Goal: Task Accomplishment & Management: Manage account settings

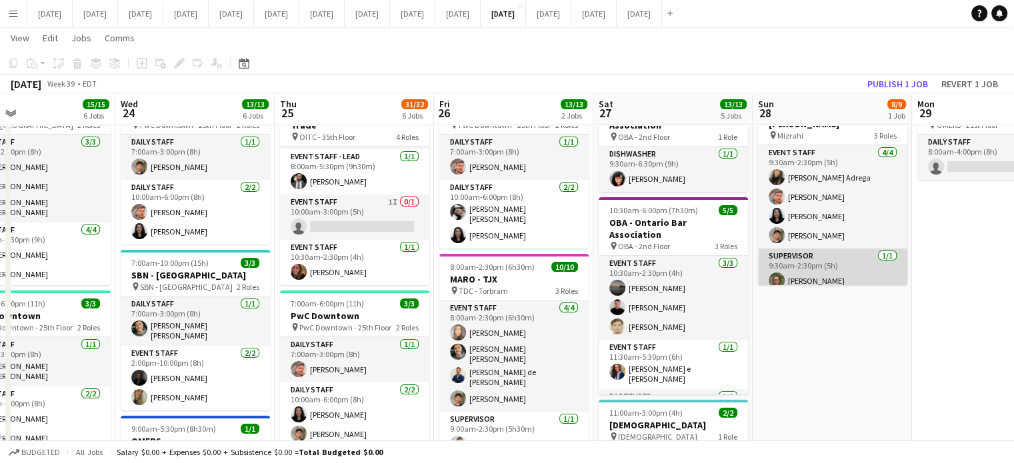
scroll to position [111, 0]
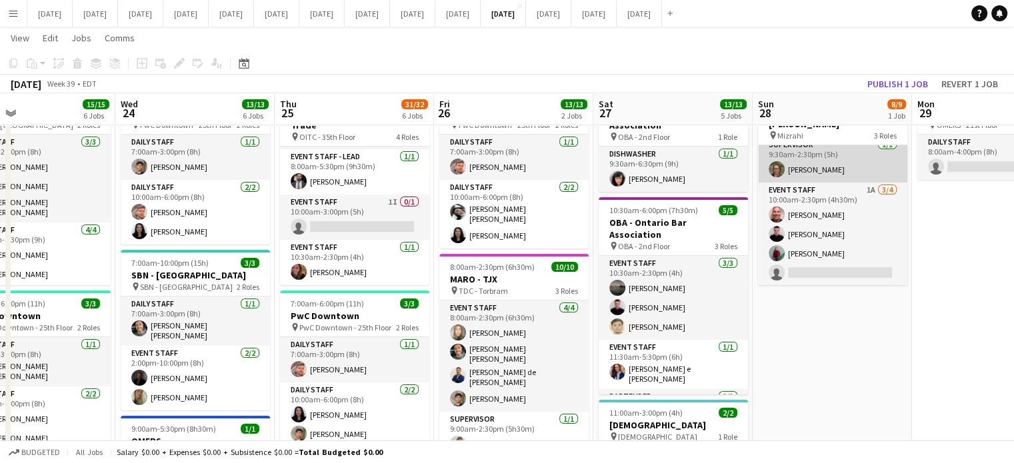
click at [864, 226] on app-card-role "Event Staff 1A [DATE] 10:00am-2:30pm (4h30m) [PERSON_NAME] [PERSON_NAME] [PERSO…" at bounding box center [832, 234] width 149 height 103
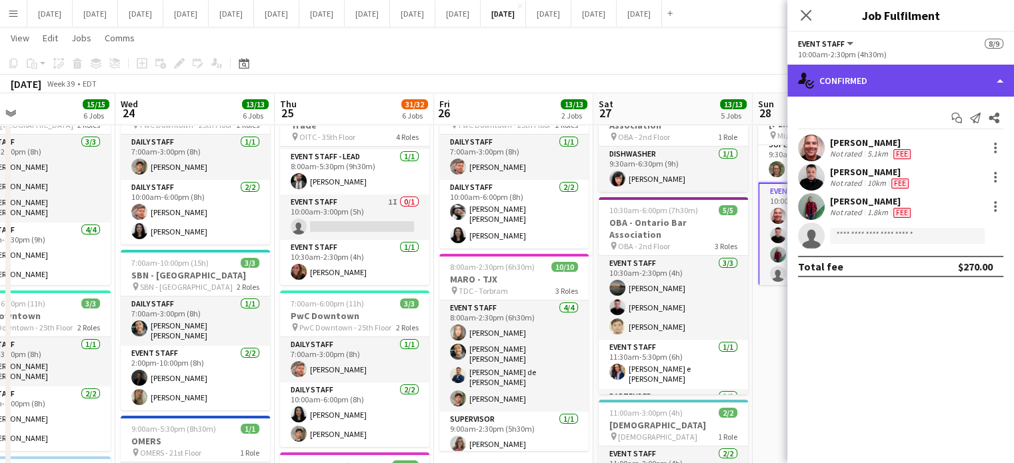
click at [932, 80] on div "single-neutral-actions-check-2 Confirmed" at bounding box center [900, 81] width 227 height 32
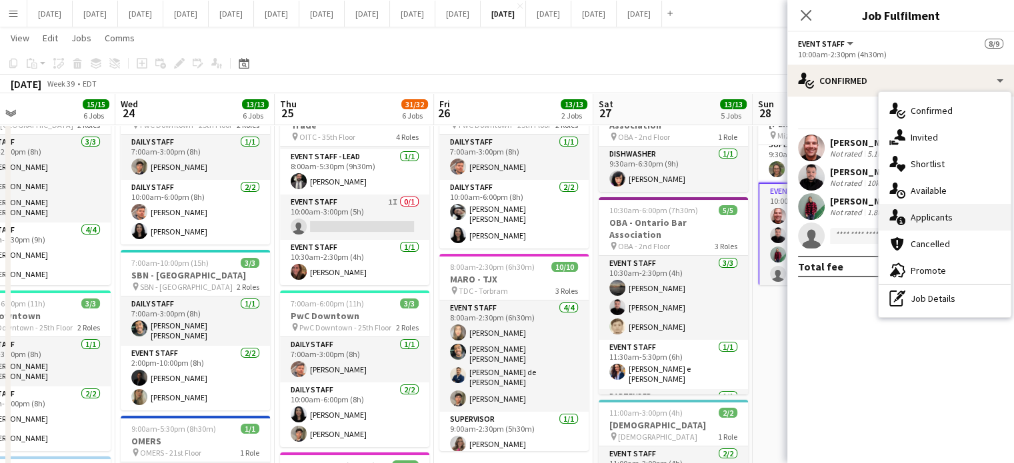
click at [936, 211] on span "Applicants" at bounding box center [931, 217] width 42 height 12
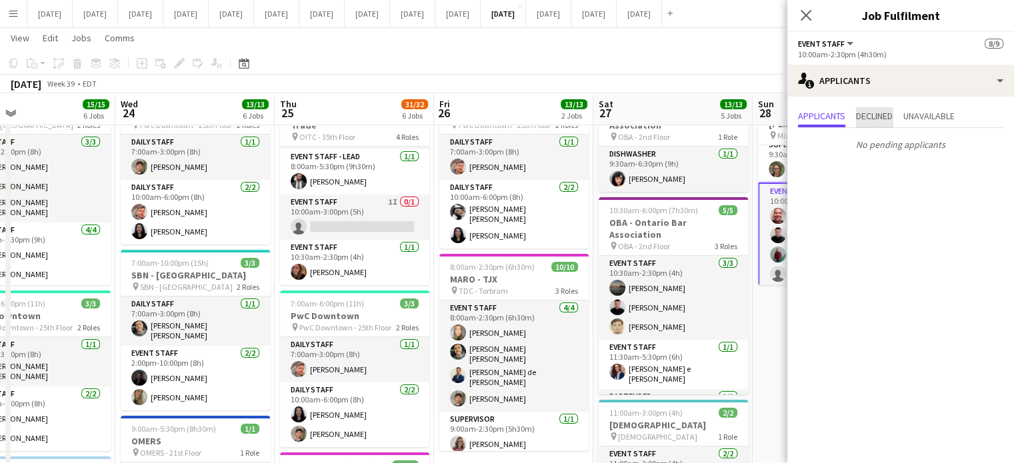
drag, startPoint x: 880, startPoint y: 118, endPoint x: 900, endPoint y: 114, distance: 20.4
click at [880, 118] on span "Declined" at bounding box center [874, 115] width 37 height 9
click at [922, 114] on span "Unavailable" at bounding box center [928, 115] width 51 height 9
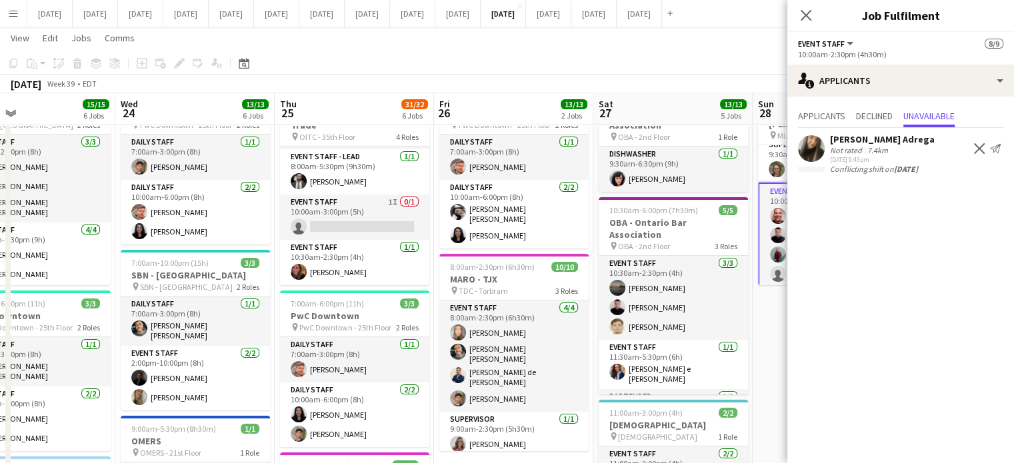
click at [984, 147] on button "Decline" at bounding box center [979, 149] width 16 height 16
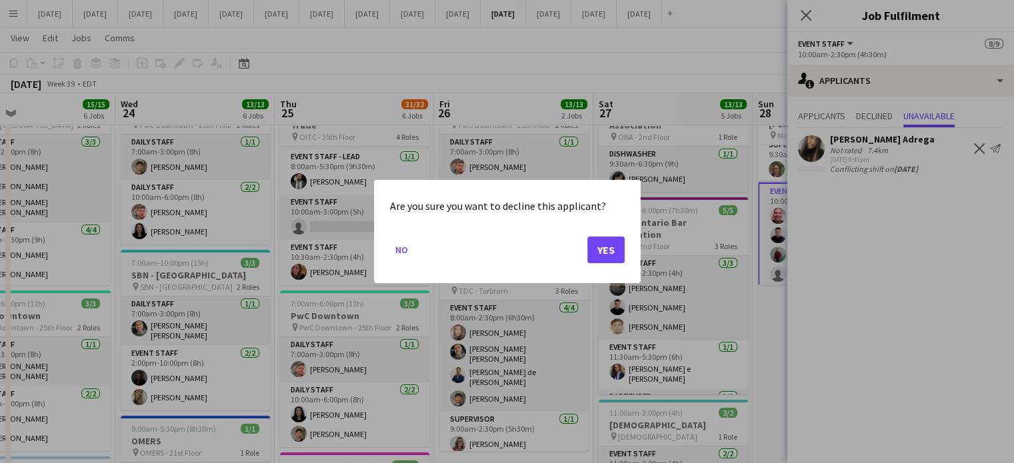
click at [627, 249] on div "Are you sure you want to decline this applicant? No Yes" at bounding box center [507, 231] width 267 height 103
click at [613, 253] on button "Yes" at bounding box center [605, 250] width 37 height 27
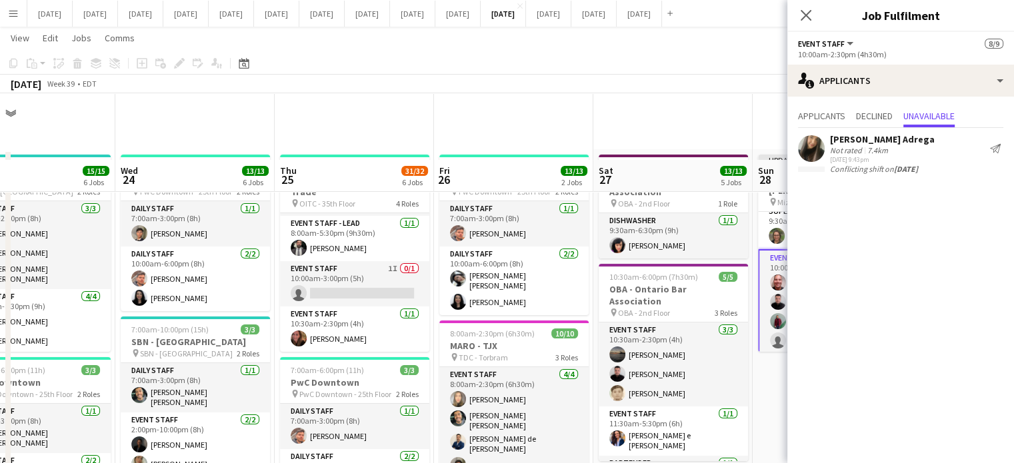
scroll to position [67, 0]
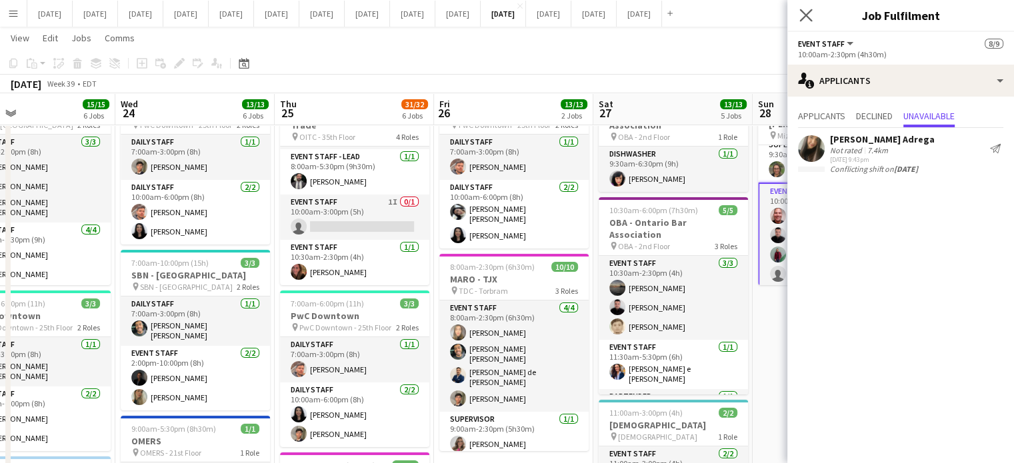
click at [804, 7] on app-icon "Close pop-in" at bounding box center [805, 15] width 19 height 19
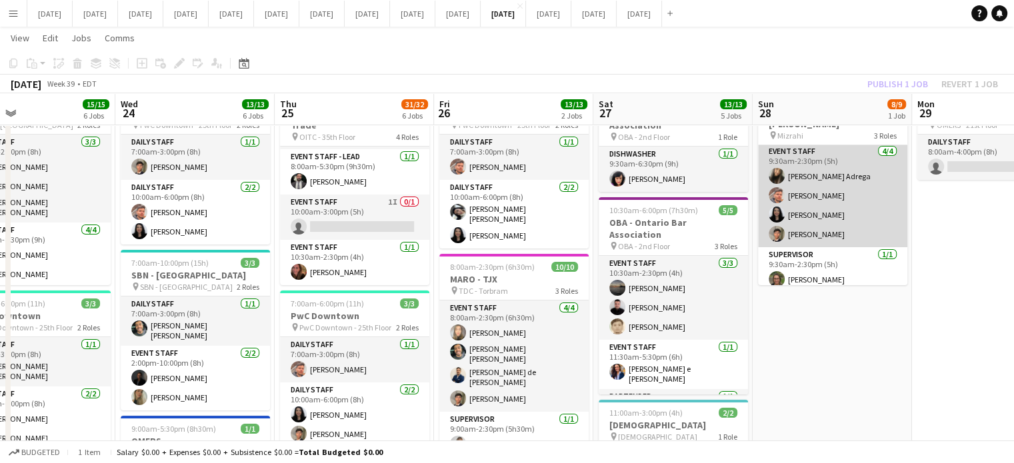
scroll to position [0, 0]
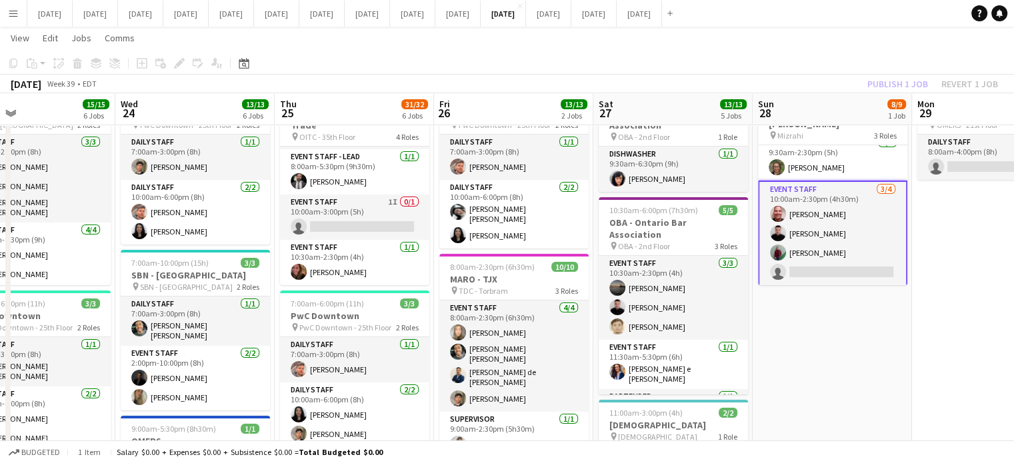
click at [876, 219] on app-card-role "Event Staff [DATE] 10:00am-2:30pm (4h30m) [PERSON_NAME] [PERSON_NAME] [PERSON_N…" at bounding box center [832, 234] width 149 height 106
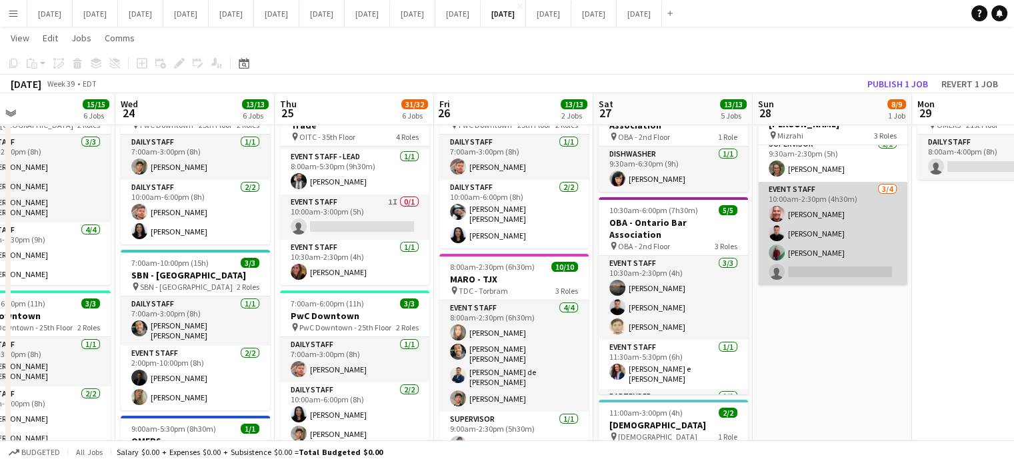
click at [853, 207] on app-card-role "Event Staff [DATE] 10:00am-2:30pm (4h30m) [PERSON_NAME] [PERSON_NAME] [PERSON_N…" at bounding box center [832, 233] width 149 height 103
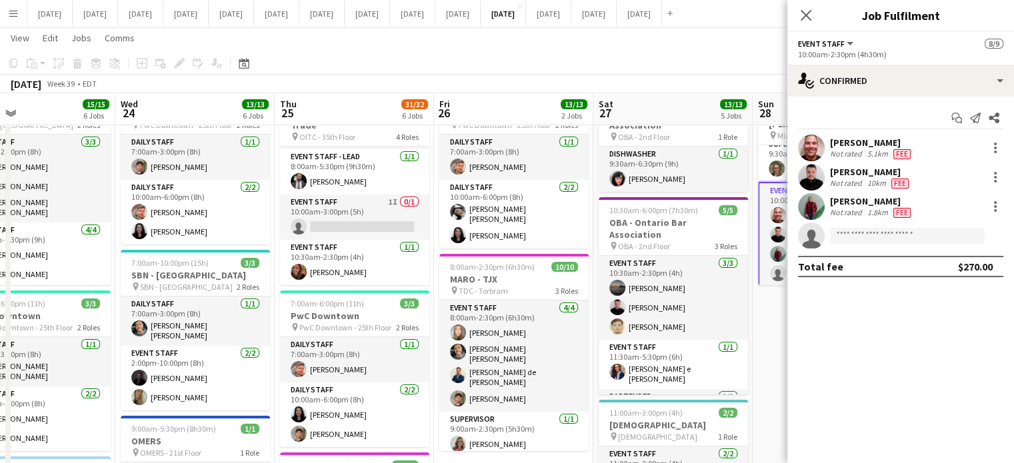
scroll to position [113, 0]
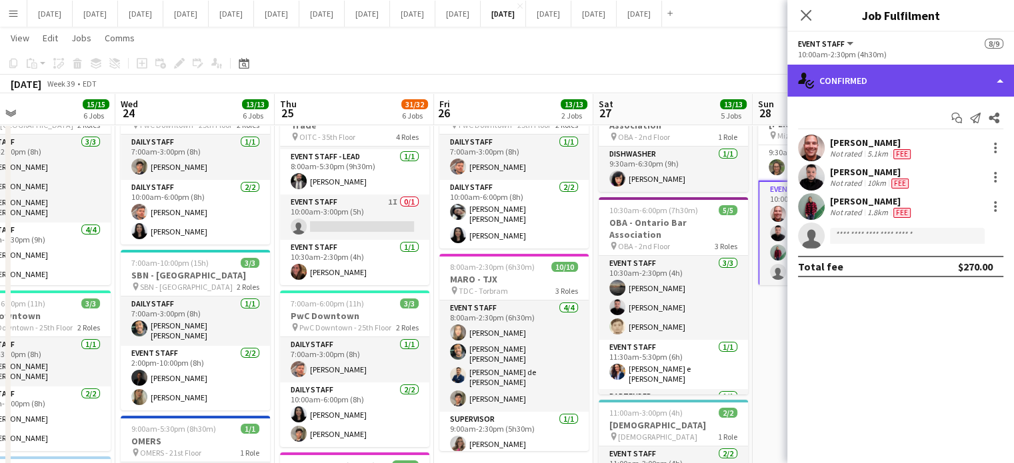
click at [888, 79] on div "single-neutral-actions-check-2 Confirmed" at bounding box center [900, 81] width 227 height 32
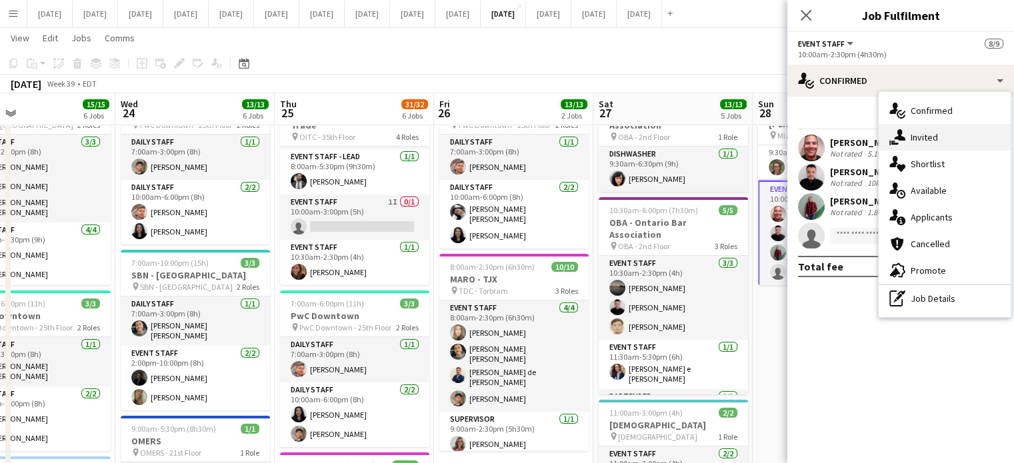
click at [932, 129] on div "single-neutral-actions-share-1 Invited" at bounding box center [944, 137] width 132 height 27
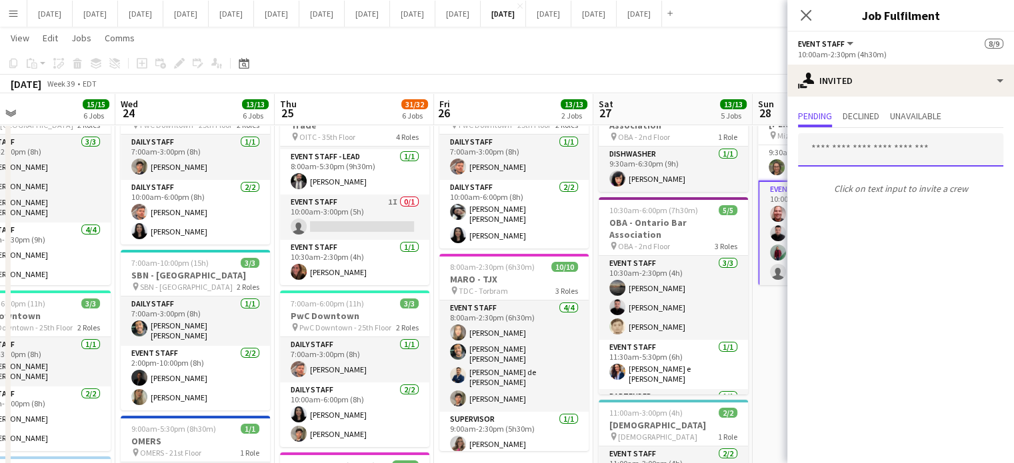
click at [854, 149] on input "text" at bounding box center [900, 149] width 205 height 33
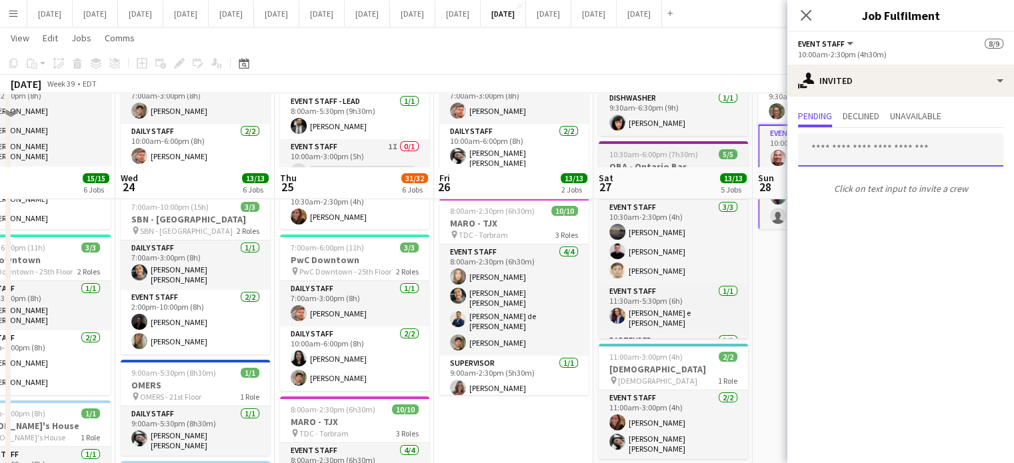
scroll to position [0, 0]
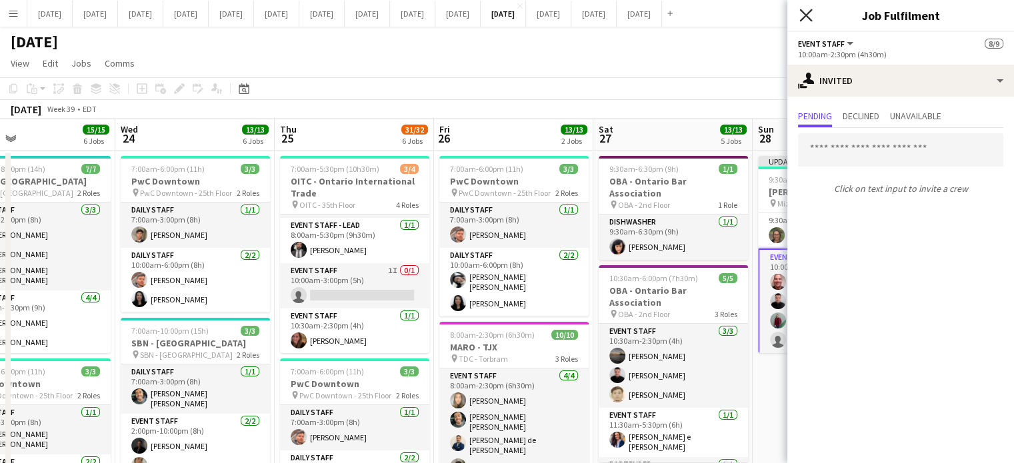
drag, startPoint x: 807, startPoint y: 16, endPoint x: 814, endPoint y: 66, distance: 50.4
click at [807, 17] on icon at bounding box center [805, 15] width 11 height 11
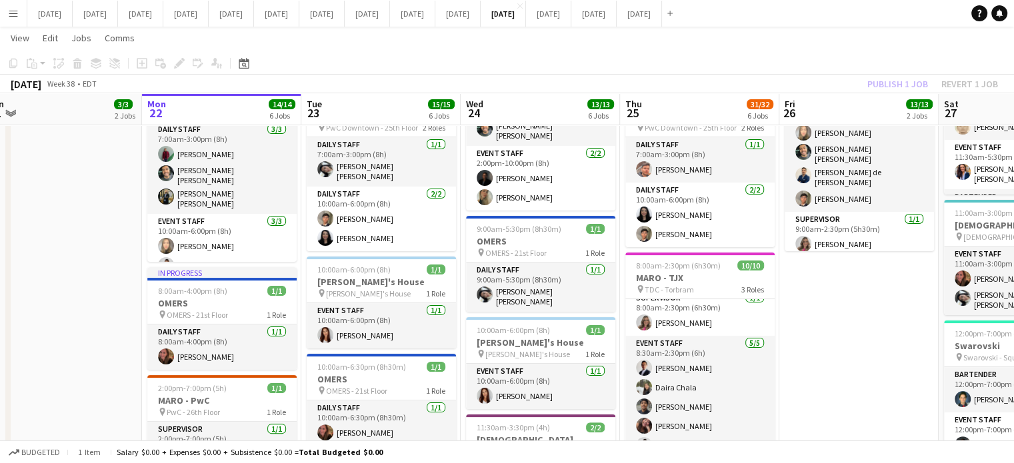
scroll to position [0, 360]
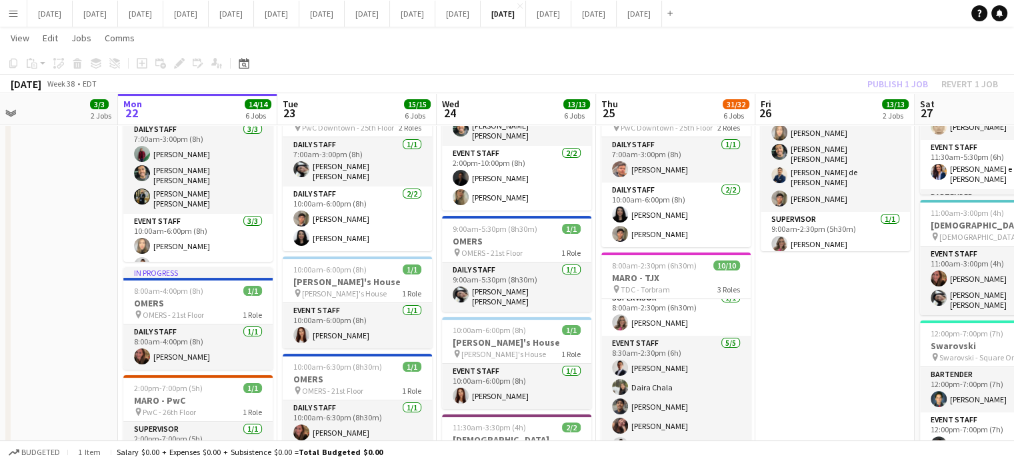
drag, startPoint x: 460, startPoint y: 292, endPoint x: 781, endPoint y: 308, distance: 321.7
click at [781, 308] on app-calendar-viewport "Fri 19 27/27 5 Jobs Sat 20 10/10 4 Jobs Sun 21 3/3 2 Jobs Mon 22 14/14 6 Jobs T…" at bounding box center [507, 379] width 1014 height 1188
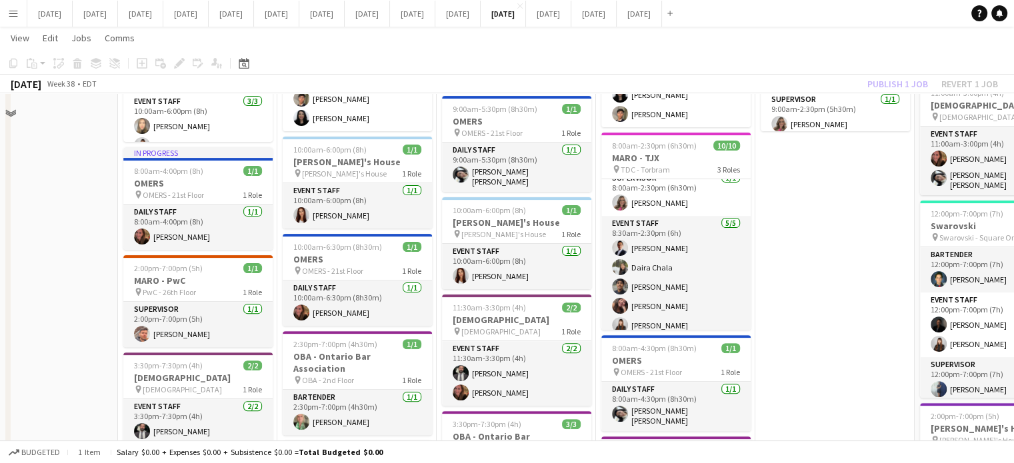
scroll to position [400, 0]
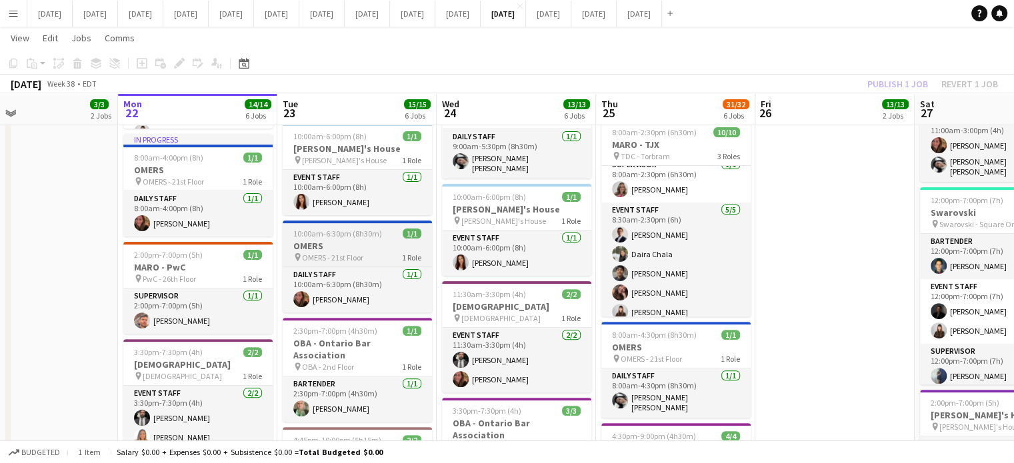
click at [384, 240] on h3 "OMERS" at bounding box center [357, 246] width 149 height 12
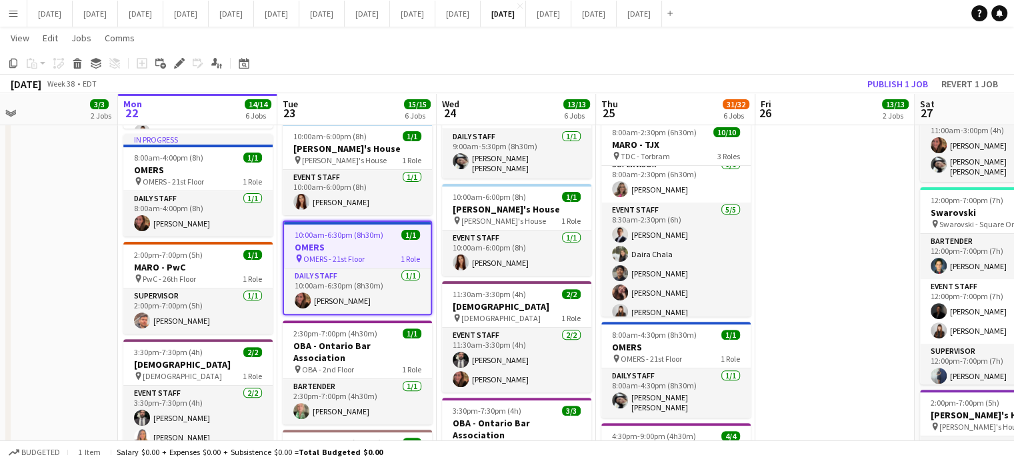
scroll to position [112, 0]
click at [177, 62] on icon "Edit" at bounding box center [179, 63] width 11 height 11
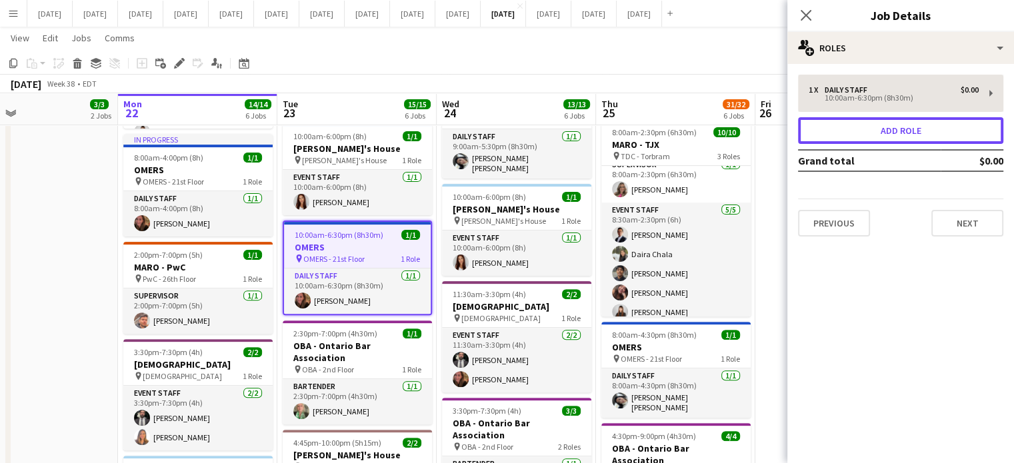
click at [854, 125] on button "Add role" at bounding box center [900, 130] width 205 height 27
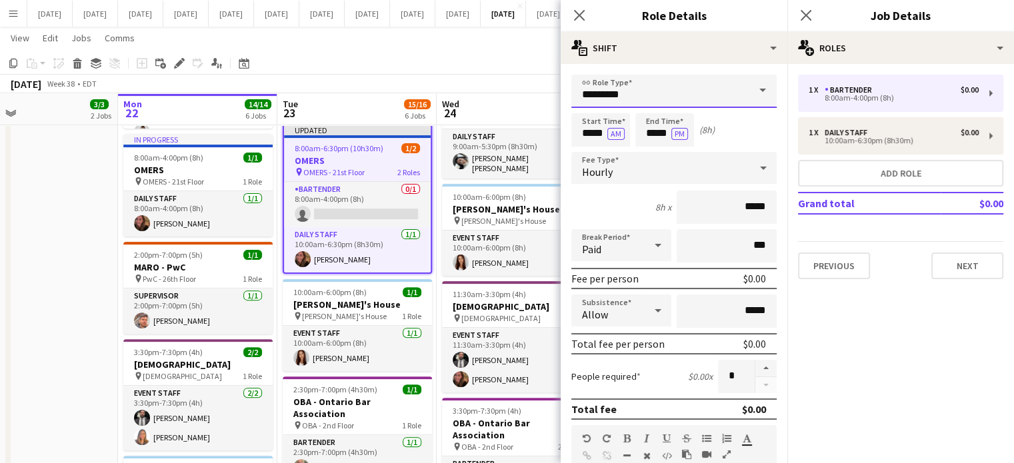
click at [668, 87] on input "*********" at bounding box center [673, 91] width 205 height 33
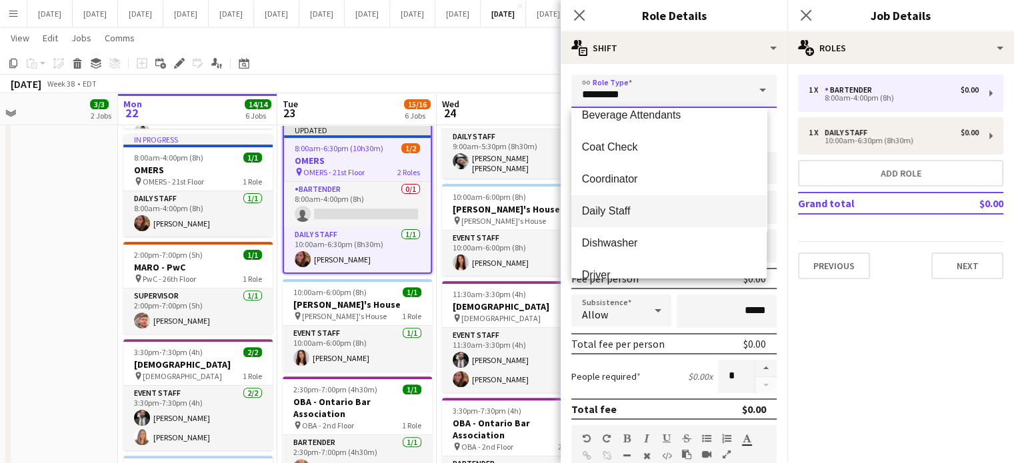
scroll to position [67, 0]
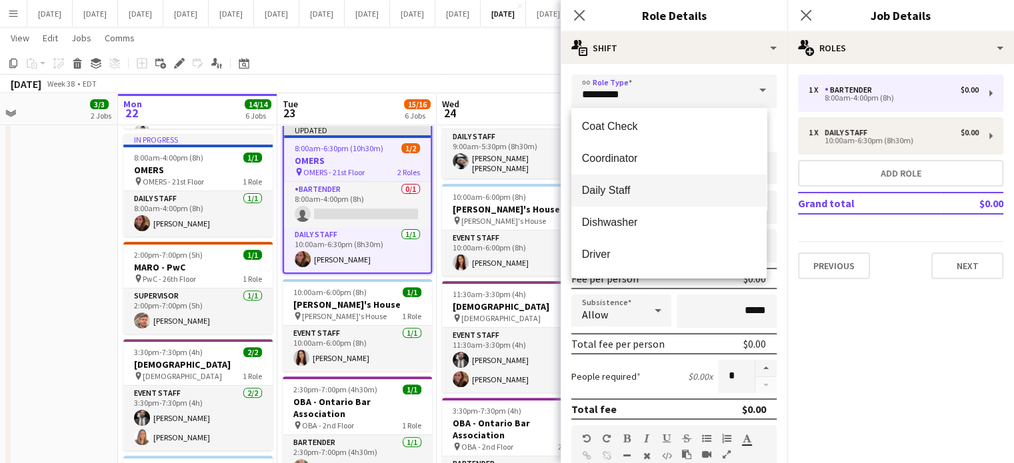
click at [639, 186] on span "Daily Staff" at bounding box center [669, 190] width 174 height 13
type input "**********"
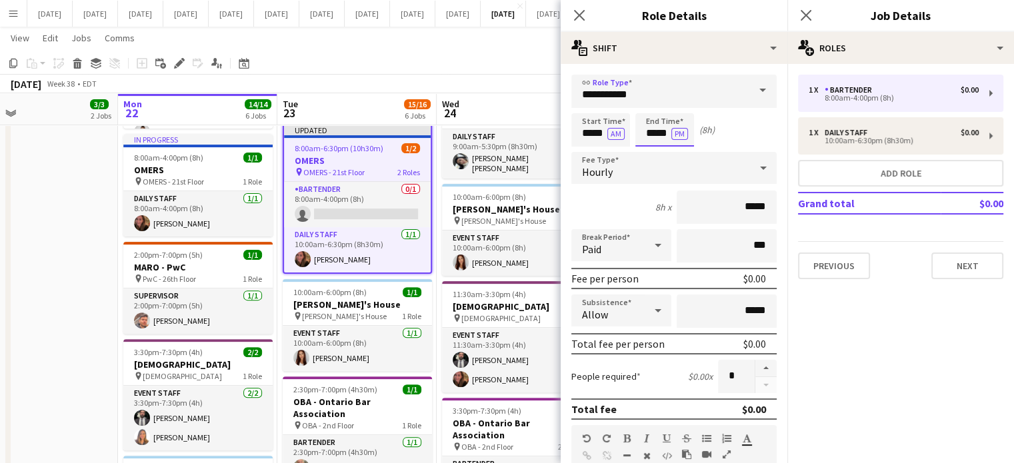
drag, startPoint x: 662, startPoint y: 130, endPoint x: 661, endPoint y: 119, distance: 10.7
click at [661, 129] on input "*****" at bounding box center [664, 129] width 59 height 33
click at [681, 99] on input "**********" at bounding box center [673, 91] width 205 height 33
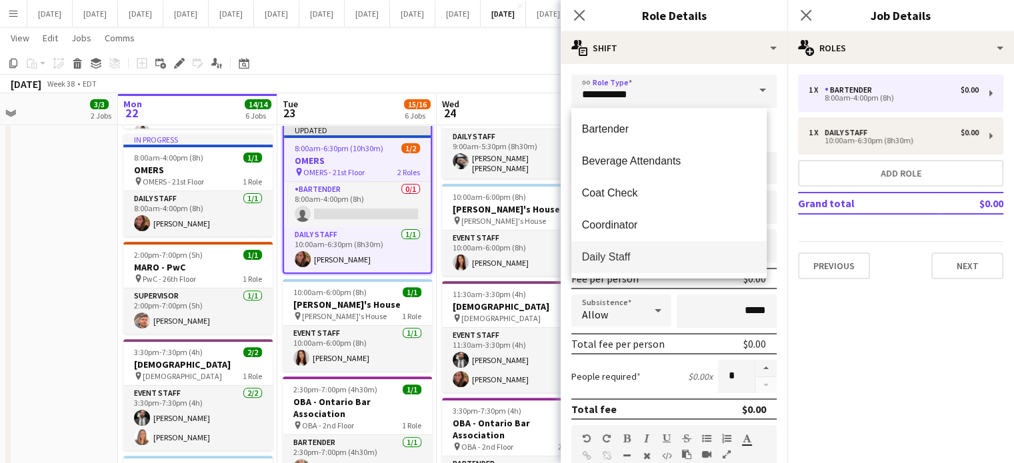
click at [809, 317] on mat-expansion-panel "pencil3 General details 1 x Bartender $0.00 8:00am-4:00pm (8h) 1 x Daily Staff …" at bounding box center [900, 263] width 227 height 399
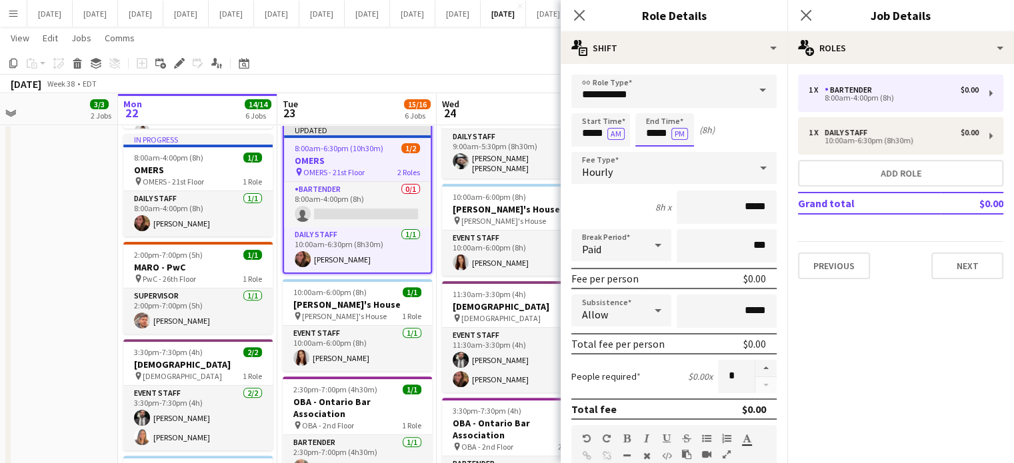
click at [669, 123] on input "*****" at bounding box center [664, 129] width 59 height 33
click at [672, 112] on div at bounding box center [678, 106] width 27 height 13
type input "*****"
click at [677, 106] on div at bounding box center [678, 106] width 27 height 13
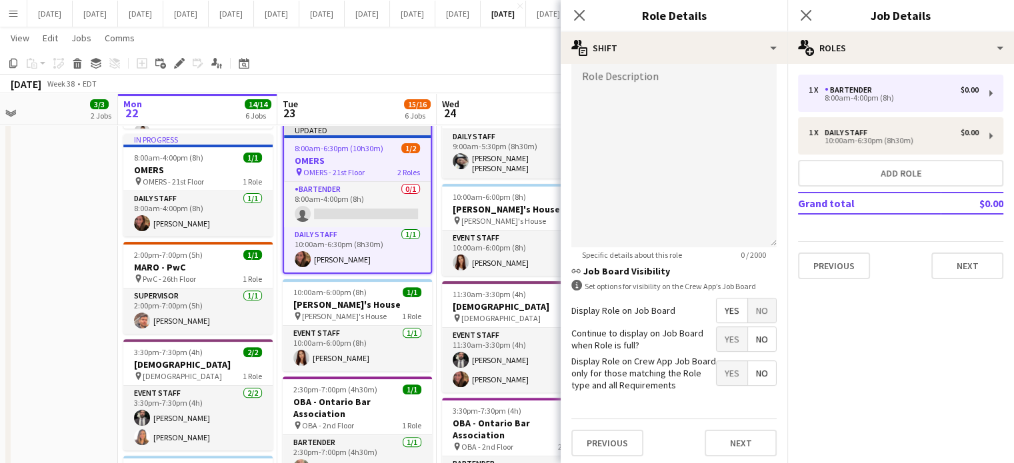
drag, startPoint x: 745, startPoint y: 303, endPoint x: 752, endPoint y: 309, distance: 8.5
click at [748, 304] on span "No" at bounding box center [762, 311] width 28 height 24
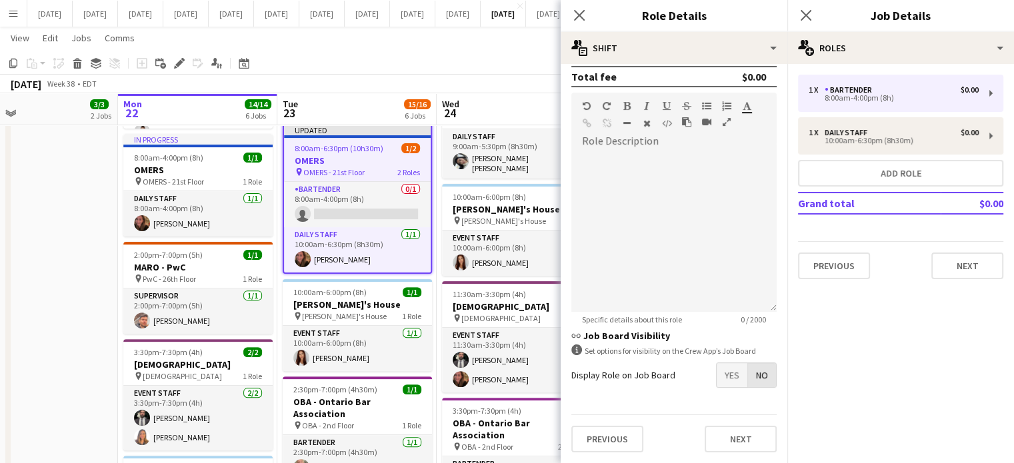
scroll to position [330, 0]
click at [733, 437] on button "Next" at bounding box center [740, 442] width 72 height 27
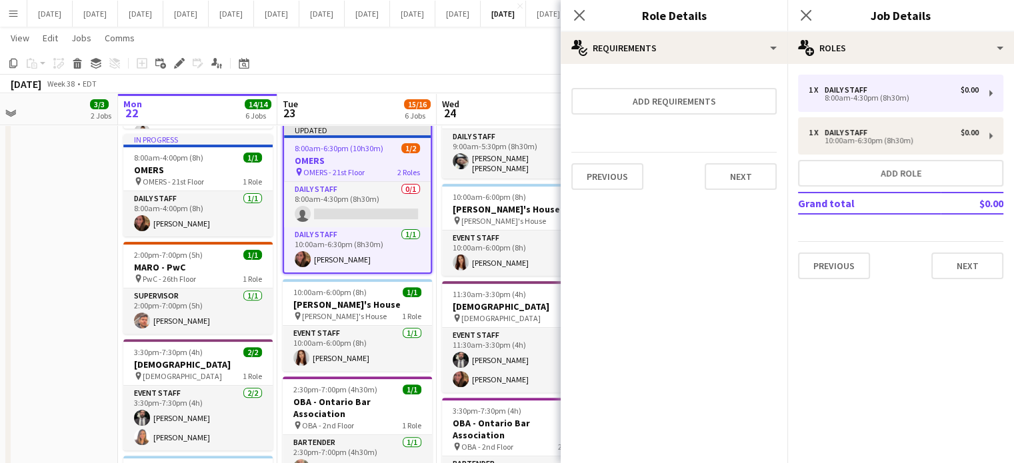
scroll to position [0, 0]
click at [726, 182] on button "Next" at bounding box center [740, 176] width 72 height 27
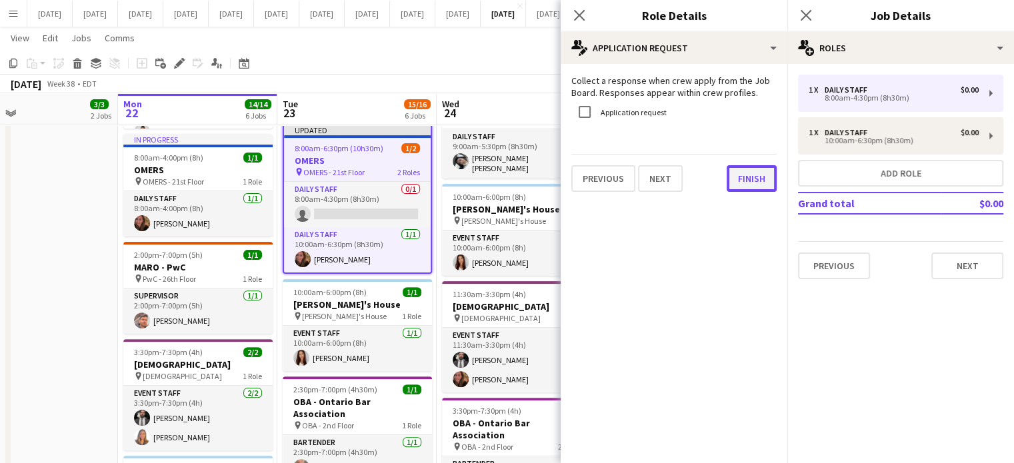
click at [752, 185] on button "Finish" at bounding box center [751, 178] width 50 height 27
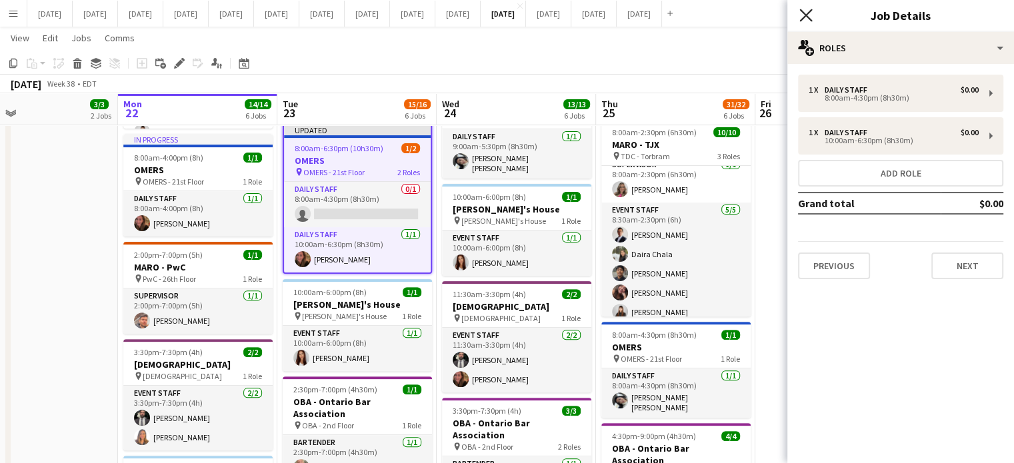
click at [805, 17] on icon "Close pop-in" at bounding box center [805, 15] width 13 height 13
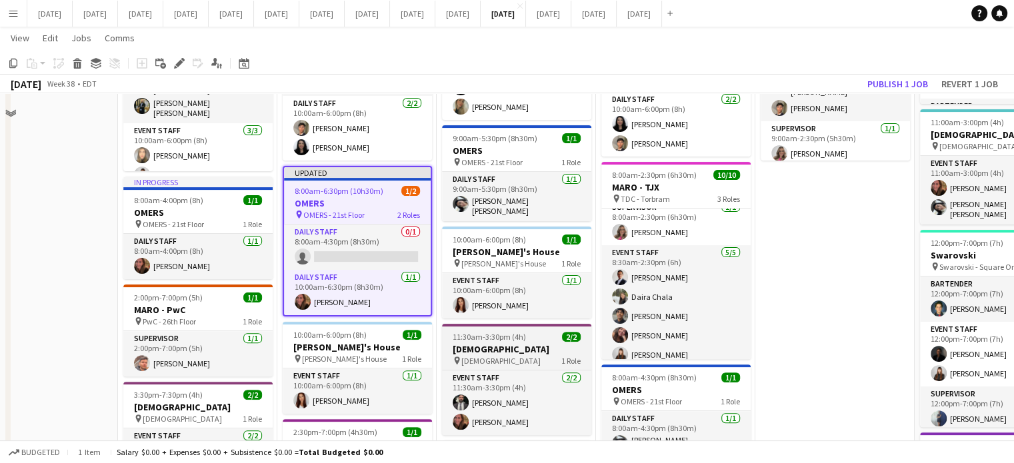
scroll to position [267, 0]
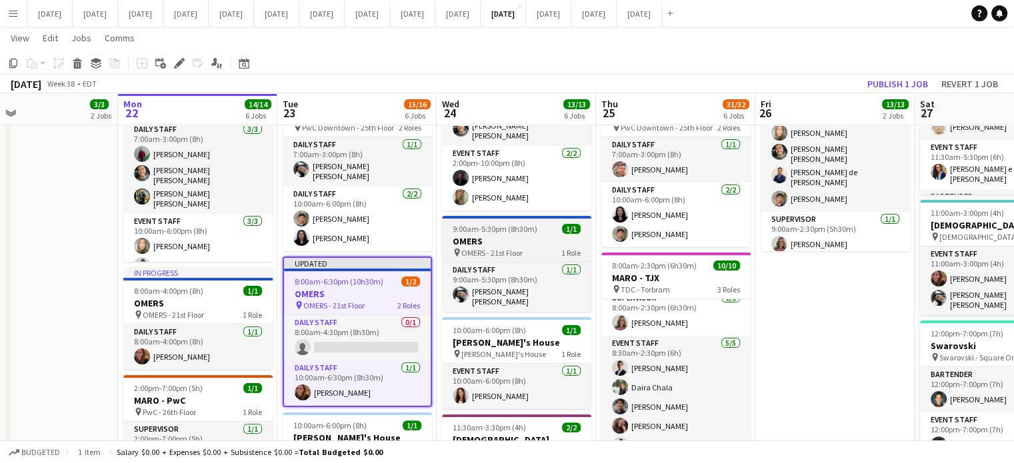
click at [547, 237] on h3 "OMERS" at bounding box center [516, 241] width 149 height 12
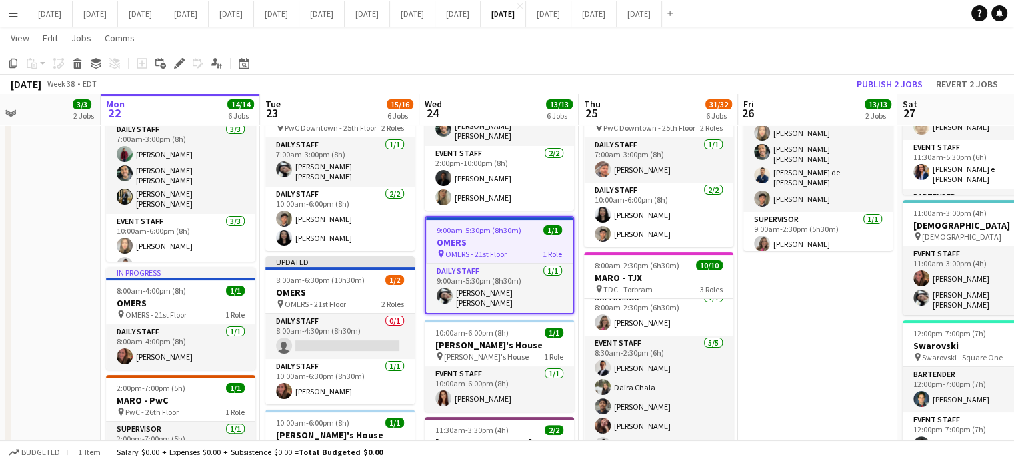
scroll to position [0, 435]
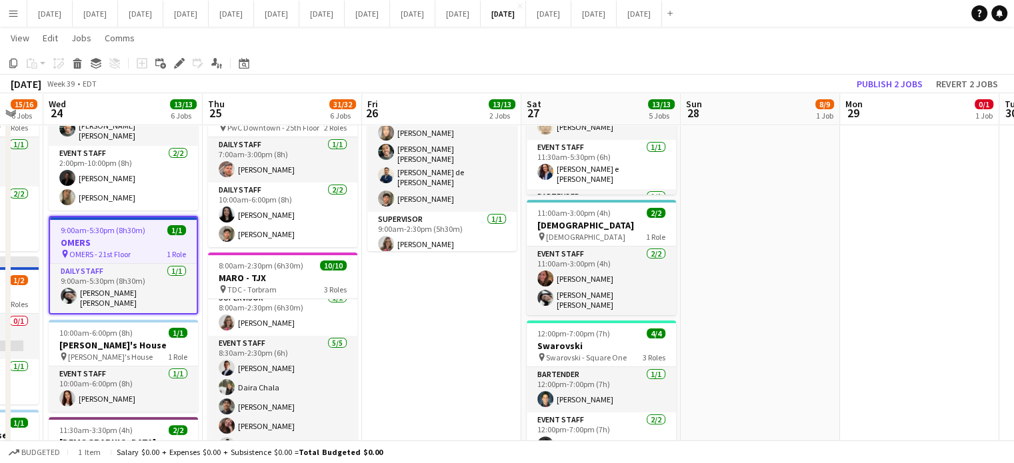
drag, startPoint x: 822, startPoint y: 295, endPoint x: 429, endPoint y: 303, distance: 393.3
click at [429, 303] on app-calendar-viewport "Sun 21 3/3 2 Jobs Mon 22 14/14 6 Jobs Tue 23 15/16 6 Jobs Wed 24 13/13 6 Jobs T…" at bounding box center [507, 379] width 1014 height 1188
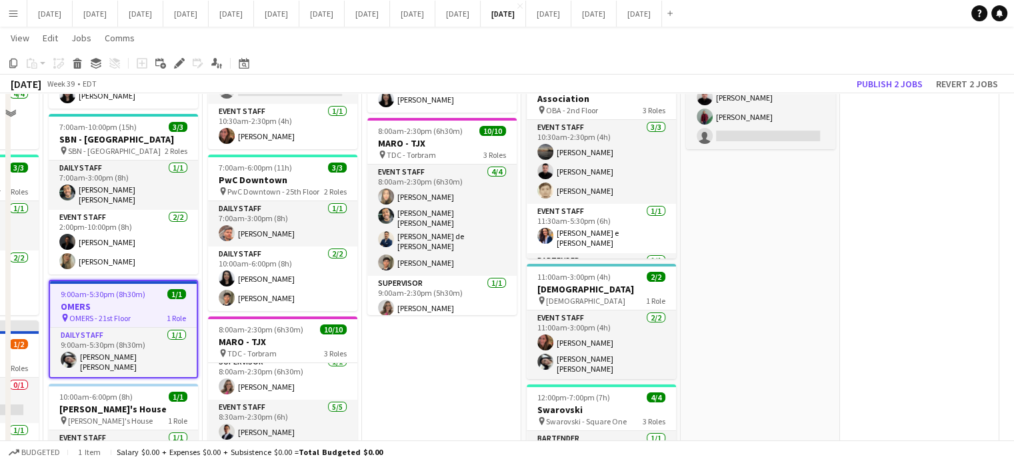
scroll to position [133, 0]
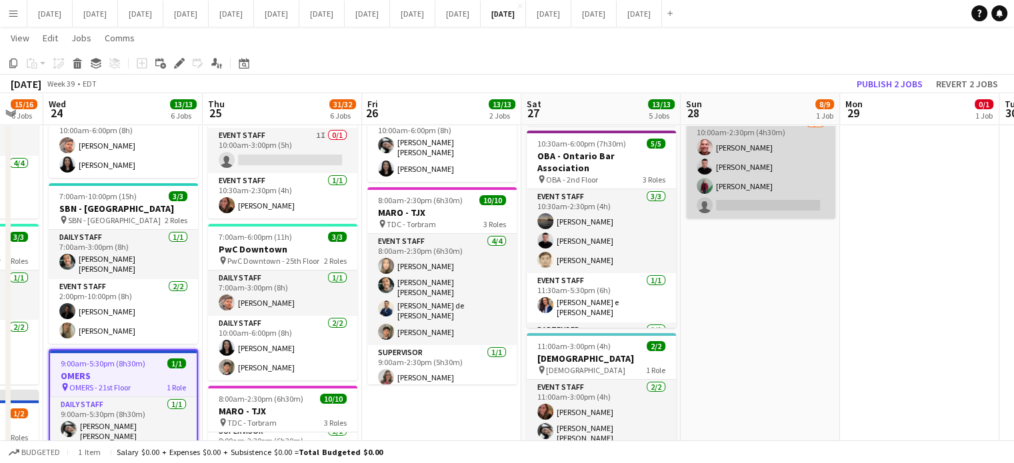
click at [768, 189] on app-card-role "Event Staff [DATE] 10:00am-2:30pm (4h30m) [PERSON_NAME] [PERSON_NAME] [PERSON_N…" at bounding box center [760, 166] width 149 height 103
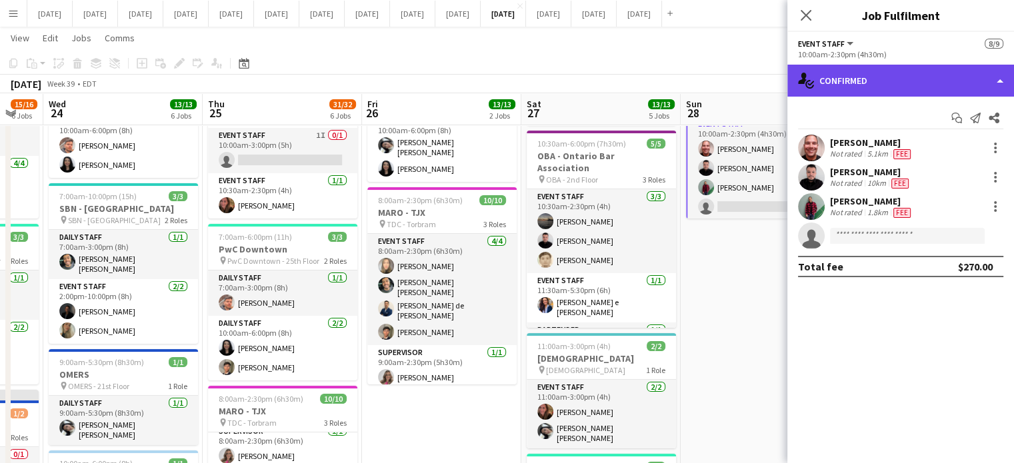
click at [866, 83] on div "single-neutral-actions-check-2 Confirmed" at bounding box center [900, 81] width 227 height 32
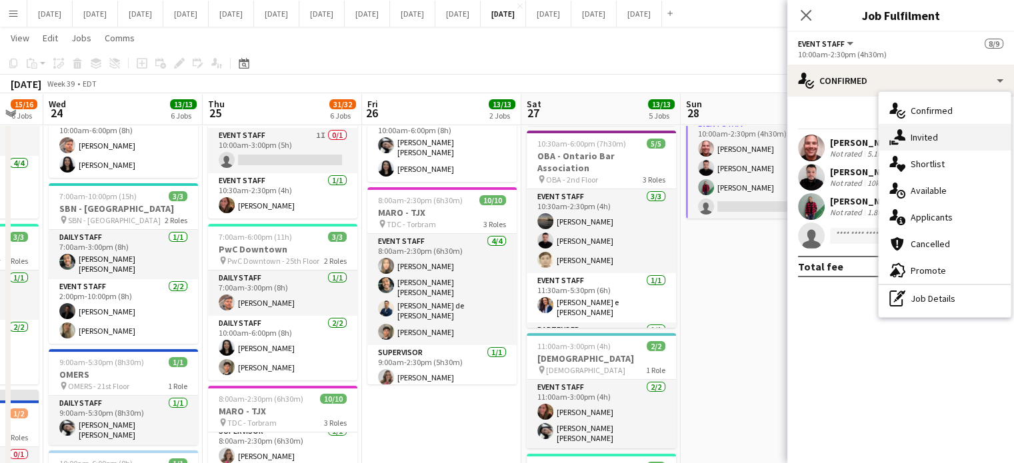
click at [917, 136] on span "Invited" at bounding box center [923, 137] width 27 height 12
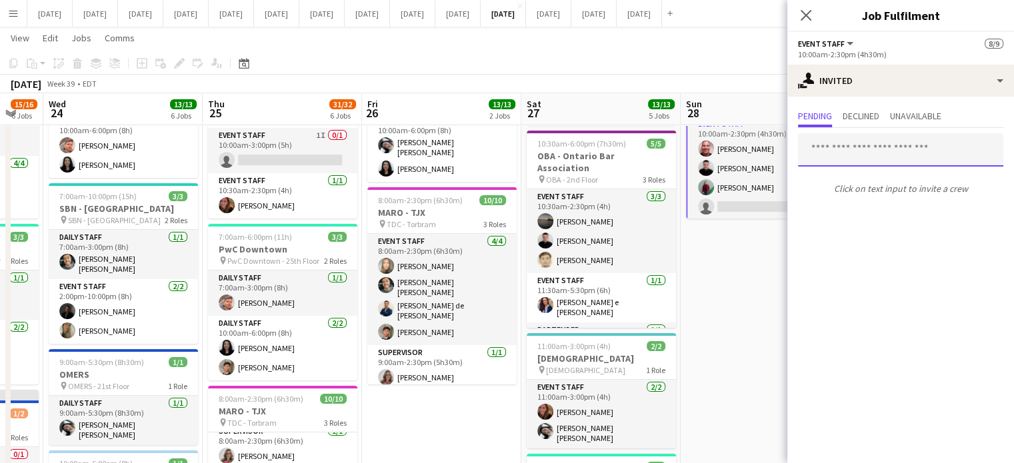
click at [861, 157] on input "text" at bounding box center [900, 149] width 205 height 33
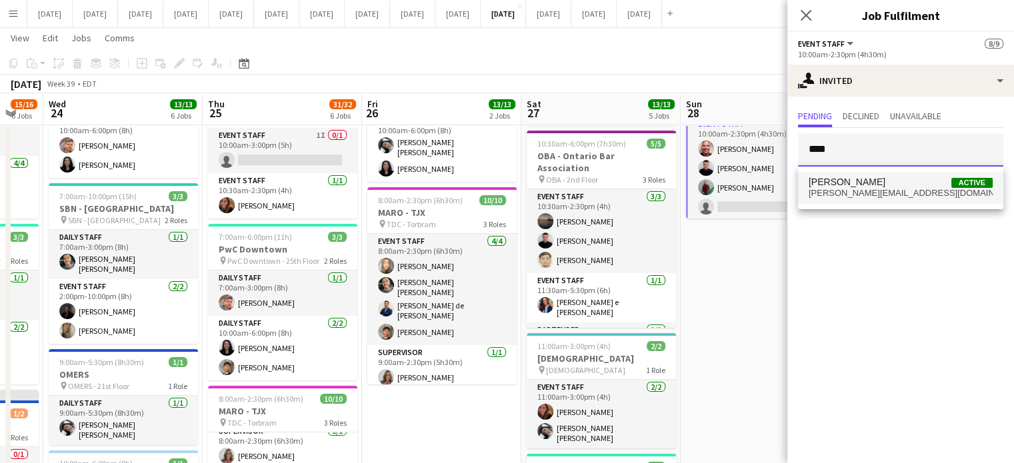
type input "****"
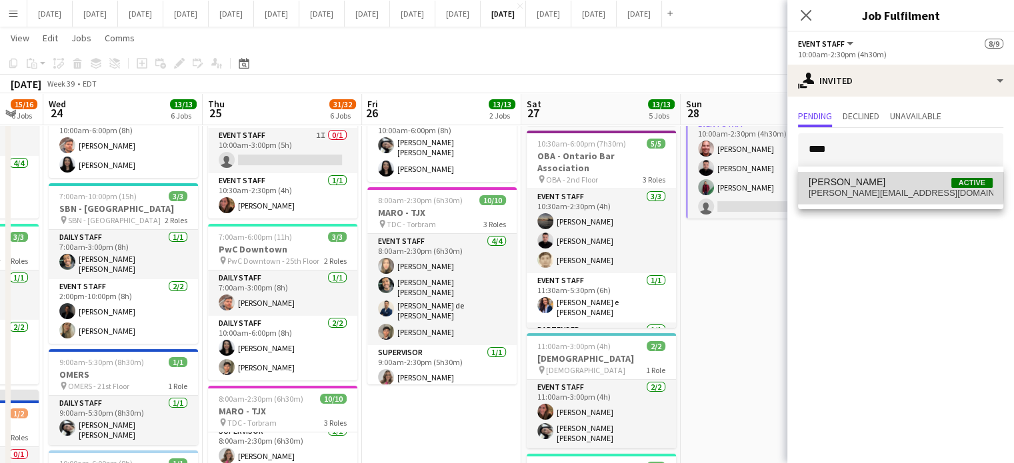
click at [869, 185] on span "[PERSON_NAME]" at bounding box center [846, 182] width 77 height 11
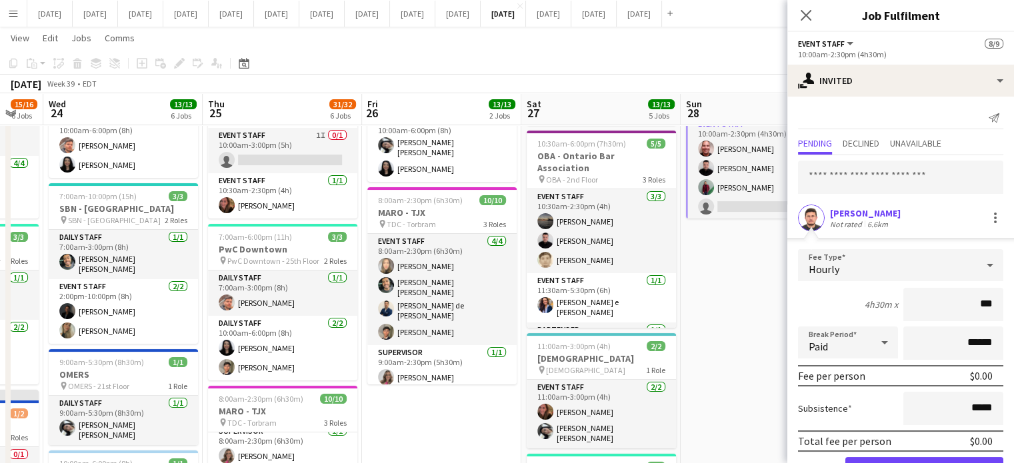
type input "**"
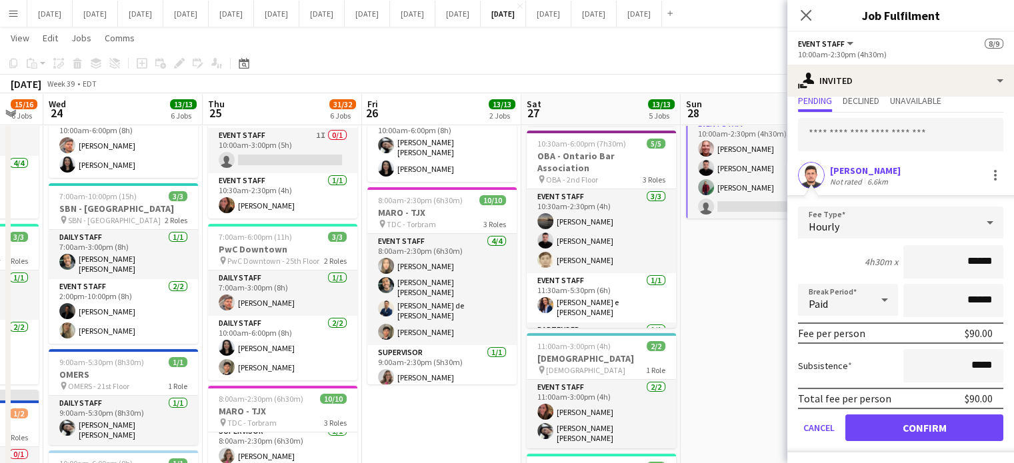
type input "******"
click at [918, 423] on button "Confirm" at bounding box center [924, 428] width 158 height 27
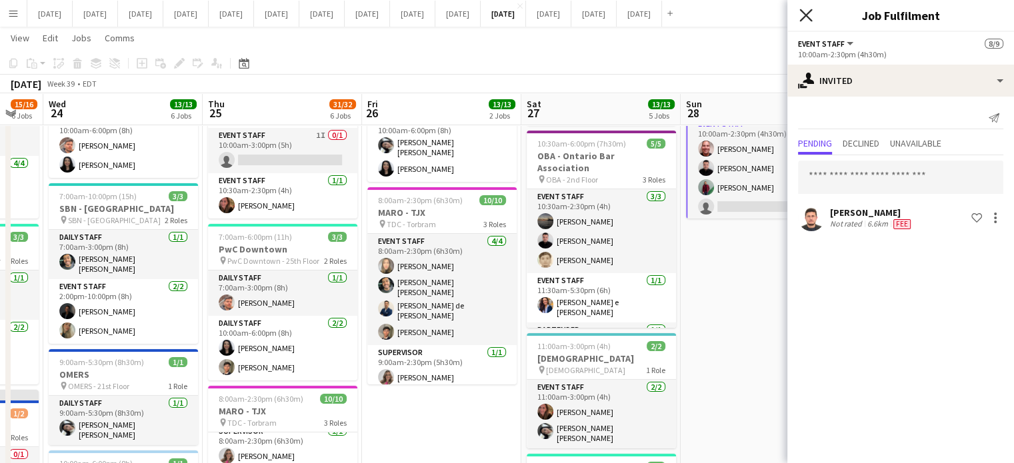
click at [808, 17] on icon at bounding box center [805, 15] width 13 height 13
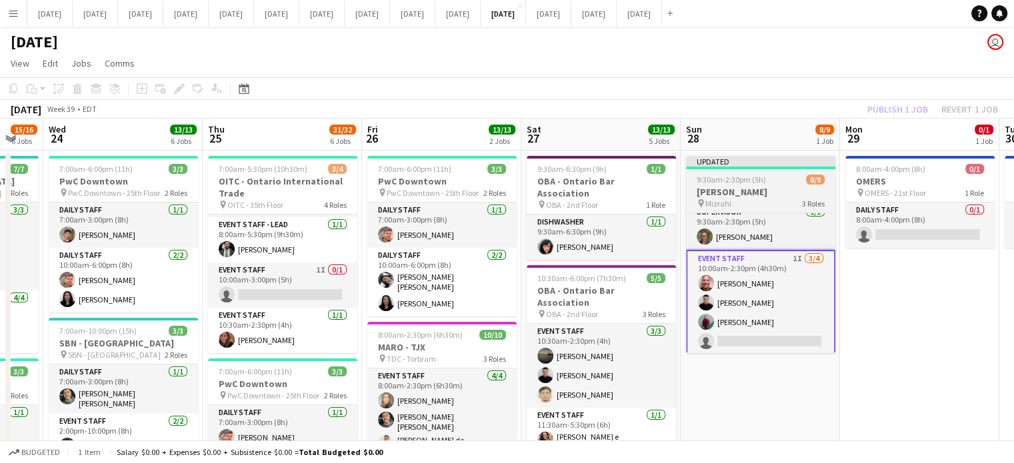
click at [782, 174] on app-job-card "Updated 9:30am-2:30pm (5h) 8/9 [PERSON_NAME] pin Mizrahi 3 Roles Event Staff [D…" at bounding box center [760, 254] width 149 height 197
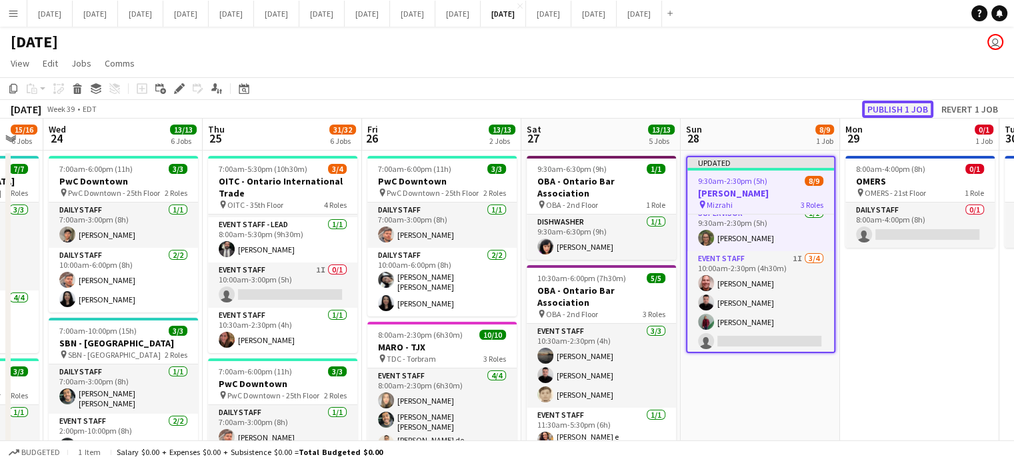
click at [880, 103] on button "Publish 1 job" at bounding box center [897, 109] width 71 height 17
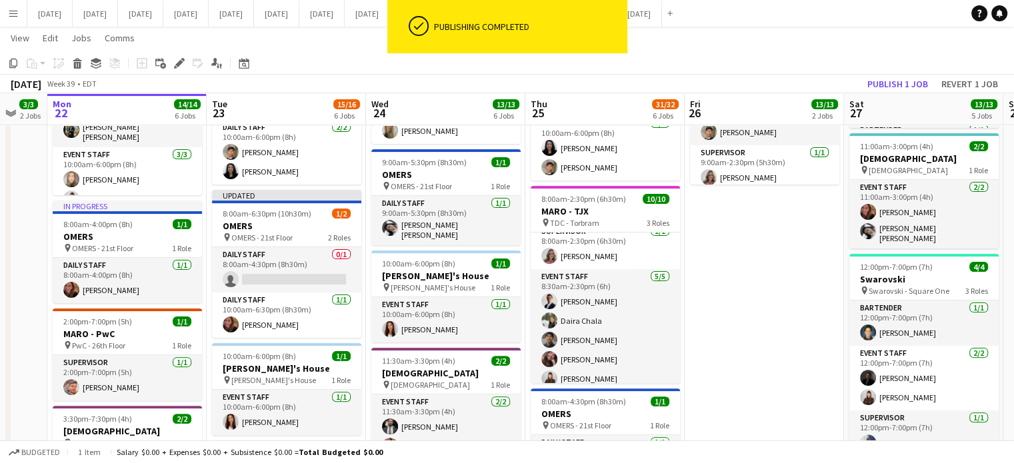
scroll to position [0, 271]
drag, startPoint x: 419, startPoint y: 358, endPoint x: 742, endPoint y: 346, distance: 323.5
click at [742, 346] on app-calendar-viewport "Sat 20 10/10 4 Jobs Sun 21 3/3 2 Jobs Mon 22 14/14 6 Jobs Tue 23 15/16 6 Jobs W…" at bounding box center [507, 313] width 1014 height 1188
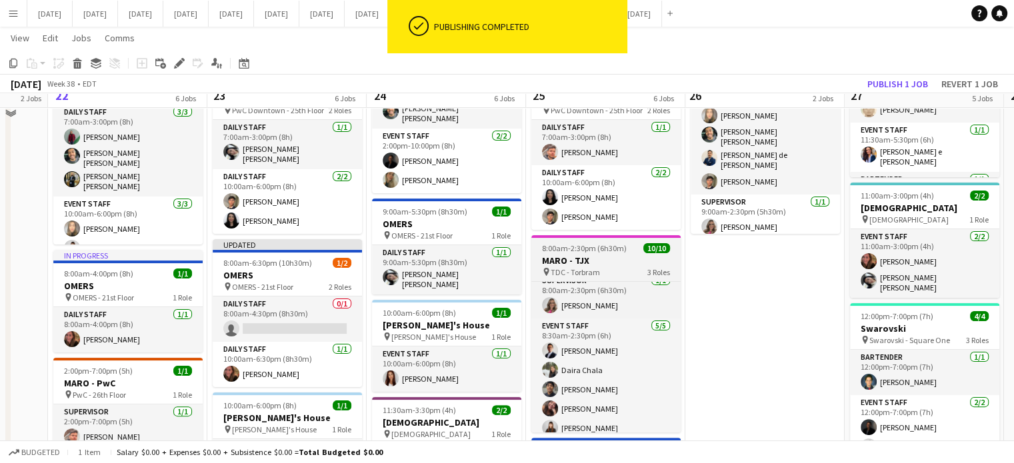
scroll to position [267, 0]
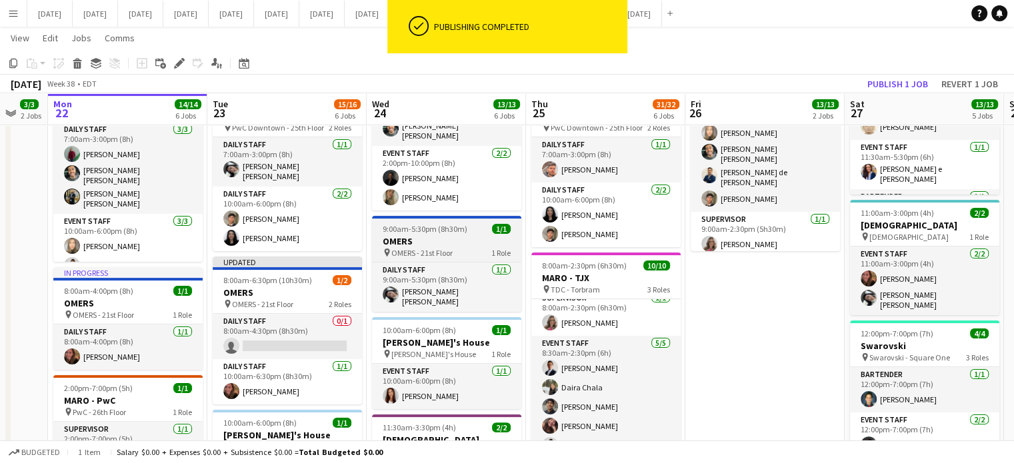
click at [477, 247] on div "pin OMERS - 21st Floor 1 Role" at bounding box center [446, 252] width 149 height 11
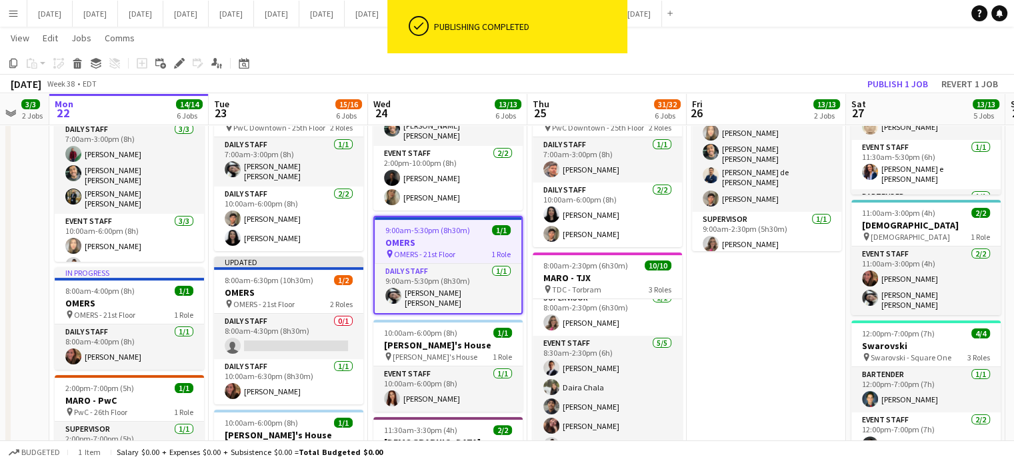
scroll to position [101, 0]
click at [179, 61] on icon at bounding box center [178, 63] width 7 height 7
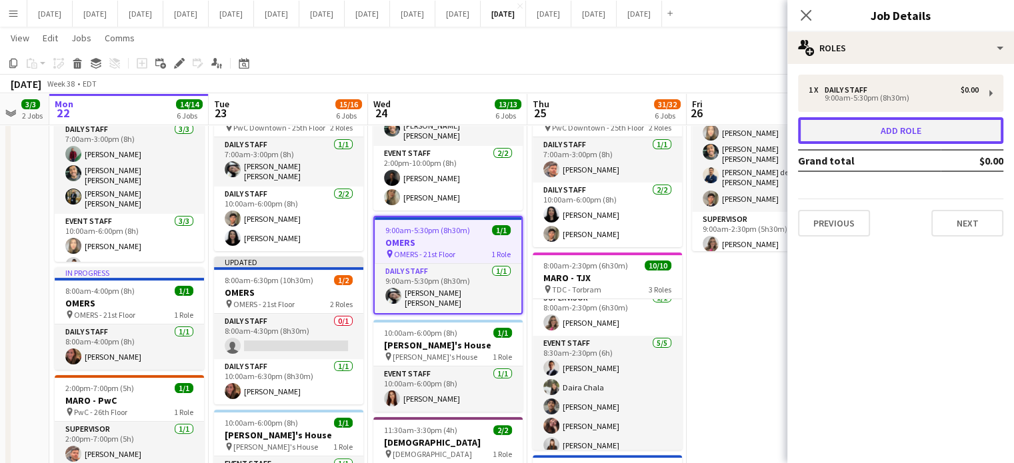
click at [830, 132] on button "Add role" at bounding box center [900, 130] width 205 height 27
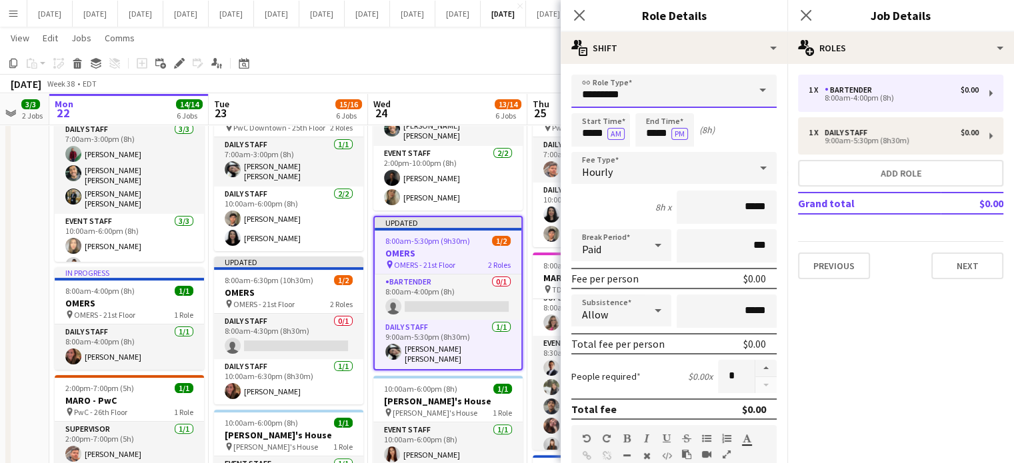
click at [696, 85] on input "*********" at bounding box center [673, 91] width 205 height 33
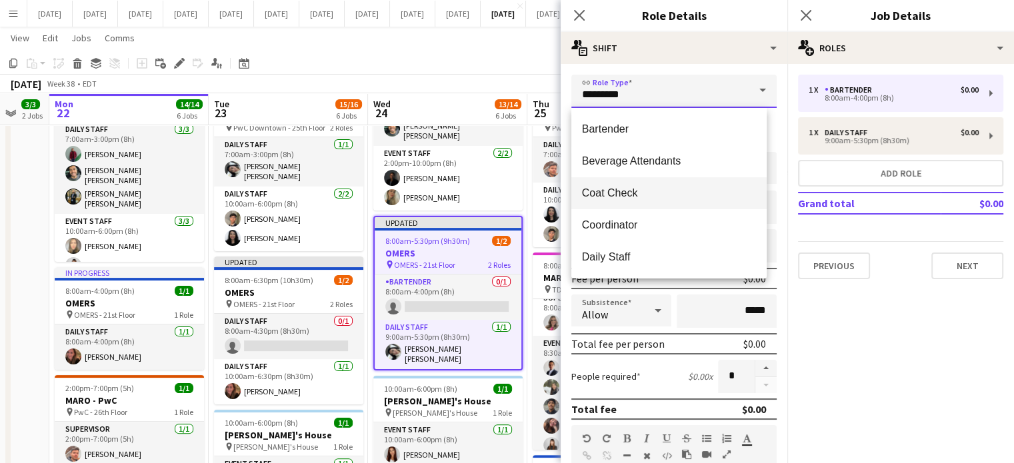
scroll to position [67, 0]
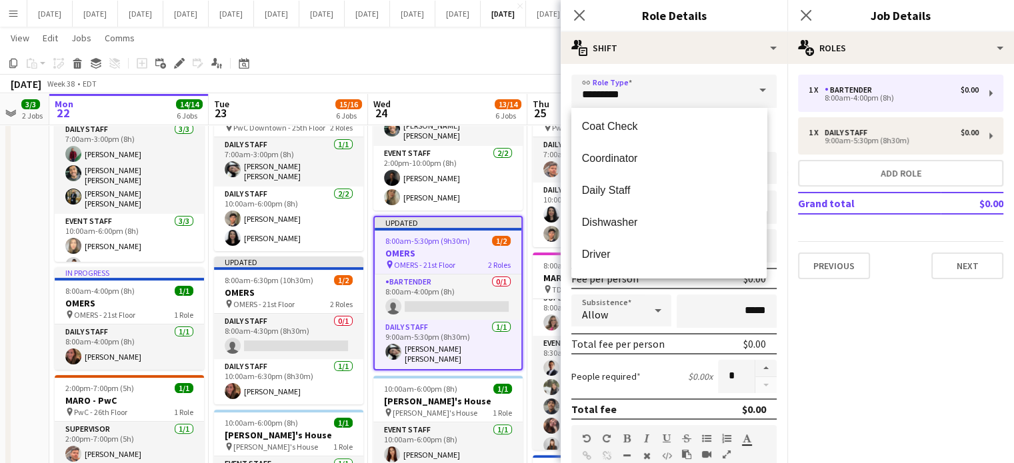
drag, startPoint x: 652, startPoint y: 194, endPoint x: 646, endPoint y: 189, distance: 7.6
click at [652, 193] on span "Daily Staff" at bounding box center [669, 190] width 174 height 13
type input "**********"
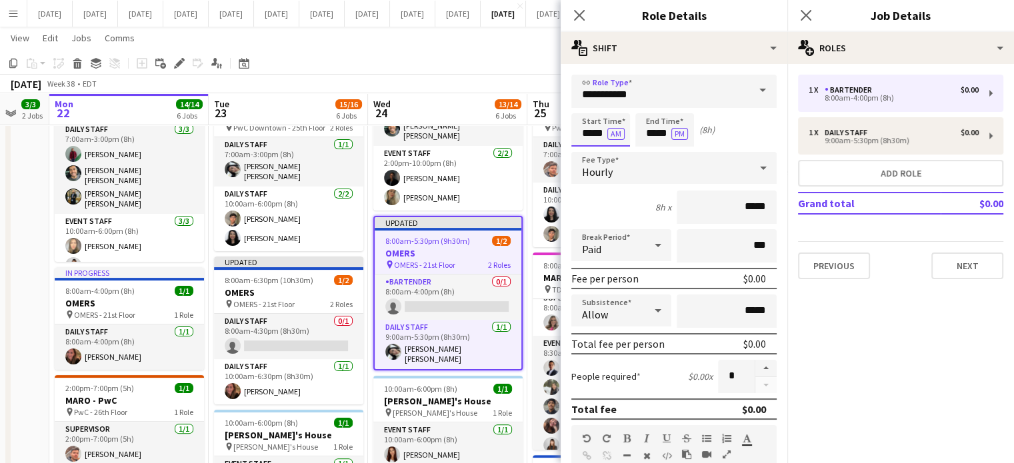
click at [592, 132] on input "*****" at bounding box center [600, 129] width 59 height 33
type input "*****"
drag, startPoint x: 589, startPoint y: 150, endPoint x: 602, endPoint y: 143, distance: 14.9
click at [589, 149] on div at bounding box center [587, 153] width 27 height 13
click at [649, 133] on input "*****" at bounding box center [664, 129] width 59 height 33
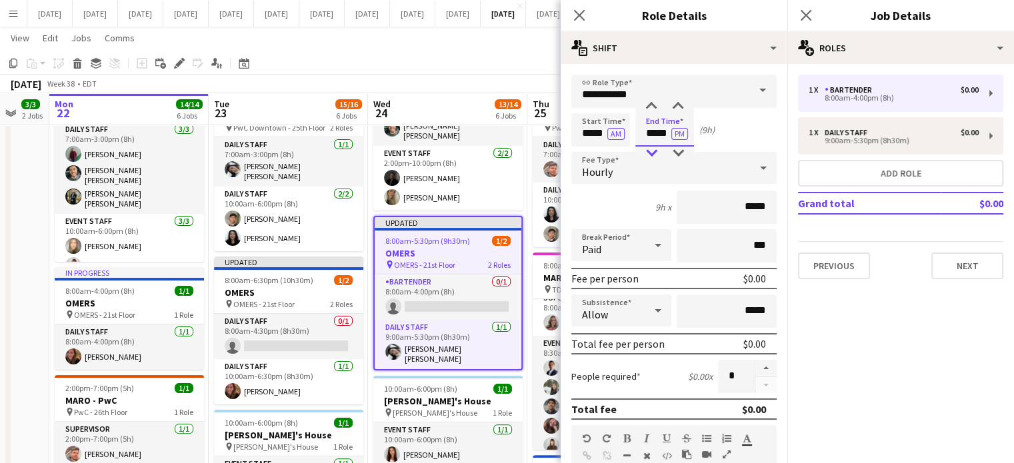
click at [655, 151] on div at bounding box center [651, 153] width 27 height 13
click at [677, 111] on div at bounding box center [678, 106] width 27 height 13
type input "*****"
click at [676, 109] on div at bounding box center [678, 106] width 27 height 13
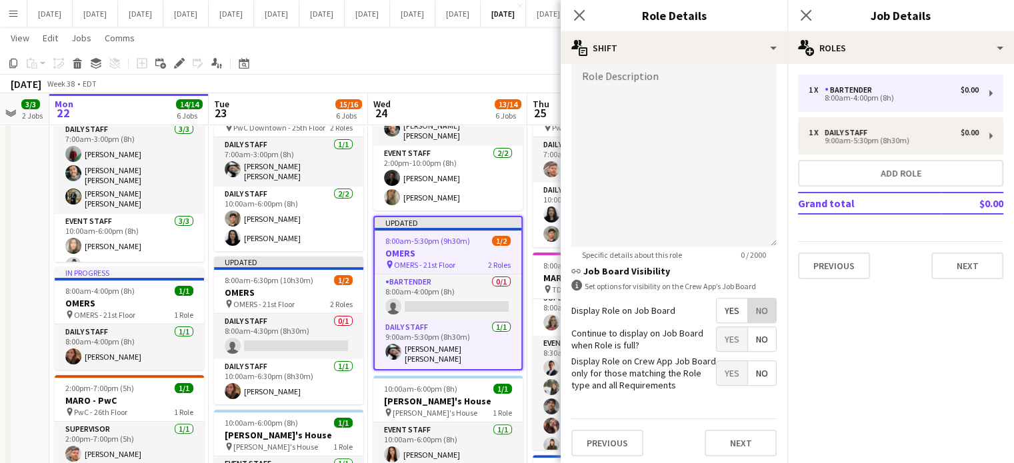
click at [752, 311] on span "No" at bounding box center [762, 311] width 28 height 24
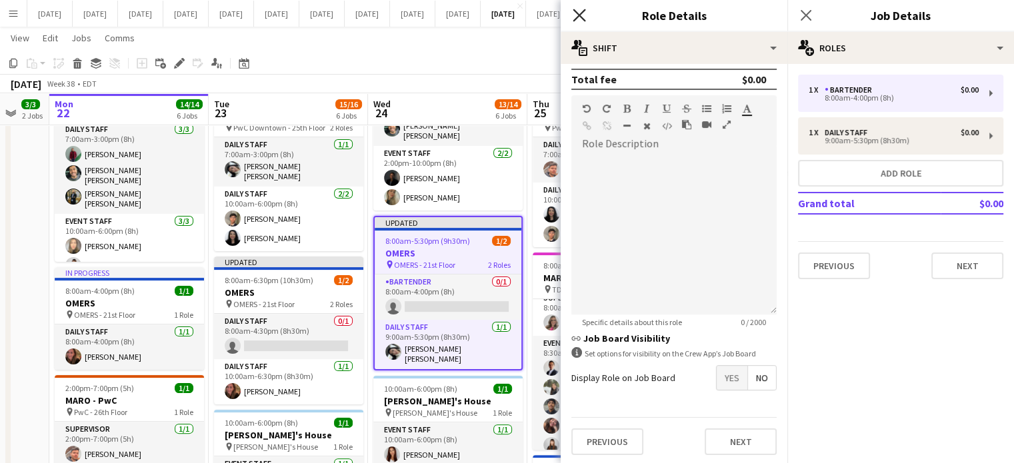
click at [583, 15] on icon "Close pop-in" at bounding box center [579, 15] width 13 height 13
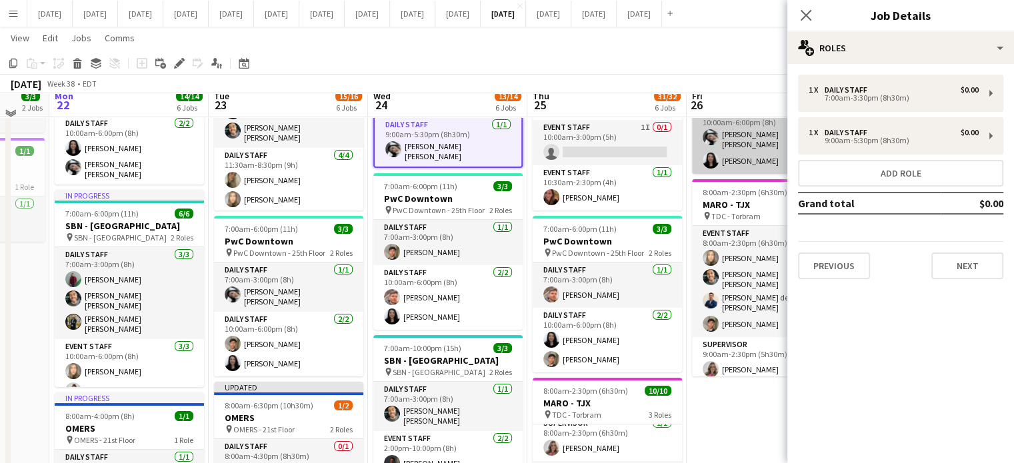
scroll to position [133, 0]
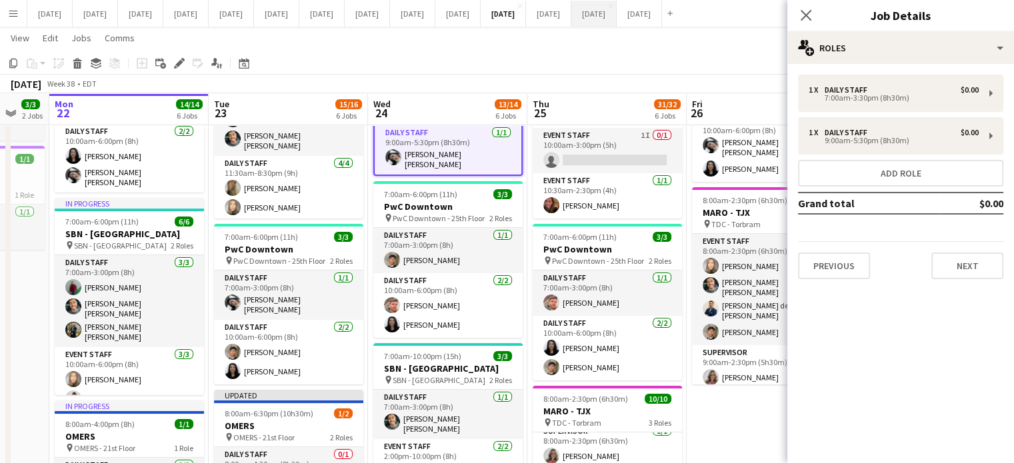
click at [802, 19] on icon "Close pop-in" at bounding box center [805, 15] width 11 height 11
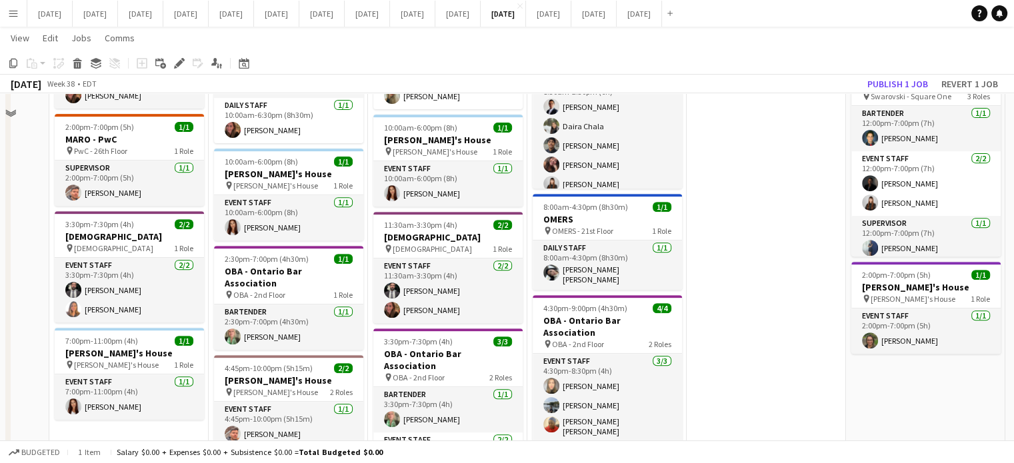
scroll to position [533, 0]
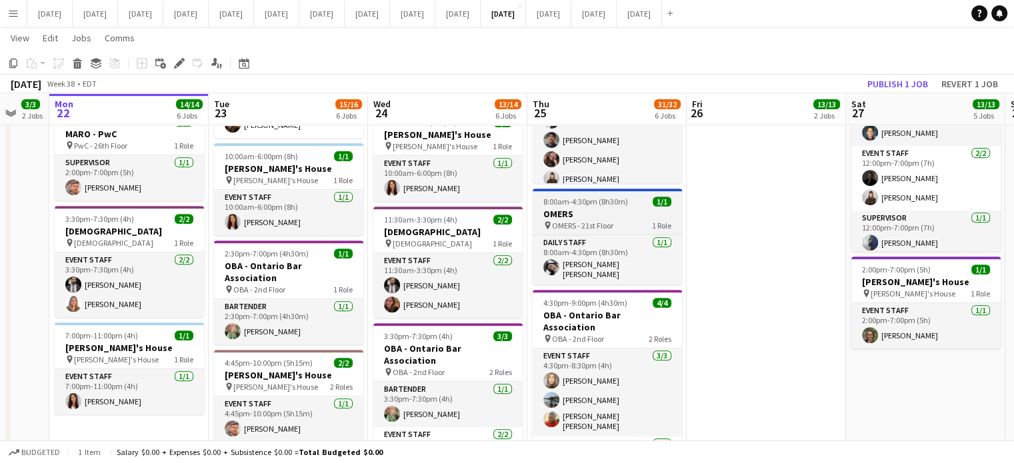
click at [649, 210] on h3 "OMERS" at bounding box center [607, 214] width 149 height 12
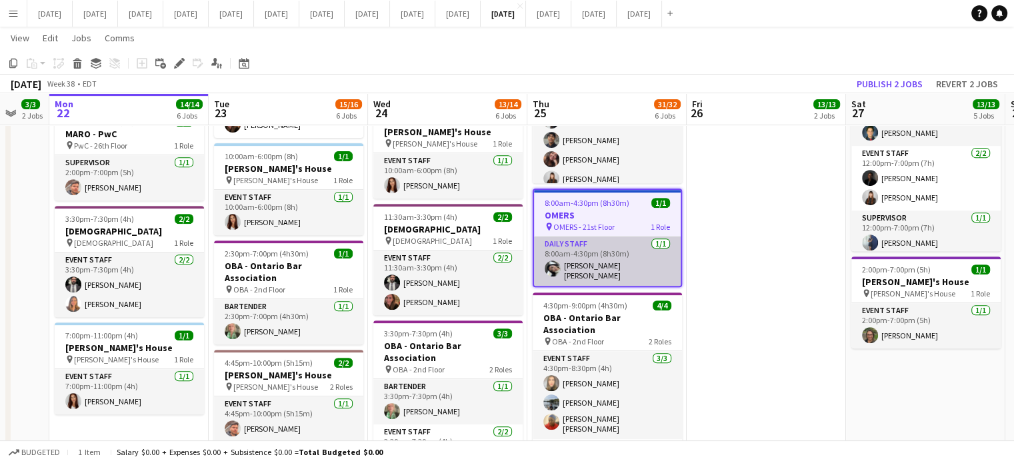
click at [631, 254] on app-card-role "Daily Staff [DATE] 8:00am-4:30pm (8h30m) [PERSON_NAME] [PERSON_NAME]" at bounding box center [607, 261] width 147 height 49
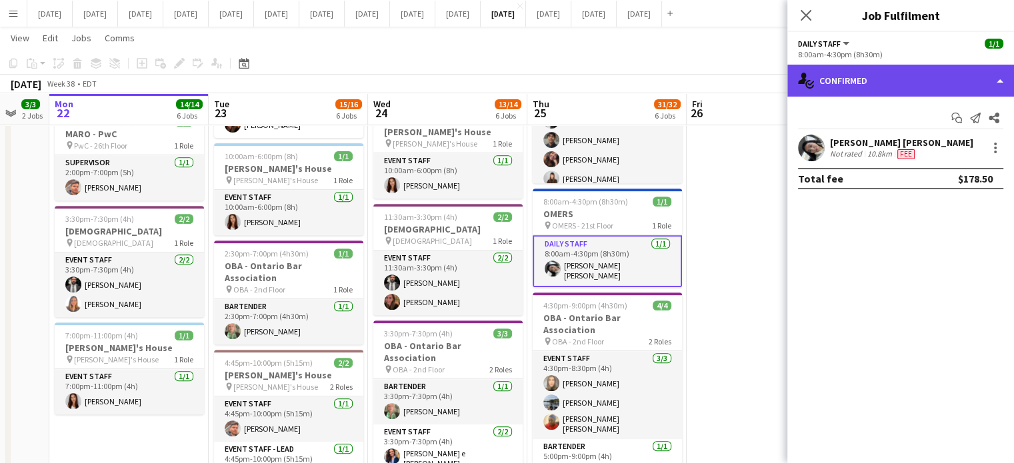
click at [882, 91] on div "single-neutral-actions-check-2 Confirmed" at bounding box center [900, 81] width 227 height 32
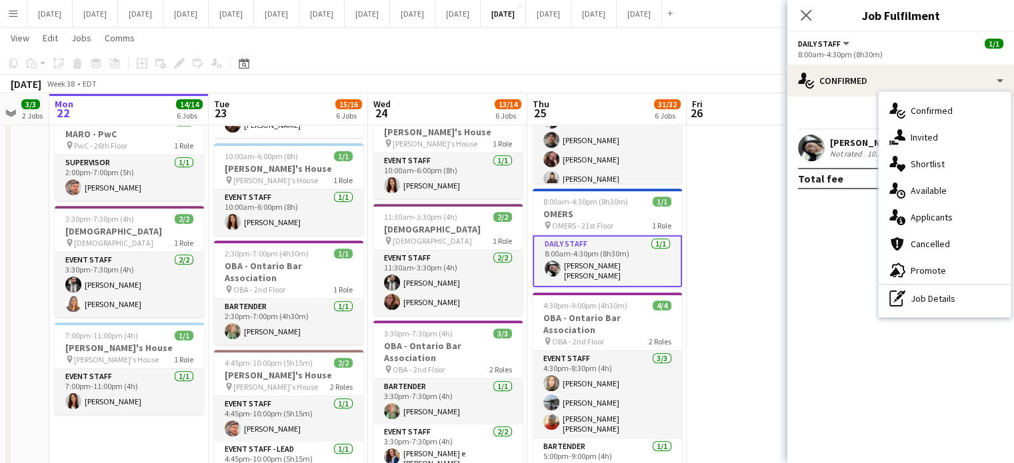
drag, startPoint x: 946, startPoint y: 303, endPoint x: 944, endPoint y: 294, distance: 9.1
click at [946, 303] on div "pen-write Job Details" at bounding box center [944, 298] width 132 height 27
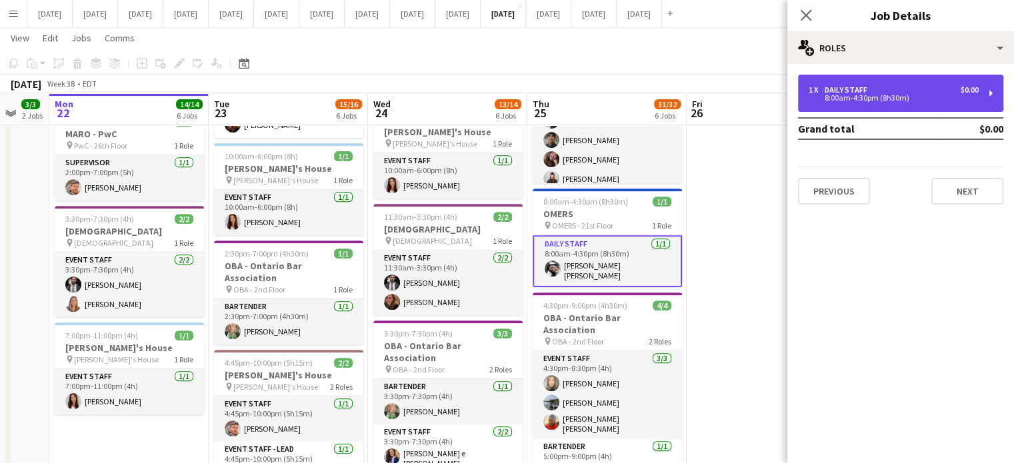
click at [880, 105] on div "1 x Daily Staff $0.00 8:00am-4:30pm (8h30m)" at bounding box center [900, 93] width 205 height 37
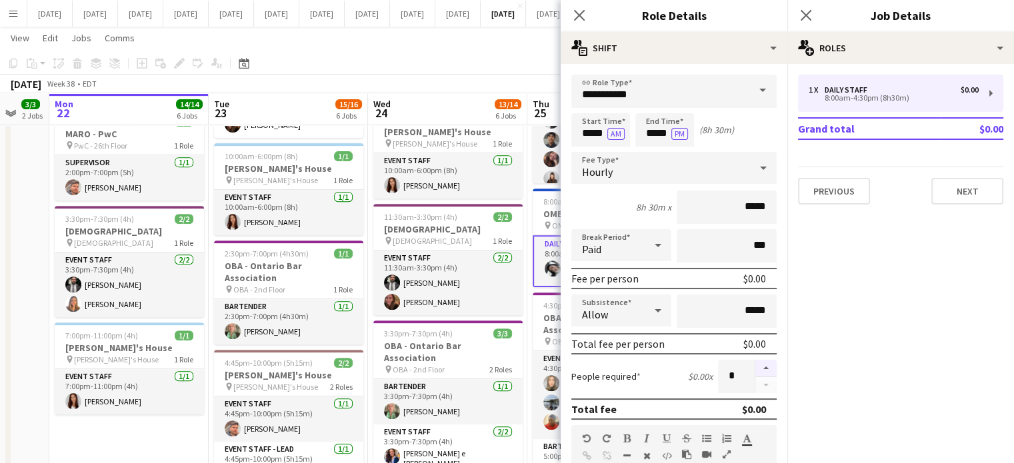
click at [760, 367] on button "button" at bounding box center [765, 368] width 21 height 17
type input "*"
click at [583, 8] on app-icon "Close pop-in" at bounding box center [579, 15] width 19 height 19
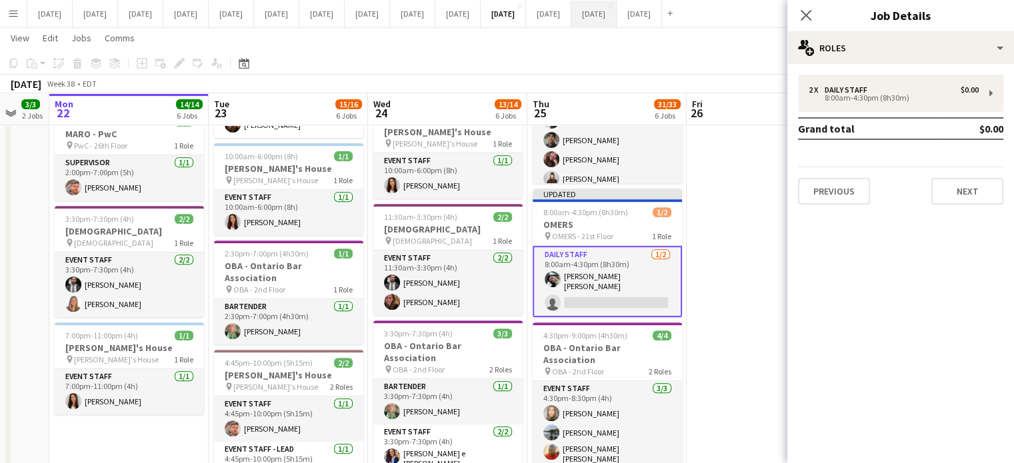
click at [808, 15] on icon "Close pop-in" at bounding box center [805, 15] width 11 height 11
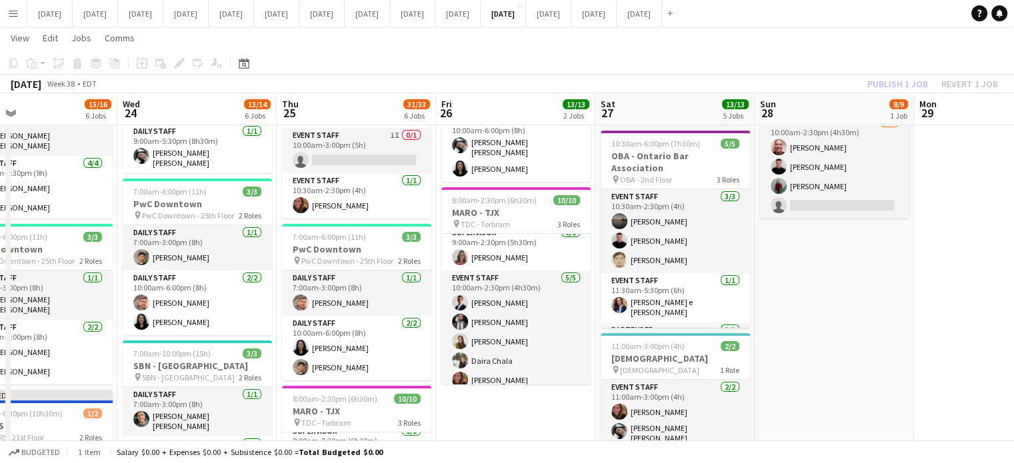
scroll to position [0, 541]
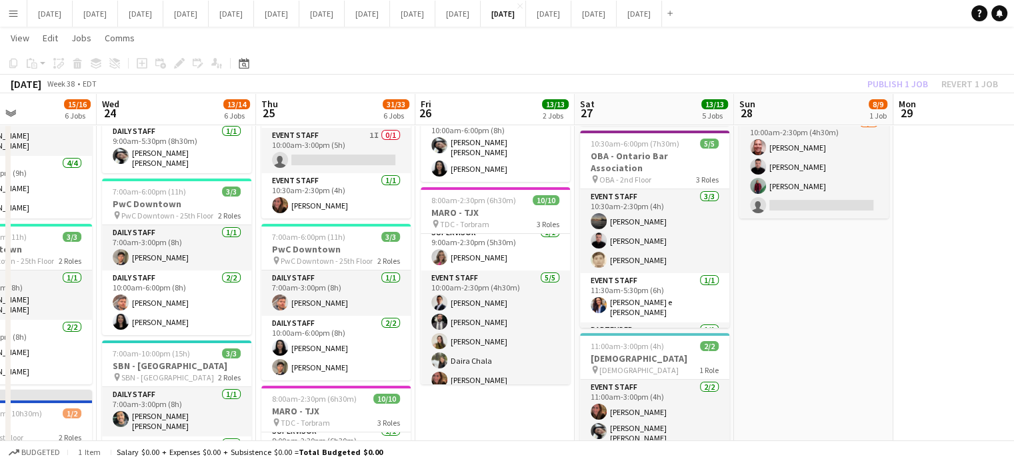
drag, startPoint x: 796, startPoint y: 420, endPoint x: 525, endPoint y: 429, distance: 270.7
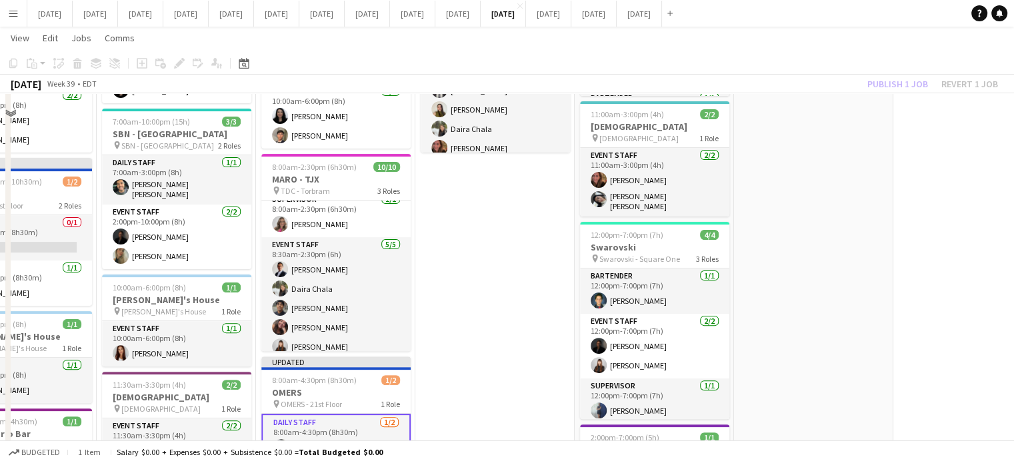
scroll to position [295, 0]
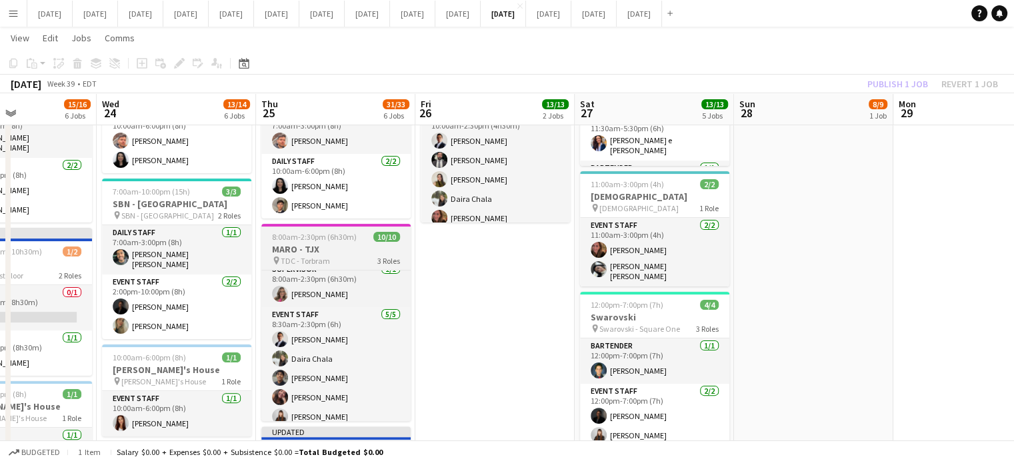
click at [365, 260] on div "pin TDC - Torbram 3 Roles" at bounding box center [335, 260] width 149 height 11
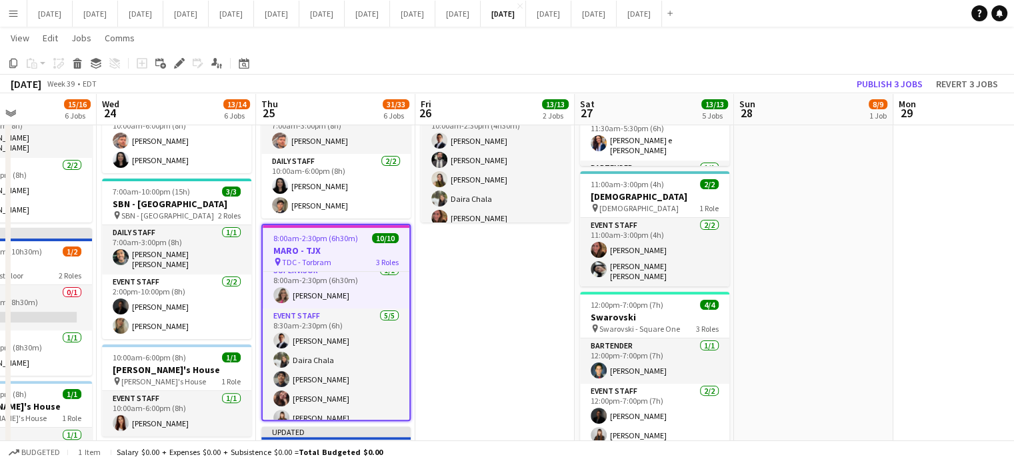
click at [317, 250] on h3 "MARO - TJX" at bounding box center [336, 251] width 147 height 12
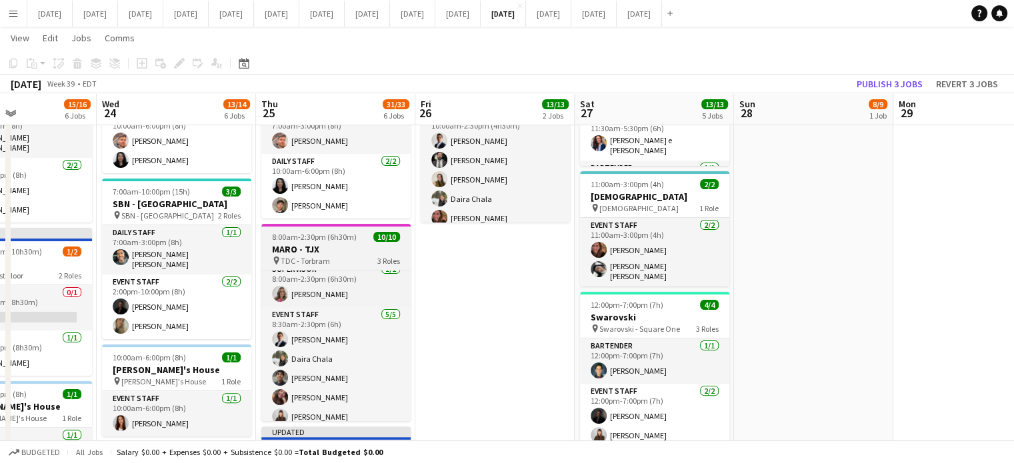
click at [315, 244] on h3 "MARO - TJX" at bounding box center [335, 249] width 149 height 12
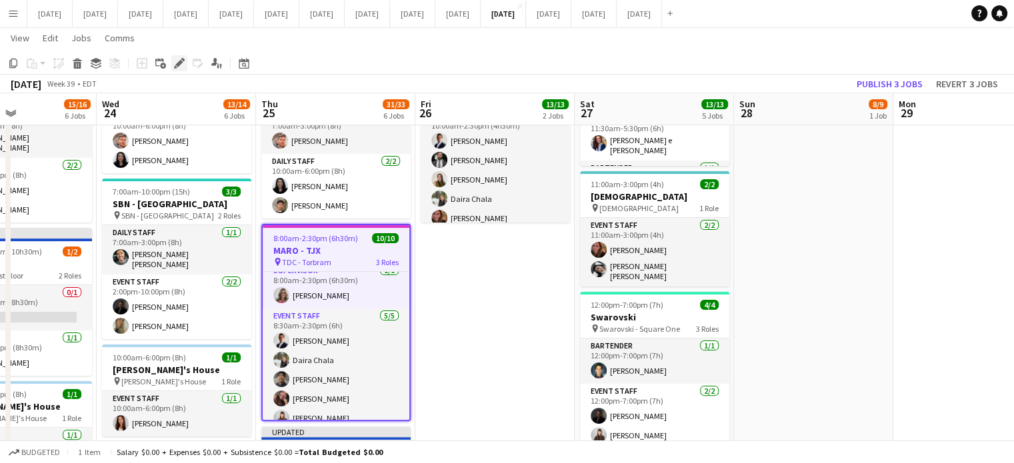
click at [182, 63] on icon "Edit" at bounding box center [179, 63] width 11 height 11
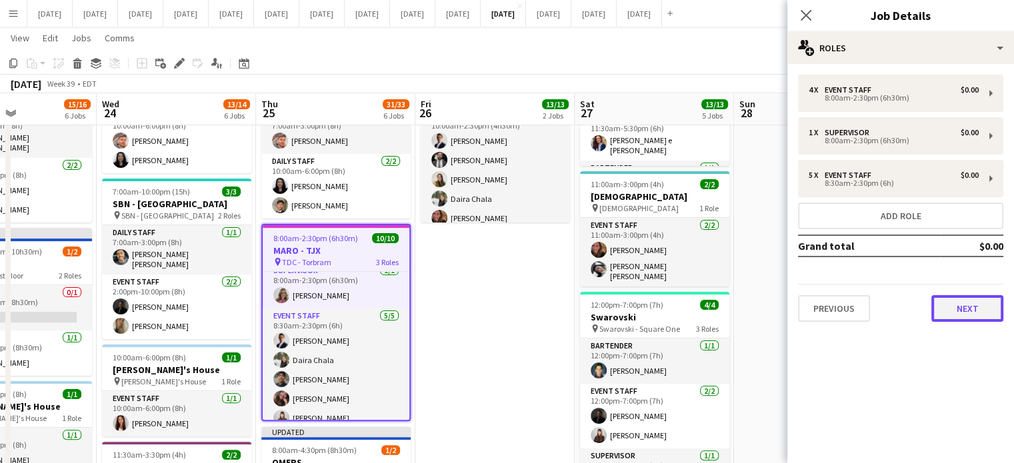
click at [950, 299] on button "Next" at bounding box center [967, 308] width 72 height 27
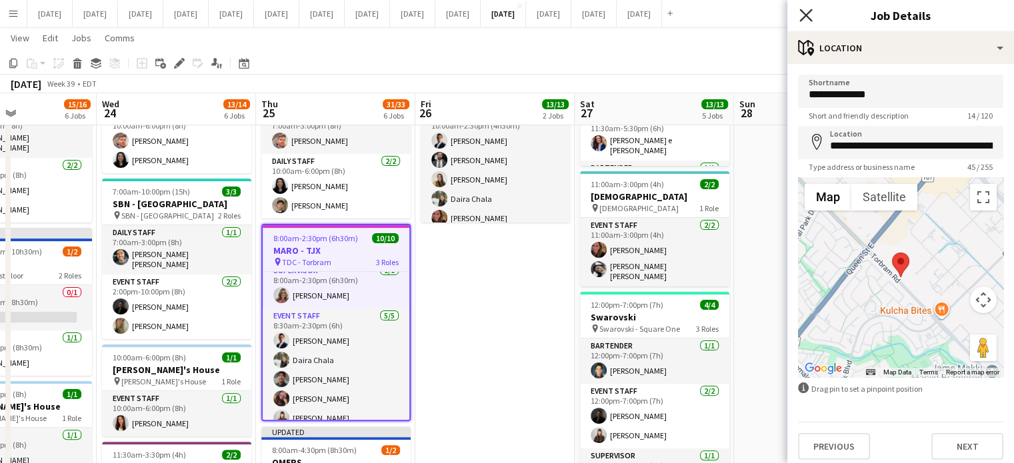
click at [802, 16] on icon "Close pop-in" at bounding box center [805, 15] width 13 height 13
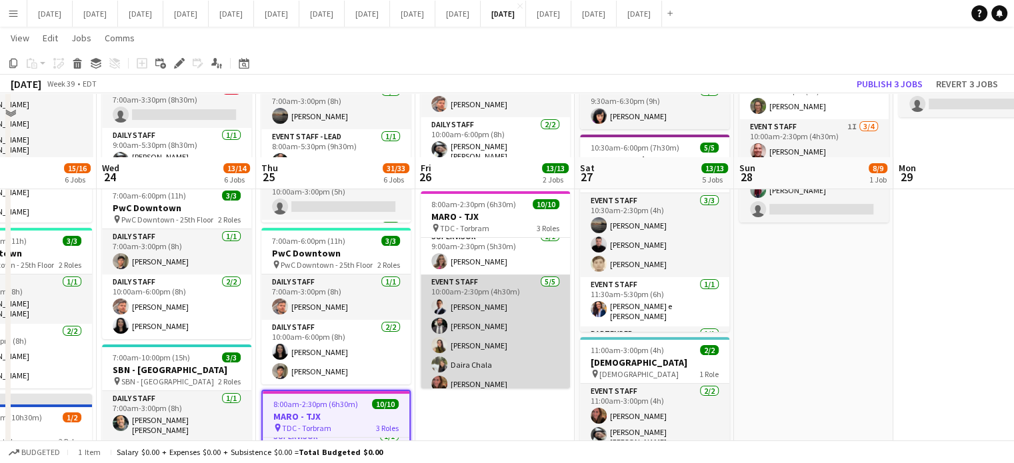
scroll to position [95, 0]
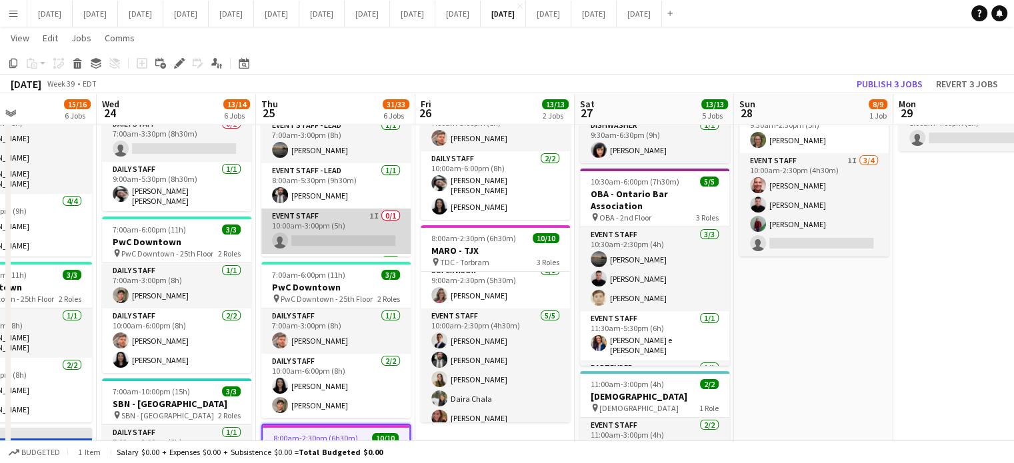
click at [371, 221] on app-card-role "Event Staff 1I 0/1 10:00am-3:00pm (5h) single-neutral-actions" at bounding box center [335, 231] width 149 height 45
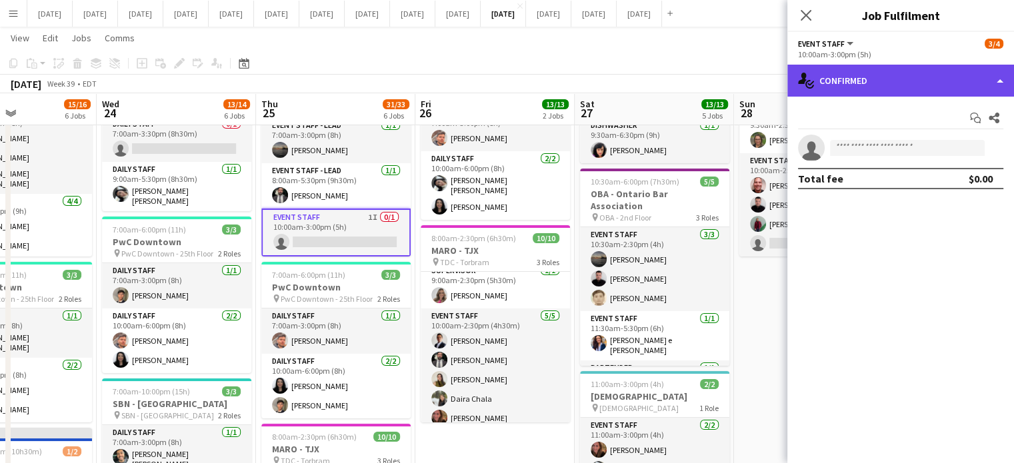
click at [950, 85] on div "single-neutral-actions-check-2 Confirmed" at bounding box center [900, 81] width 227 height 32
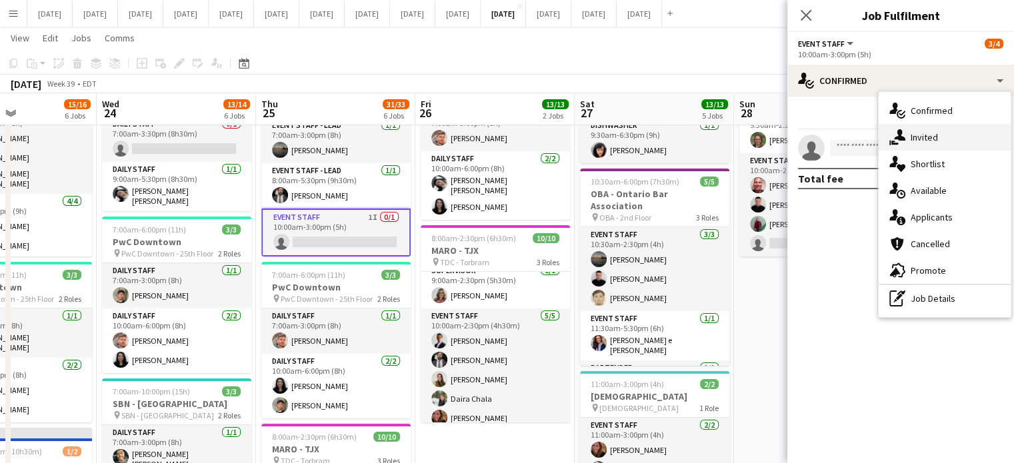
click at [961, 133] on div "single-neutral-actions-share-1 Invited" at bounding box center [944, 137] width 132 height 27
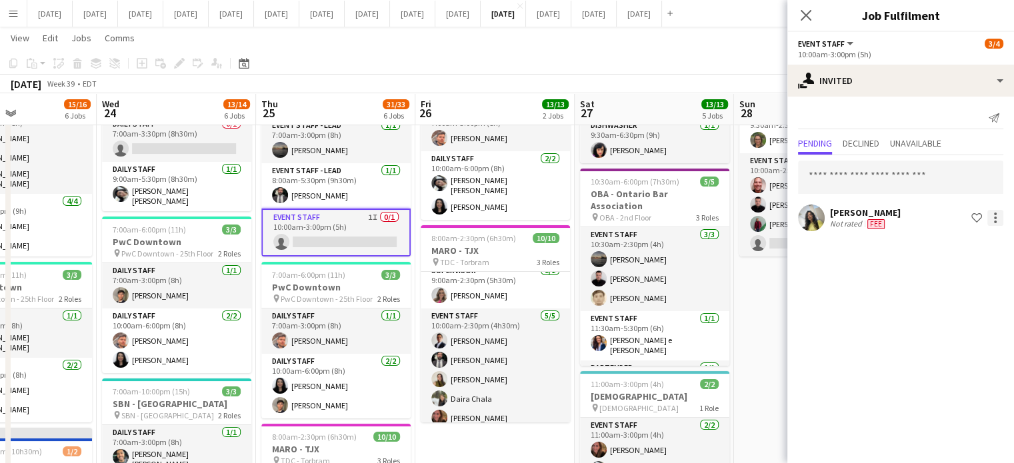
click at [992, 216] on div at bounding box center [995, 218] width 16 height 16
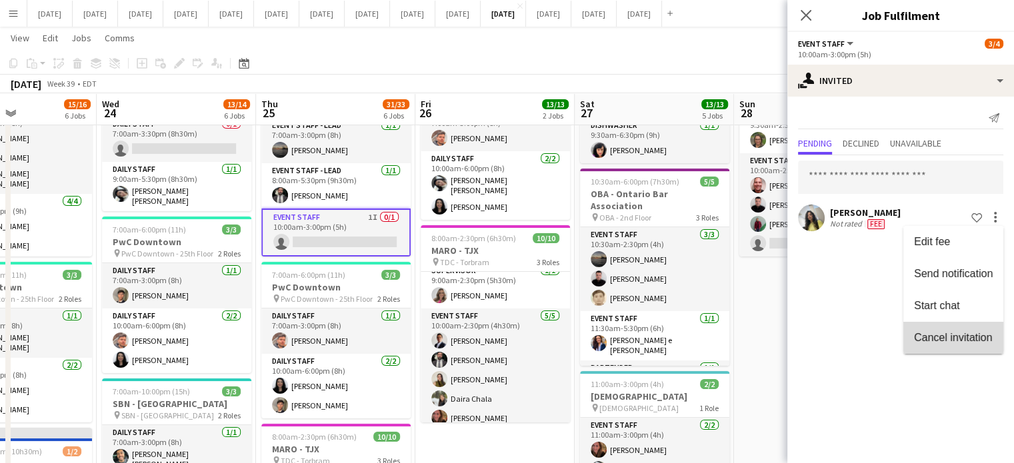
click at [954, 330] on button "Cancel invitation" at bounding box center [953, 338] width 100 height 32
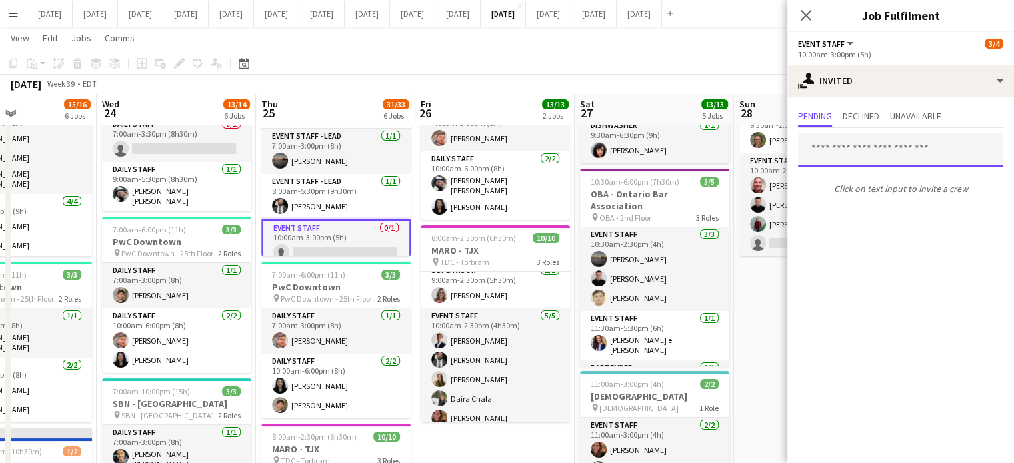
click at [886, 145] on input "text" at bounding box center [900, 149] width 205 height 33
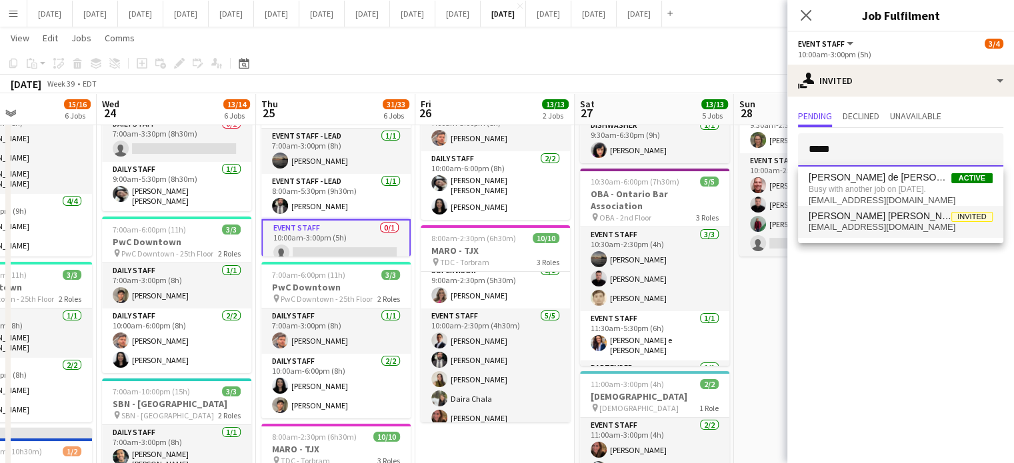
type input "*****"
click at [901, 217] on span "[PERSON_NAME] [PERSON_NAME] Invited" at bounding box center [900, 216] width 184 height 11
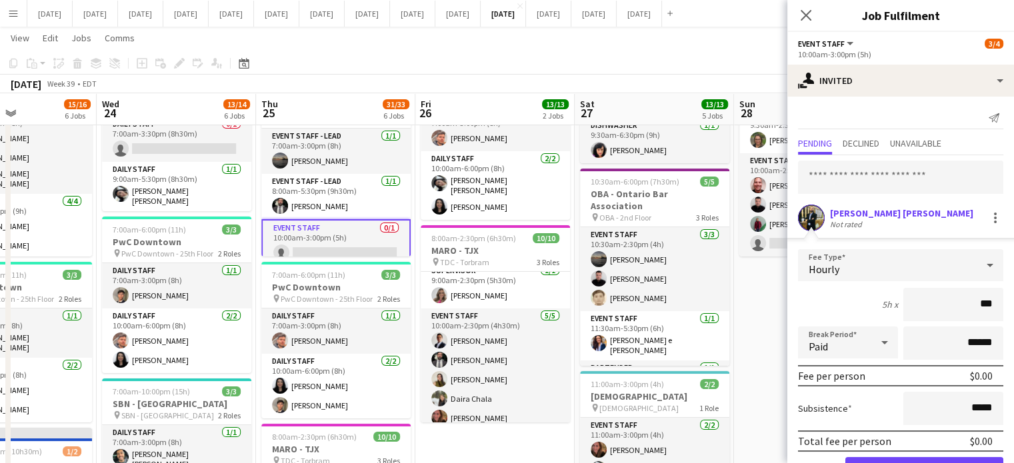
type input "**"
type input "******"
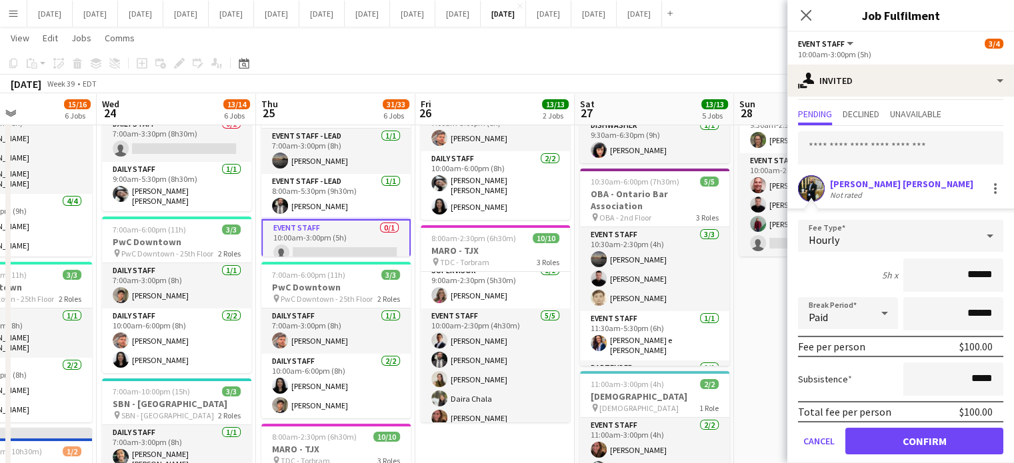
scroll to position [43, 0]
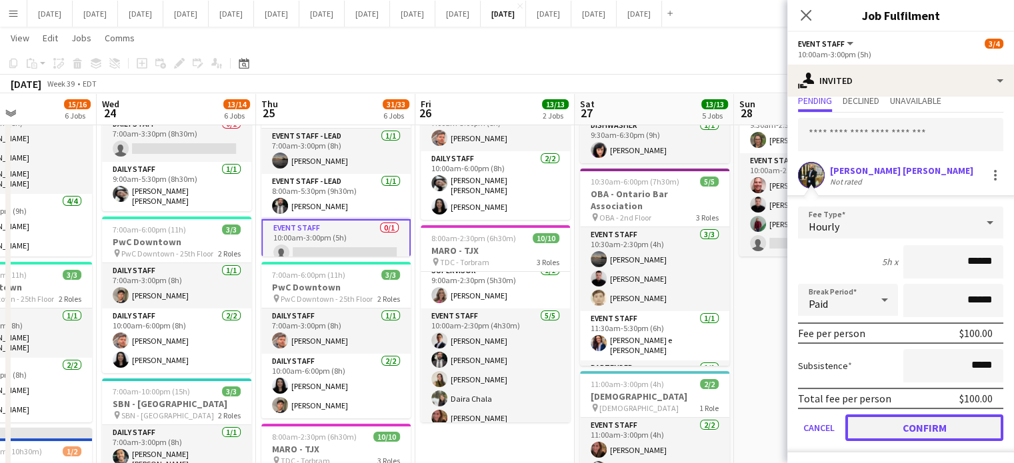
click at [944, 421] on button "Confirm" at bounding box center [924, 428] width 158 height 27
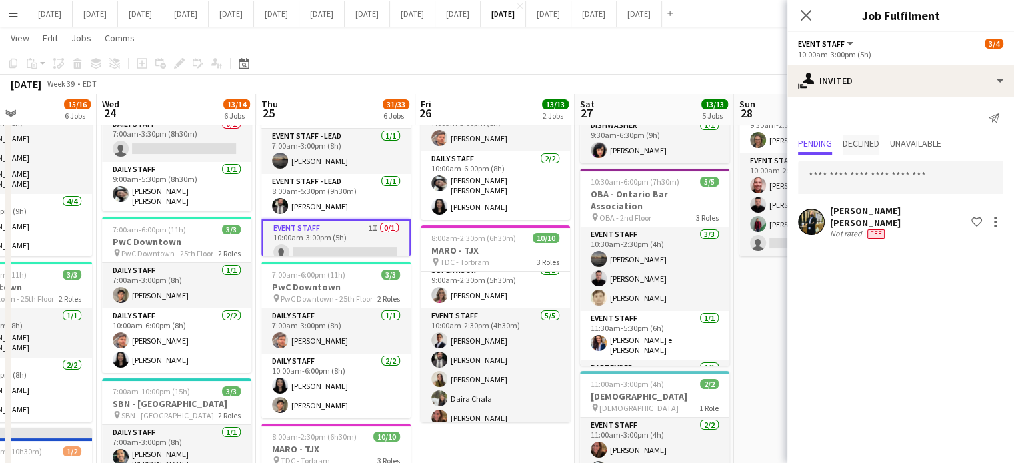
scroll to position [0, 0]
click at [805, 13] on icon "Close pop-in" at bounding box center [805, 15] width 11 height 11
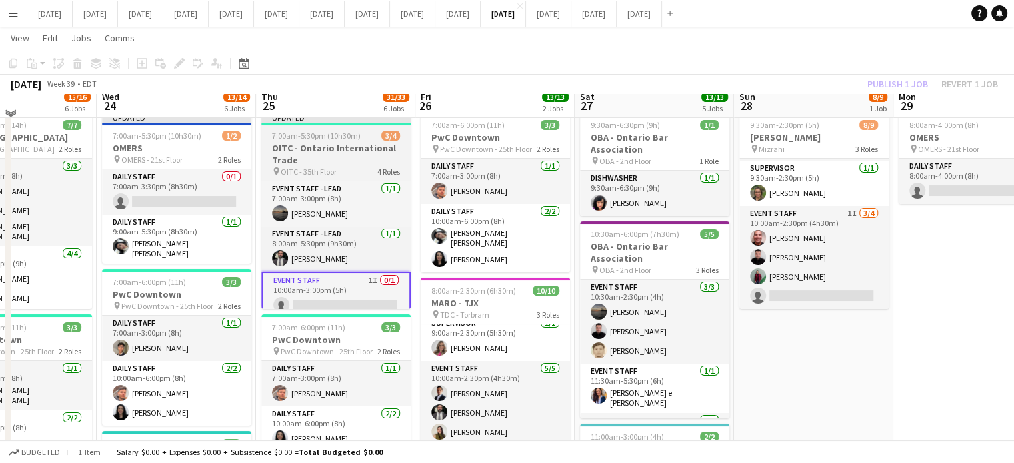
scroll to position [29, 0]
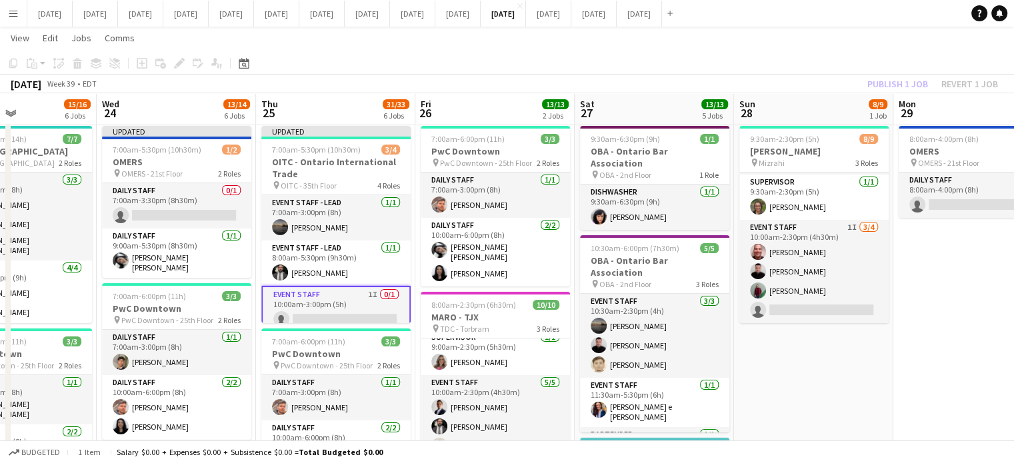
click at [372, 302] on app-card-role "Event Staff 1I 0/1 10:00am-3:00pm (5h) single-neutral-actions" at bounding box center [335, 310] width 149 height 48
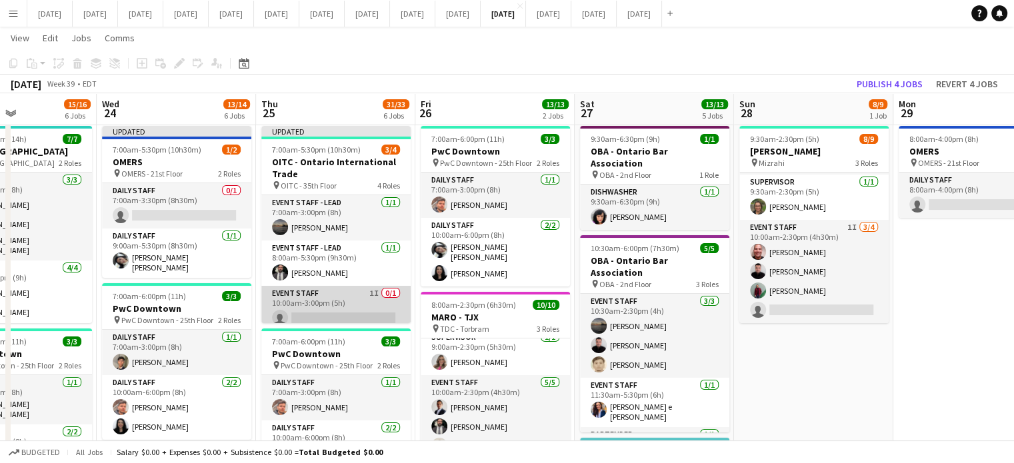
click at [363, 300] on app-card-role "Event Staff 1I 0/1 10:00am-3:00pm (5h) single-neutral-actions" at bounding box center [335, 308] width 149 height 45
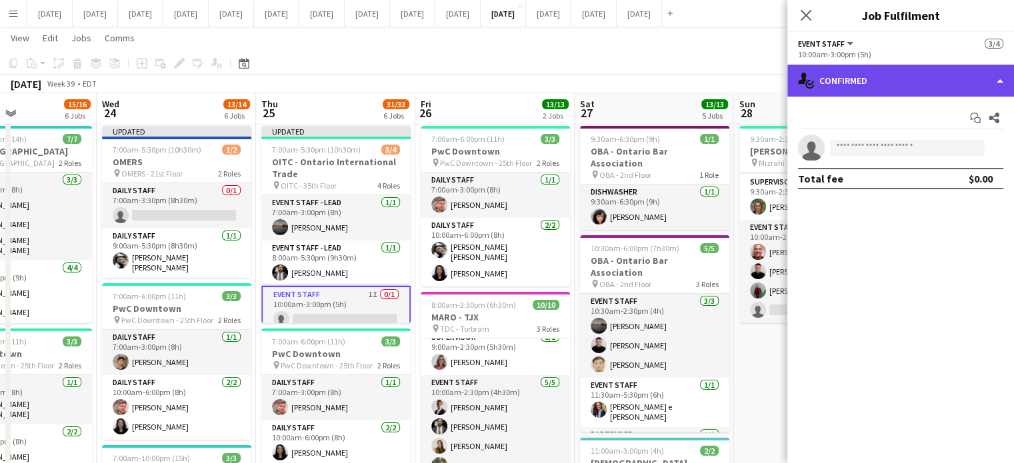
click at [842, 81] on div "single-neutral-actions-check-2 Confirmed" at bounding box center [900, 81] width 227 height 32
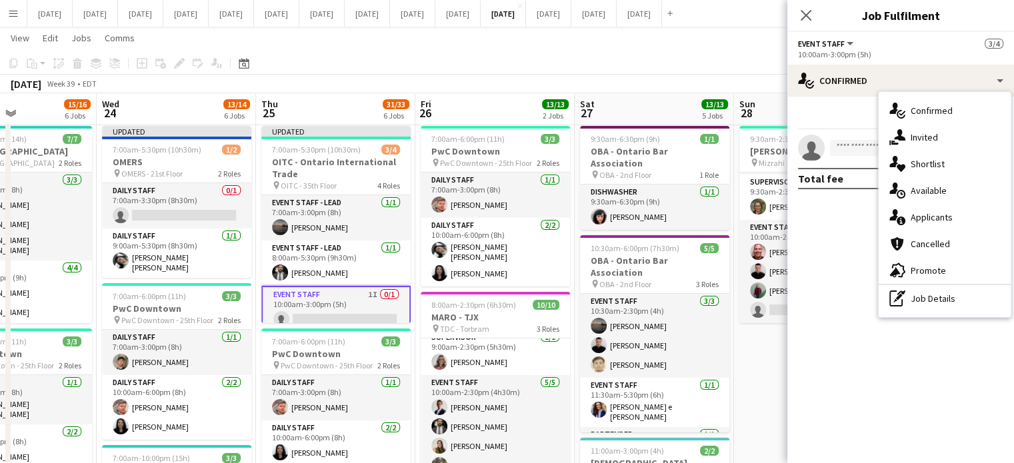
click at [934, 139] on span "Invited" at bounding box center [923, 137] width 27 height 12
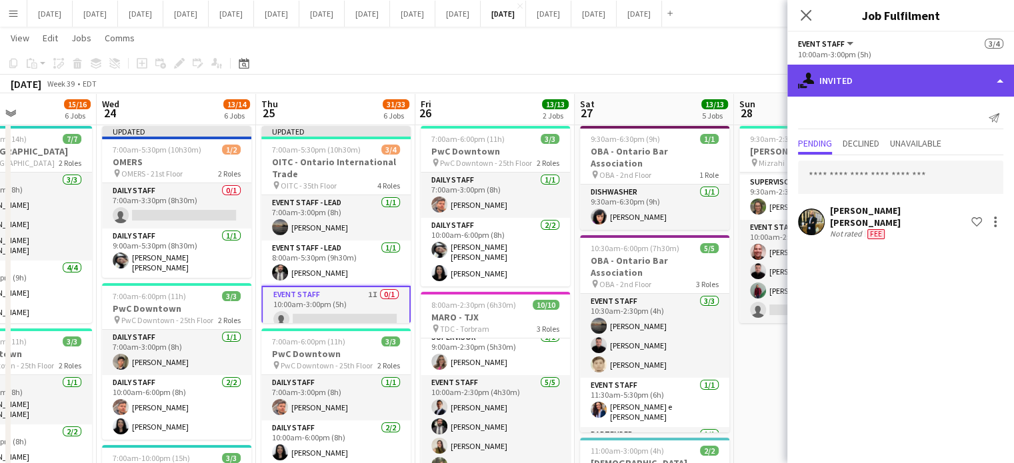
click at [874, 85] on div "single-neutral-actions-share-1 Invited" at bounding box center [900, 81] width 227 height 32
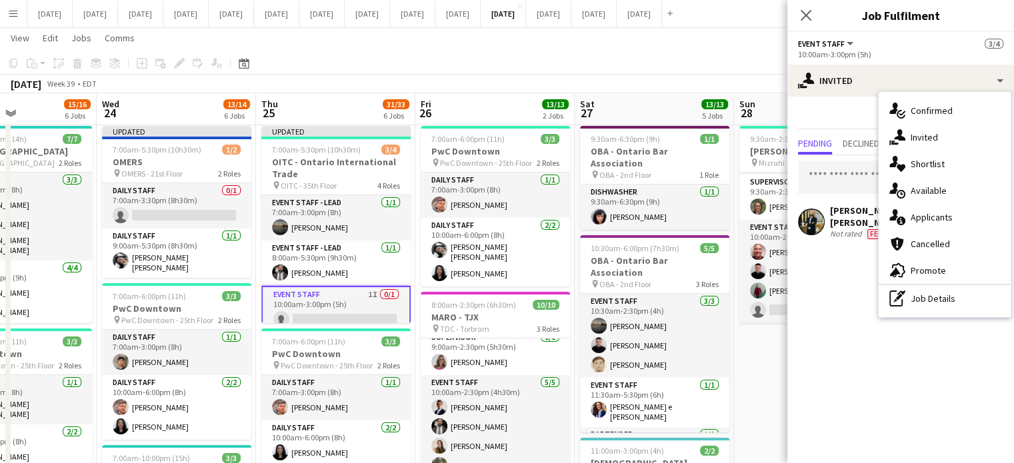
click at [950, 114] on span "Confirmed" at bounding box center [931, 111] width 42 height 12
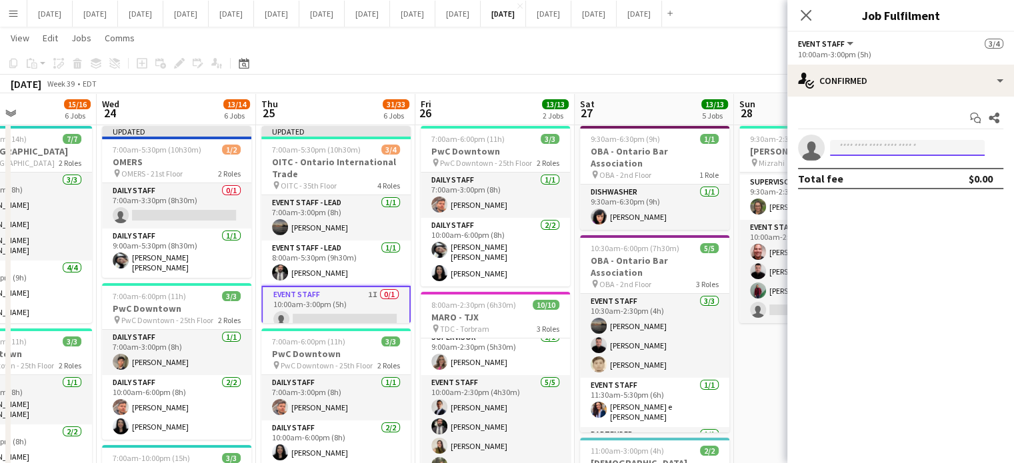
click at [876, 141] on input at bounding box center [907, 148] width 155 height 16
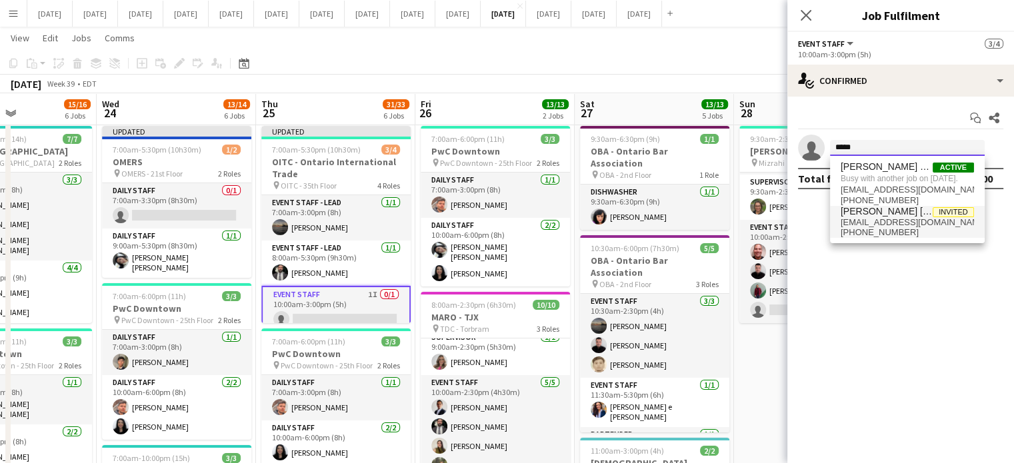
type input "*****"
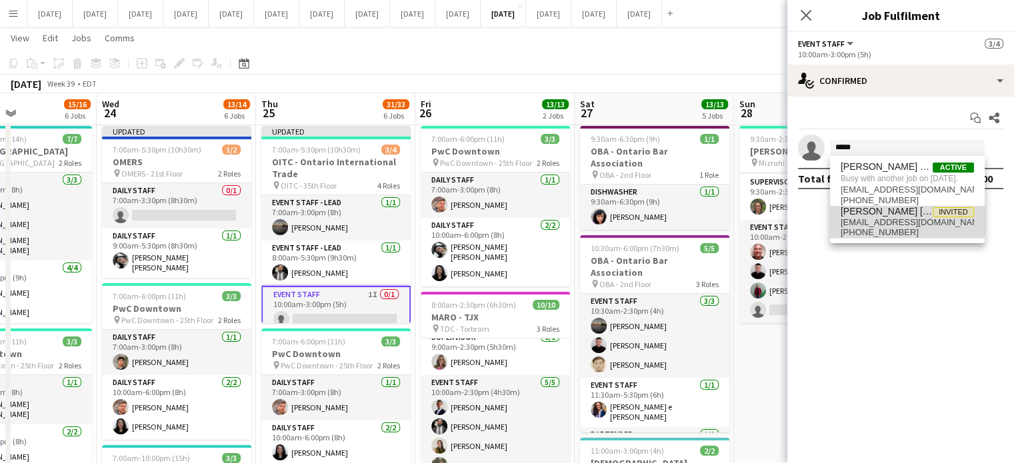
click at [904, 228] on span "[EMAIL_ADDRESS][DOMAIN_NAME]" at bounding box center [906, 222] width 133 height 11
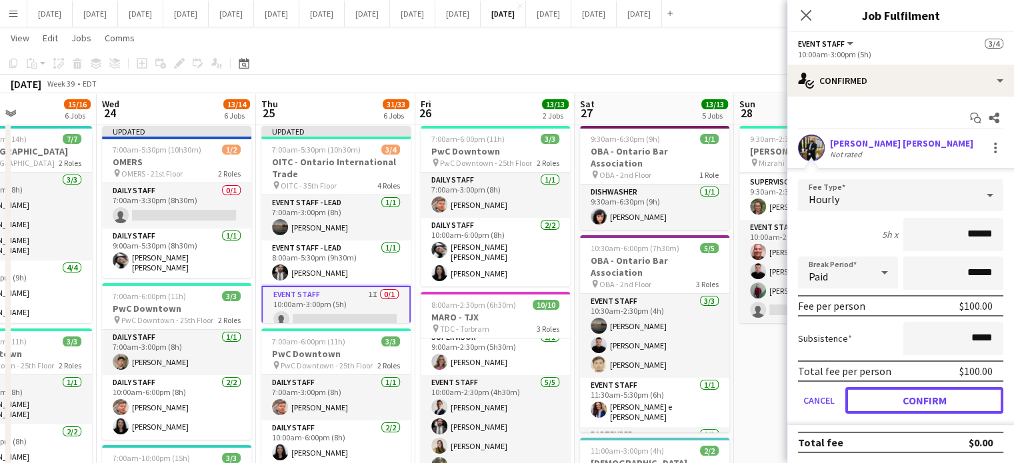
click at [938, 405] on button "Confirm" at bounding box center [924, 400] width 158 height 27
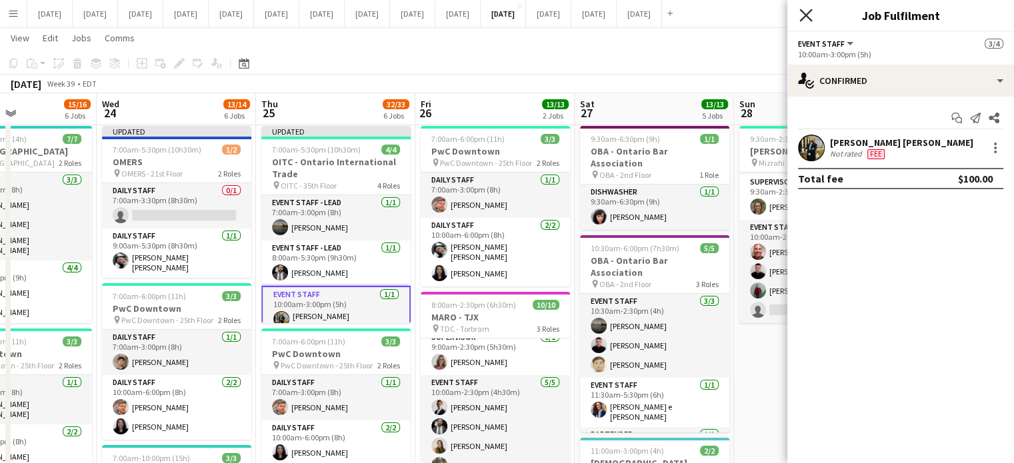
click at [800, 11] on icon at bounding box center [805, 15] width 13 height 13
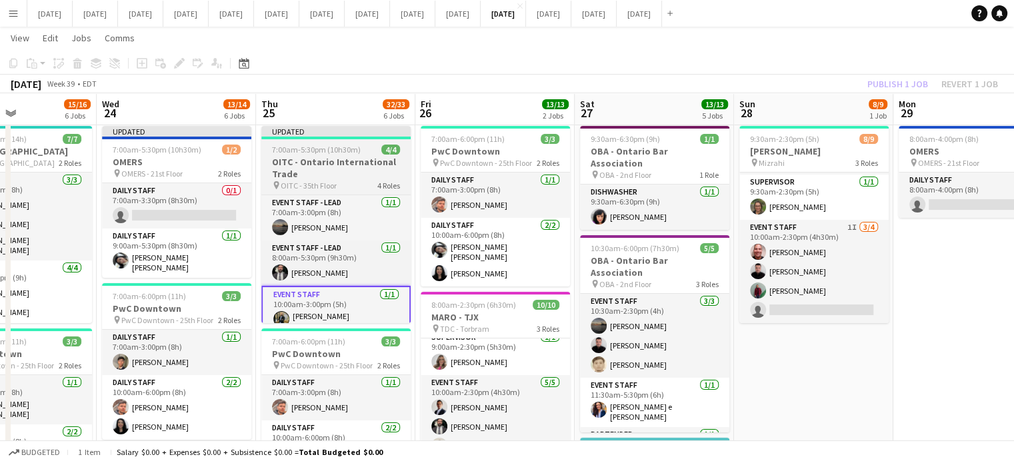
click at [381, 153] on span "4/4" at bounding box center [390, 150] width 19 height 10
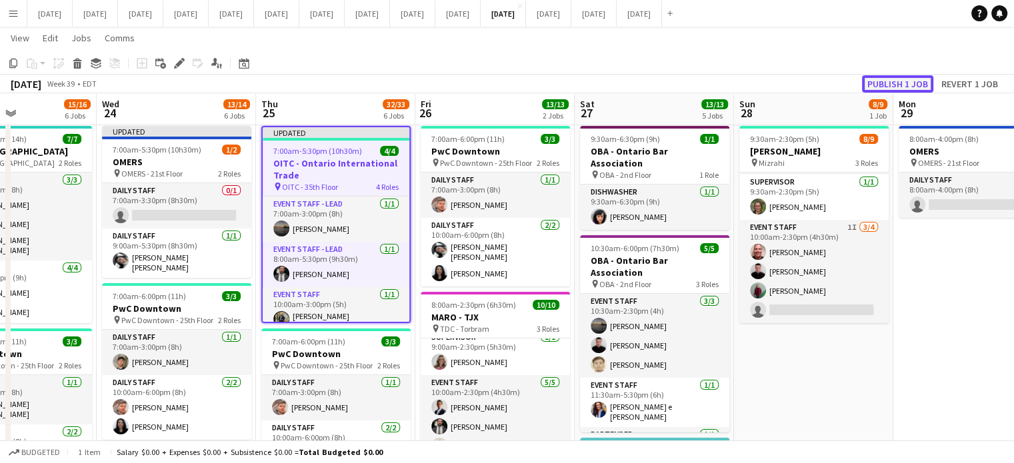
click at [875, 83] on button "Publish 1 job" at bounding box center [897, 83] width 71 height 17
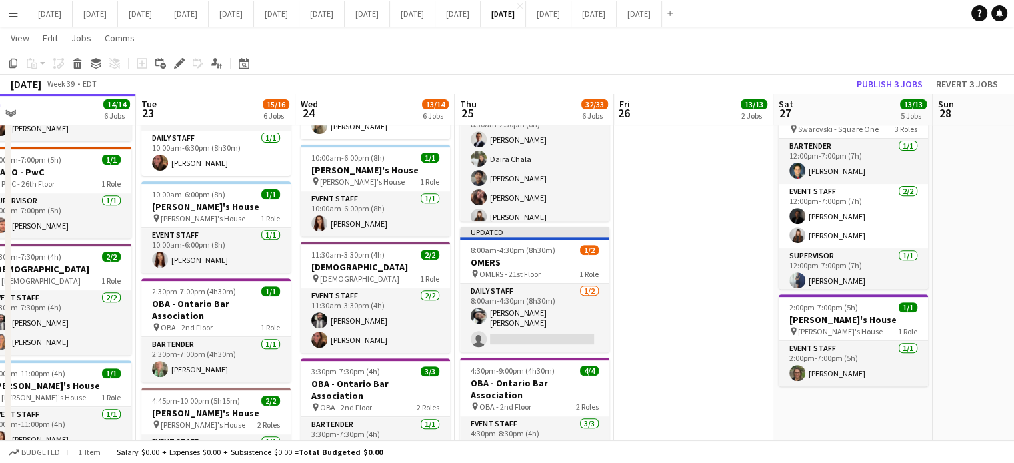
scroll to position [0, 329]
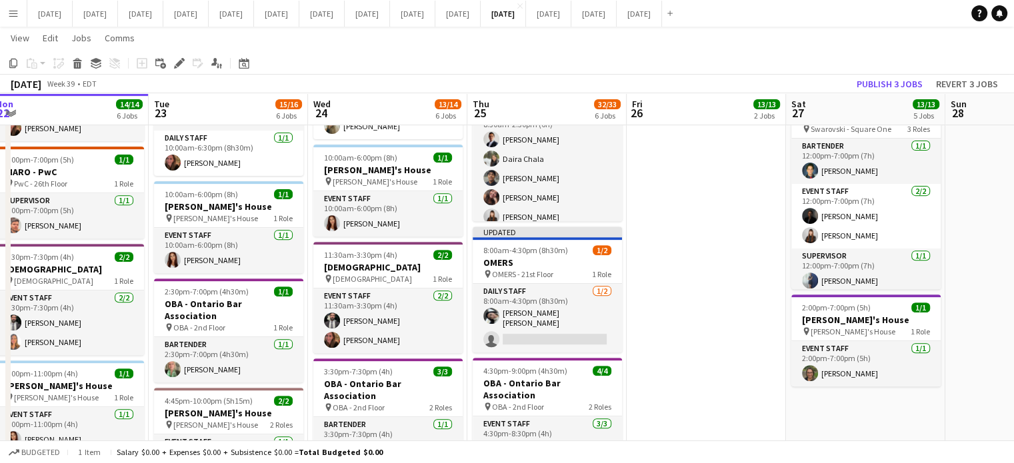
drag, startPoint x: 459, startPoint y: 297, endPoint x: 669, endPoint y: 303, distance: 210.7
click at [669, 303] on app-calendar-viewport "Sat 20 10/10 4 Jobs Sun 21 3/3 2 Jobs Mon 22 14/14 6 Jobs Tue 23 15/16 6 Jobs W…" at bounding box center [507, 166] width 1014 height 1218
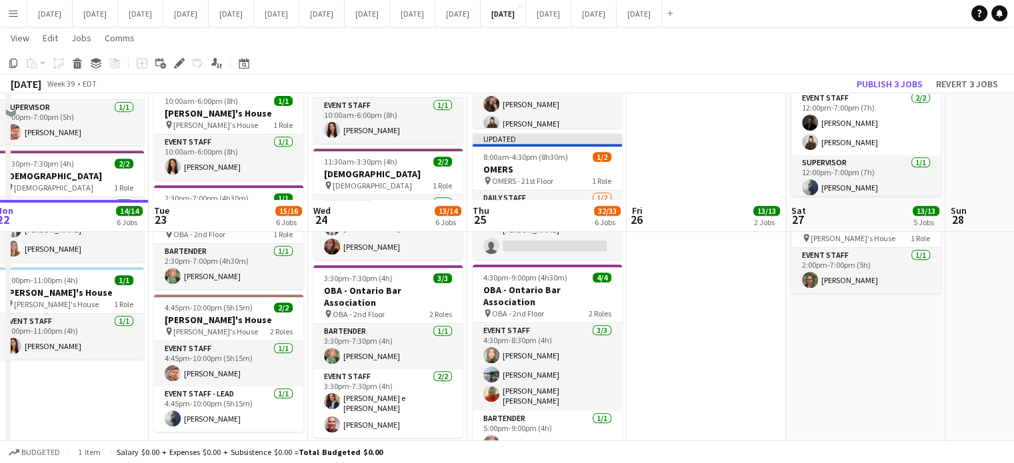
scroll to position [695, 0]
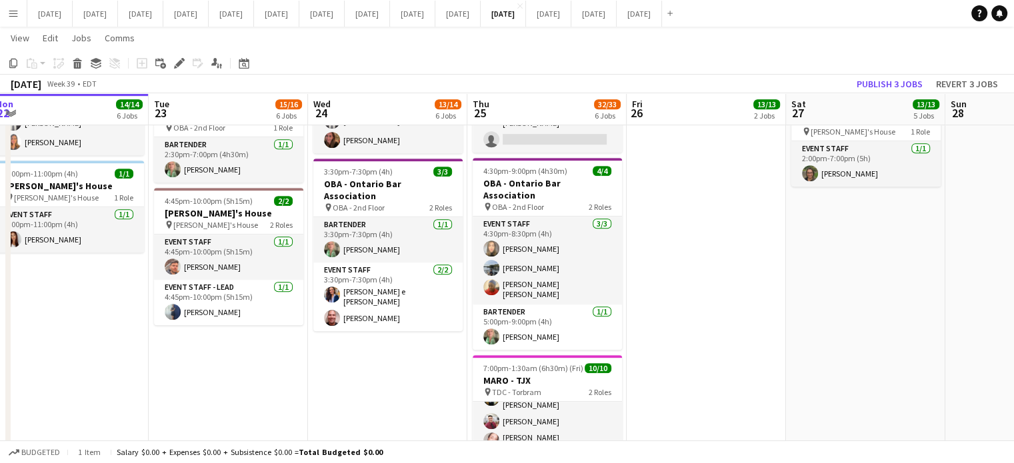
click at [405, 350] on app-date-cell "Updated 7:00am-5:30pm (10h30m) 1/2 OMERS pin OMERS - 21st Floor 2 Roles Daily S…" at bounding box center [387, 14] width 159 height 1120
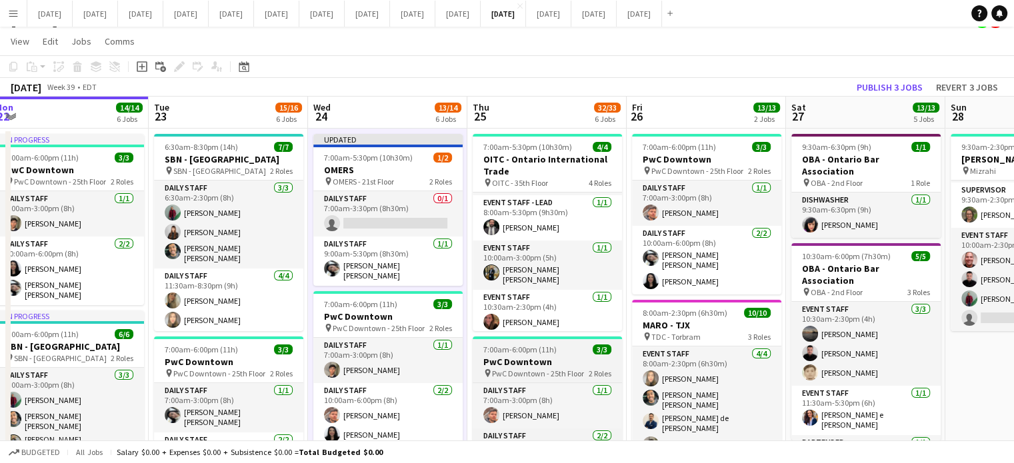
scroll to position [0, 0]
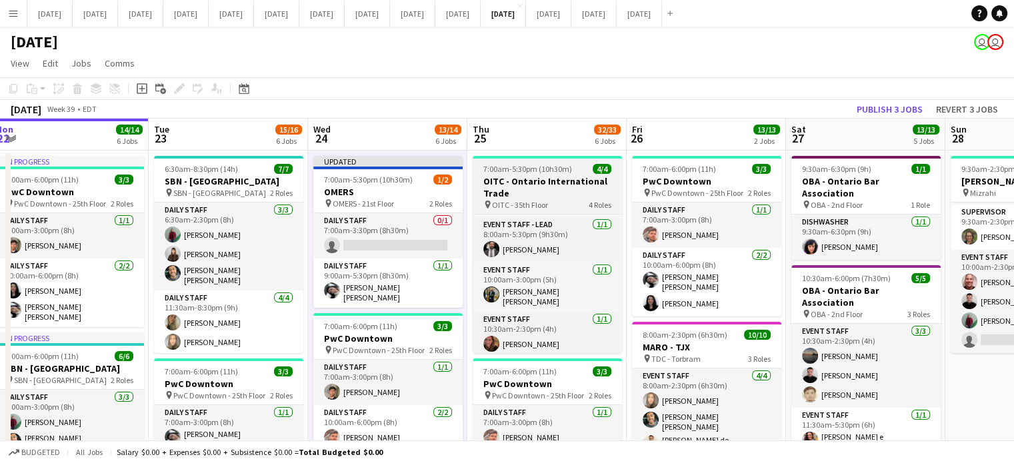
click at [560, 178] on h3 "OITC - Ontario International Trade" at bounding box center [547, 187] width 149 height 24
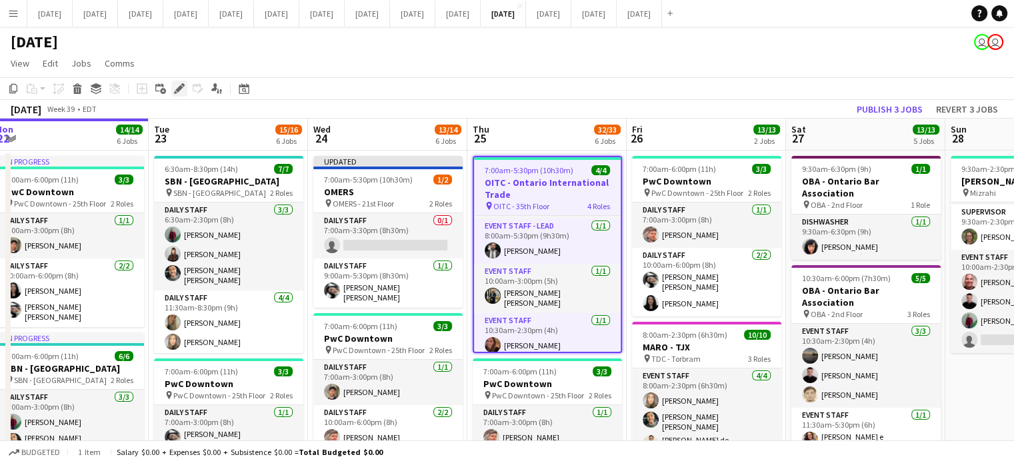
click at [177, 88] on icon at bounding box center [178, 88] width 7 height 7
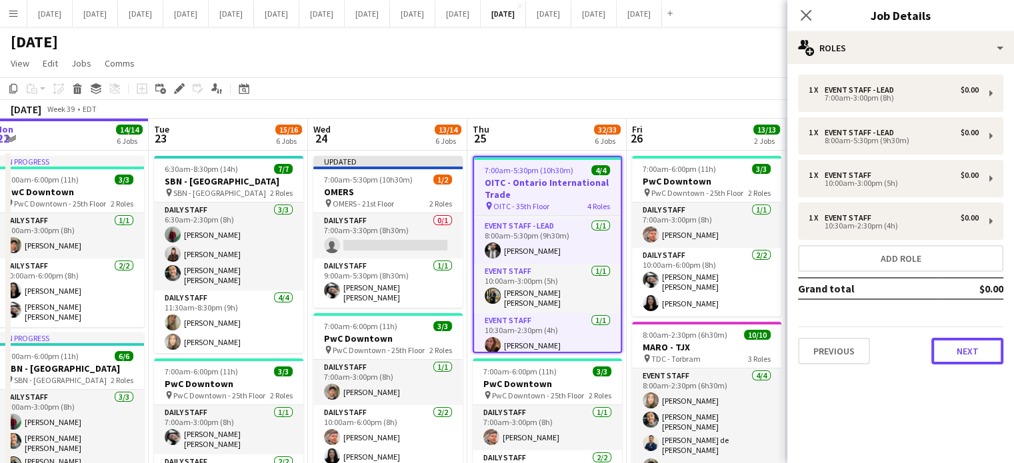
click at [944, 346] on button "Next" at bounding box center [967, 351] width 72 height 27
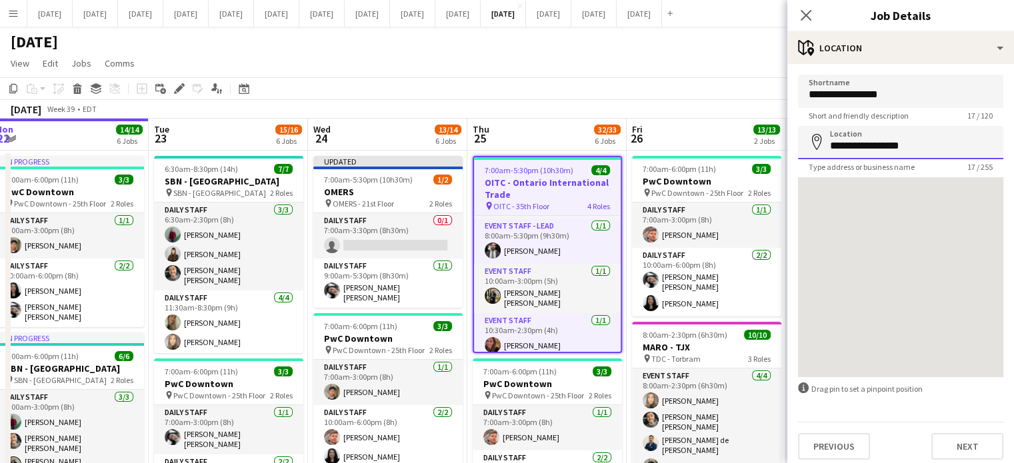
click at [916, 153] on input "**********" at bounding box center [900, 142] width 205 height 33
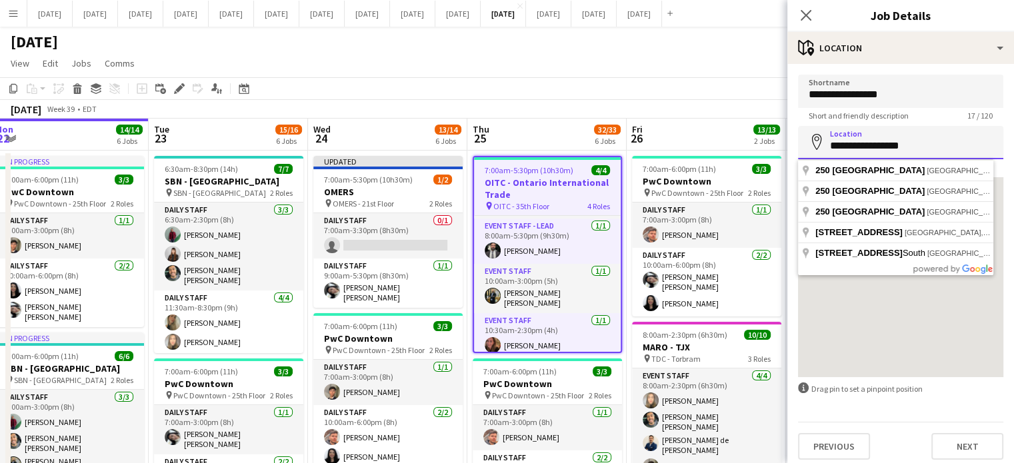
drag, startPoint x: 920, startPoint y: 141, endPoint x: 732, endPoint y: 149, distance: 188.1
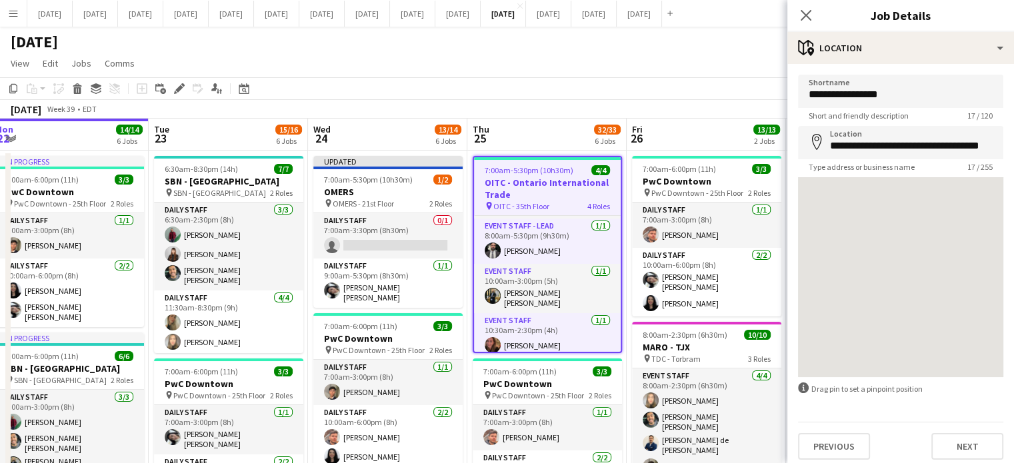
type input "**********"
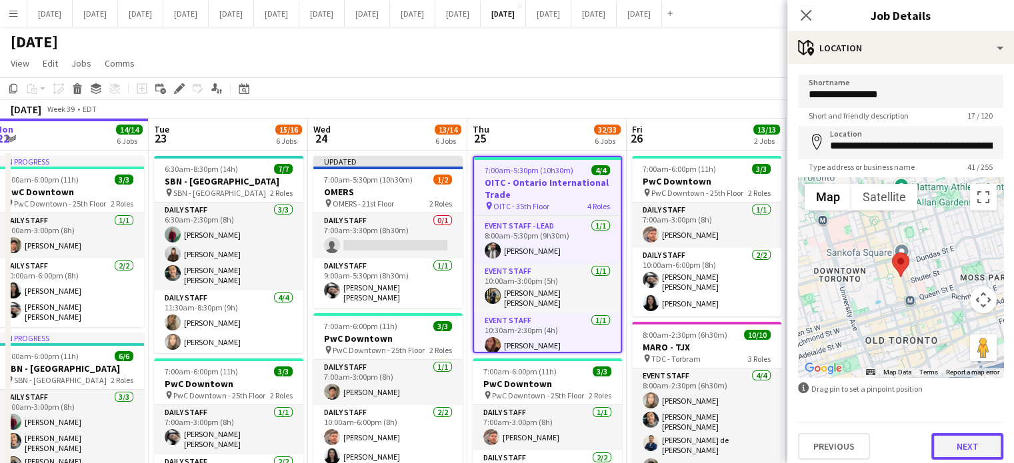
click at [964, 443] on button "Next" at bounding box center [967, 446] width 72 height 27
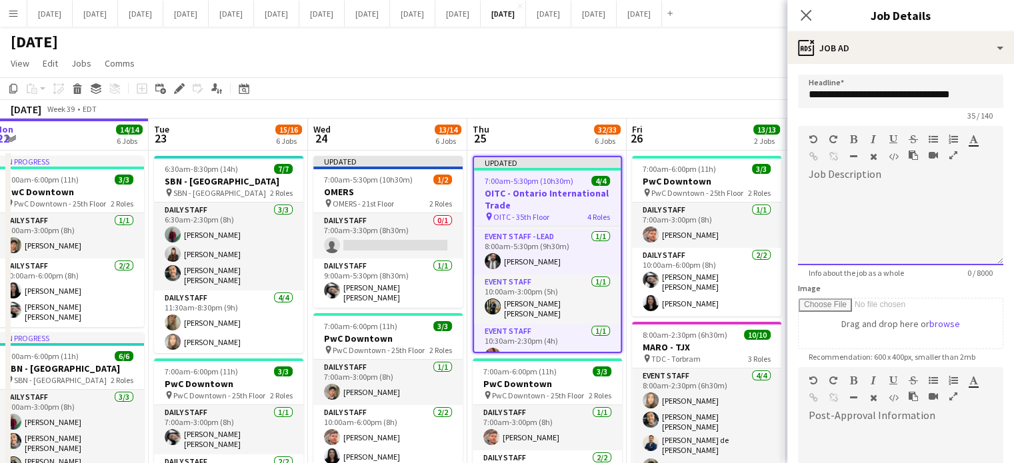
click at [858, 175] on div "default Heading 1 Heading 2 Heading 3 Heading 4 Heading 5 Heading 6 Heading 7 P…" at bounding box center [900, 151] width 205 height 50
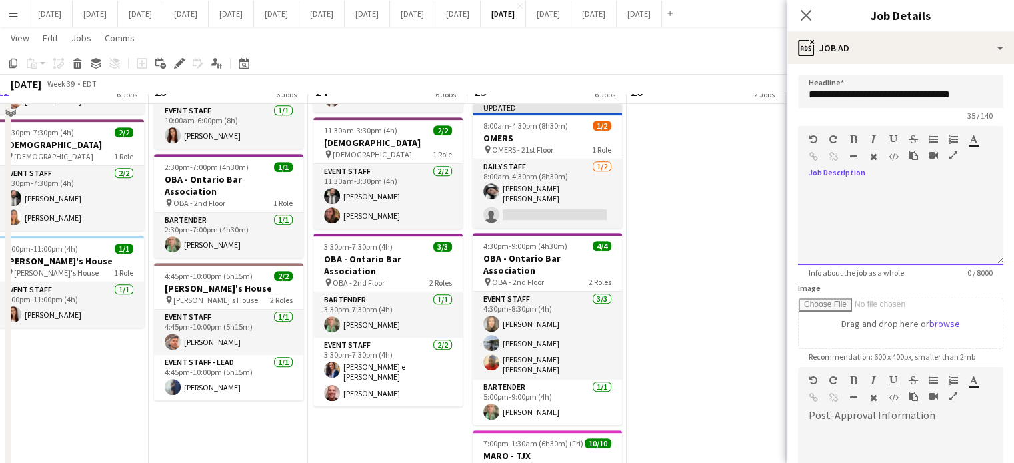
scroll to position [667, 0]
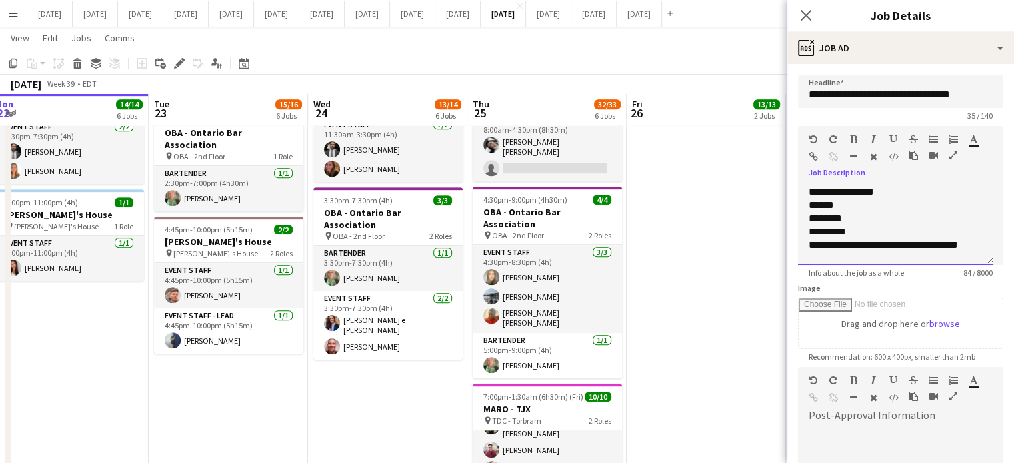
drag, startPoint x: 806, startPoint y: 191, endPoint x: 973, endPoint y: 242, distance: 174.2
click at [973, 245] on div "**********" at bounding box center [895, 225] width 195 height 80
click at [853, 135] on icon "button" at bounding box center [853, 139] width 7 height 9
click at [874, 135] on icon "button" at bounding box center [872, 139] width 5 height 9
click at [834, 205] on icon "******" at bounding box center [820, 205] width 25 height 10
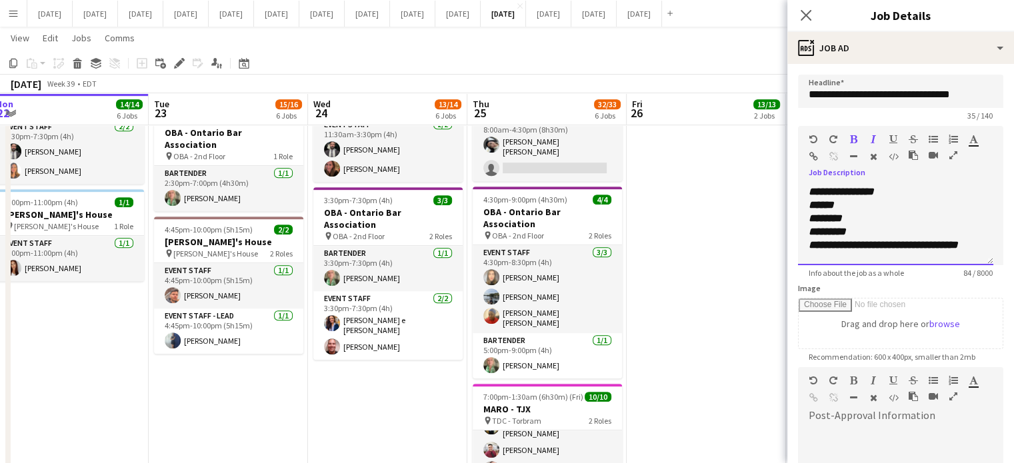
drag, startPoint x: 808, startPoint y: 208, endPoint x: 950, endPoint y: 200, distance: 142.9
click at [976, 245] on div "**********" at bounding box center [895, 225] width 195 height 80
click at [930, 137] on icon "button" at bounding box center [932, 139] width 9 height 9
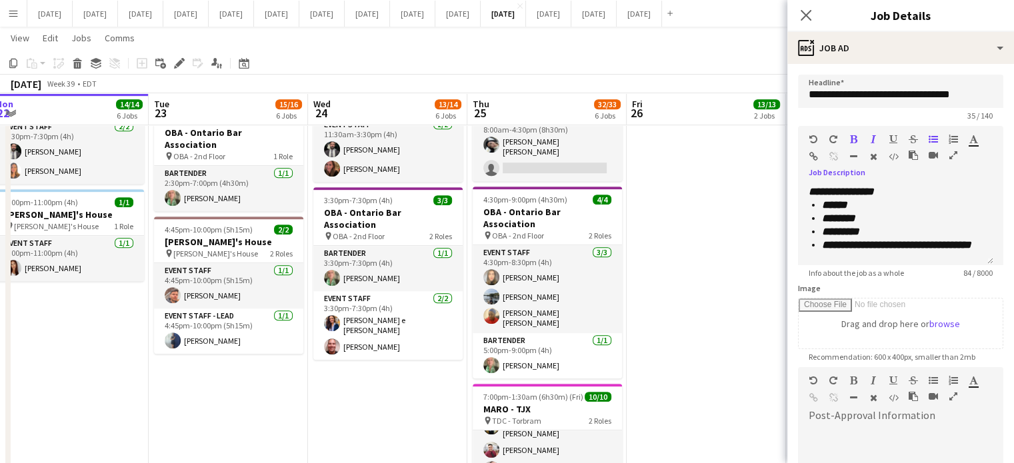
click at [853, 139] on icon "button" at bounding box center [853, 139] width 7 height 9
click at [877, 207] on li "******" at bounding box center [902, 205] width 161 height 13
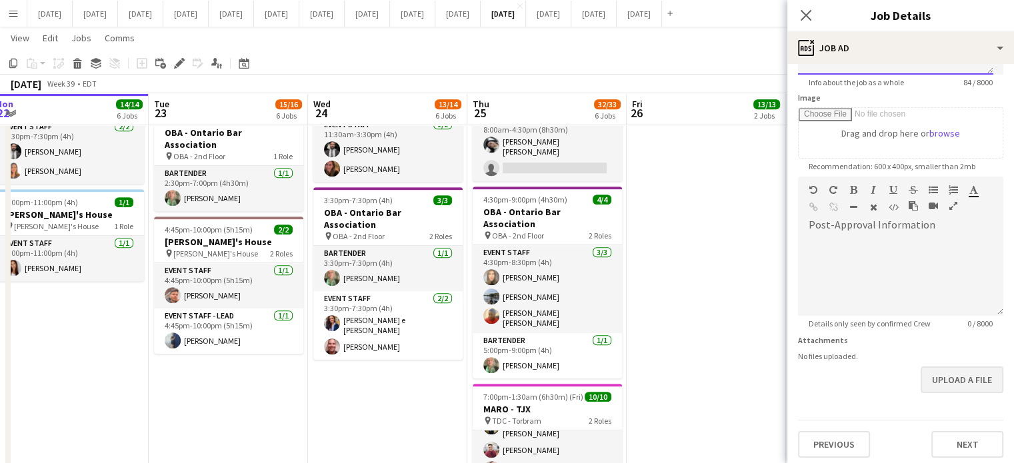
scroll to position [194, 0]
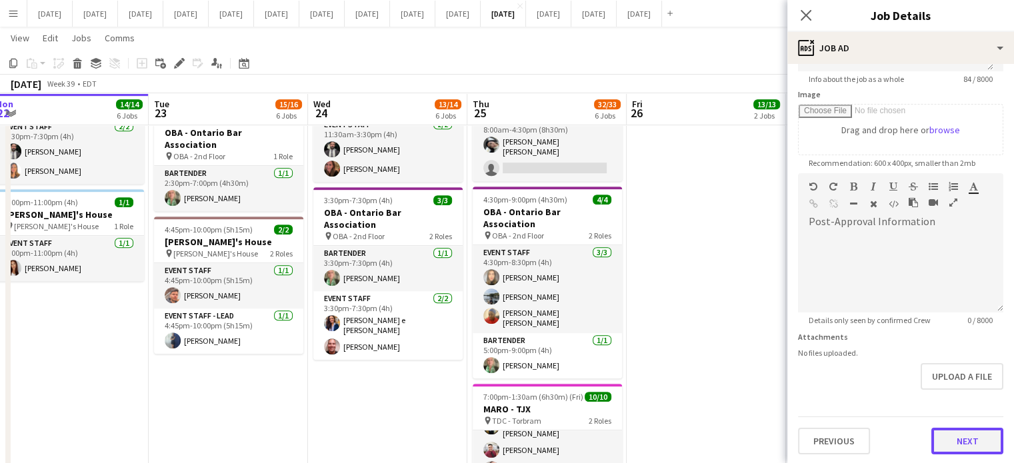
click at [959, 433] on button "Next" at bounding box center [967, 441] width 72 height 27
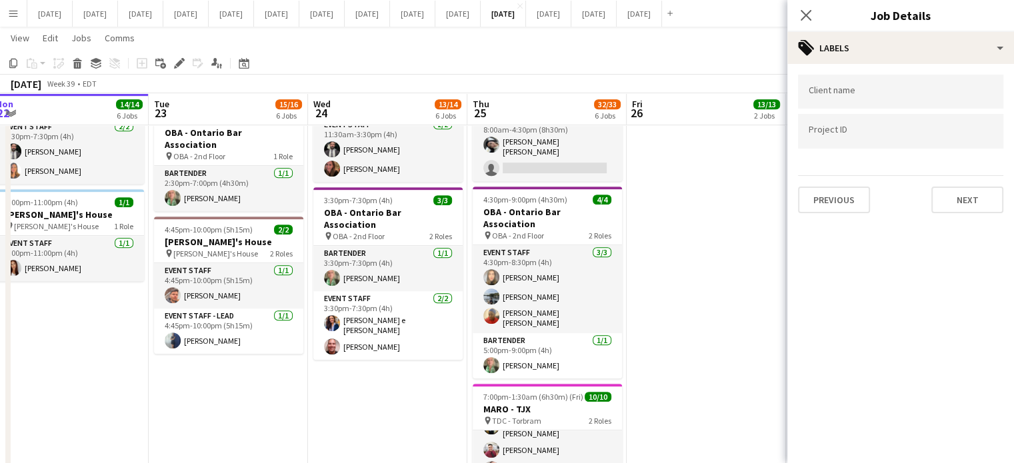
scroll to position [0, 0]
click at [831, 97] on input "Type to search client labels..." at bounding box center [900, 92] width 184 height 12
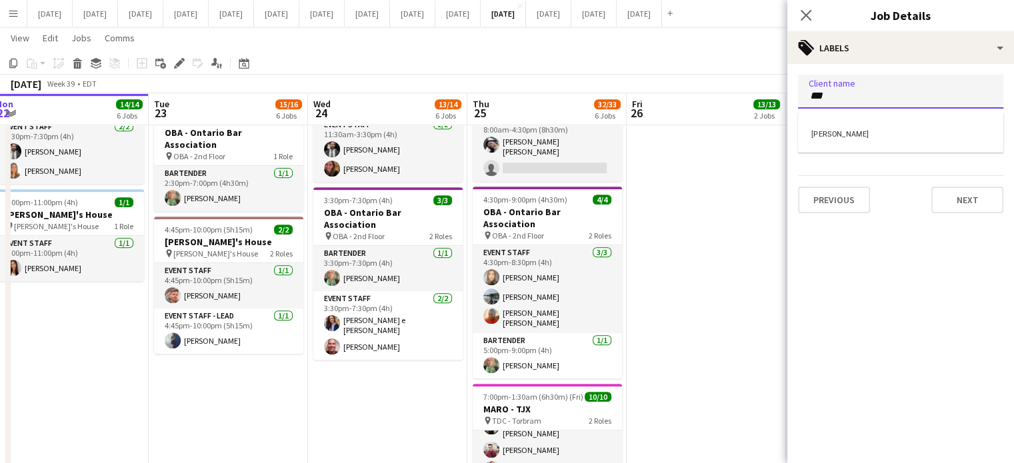
type input "***"
click at [844, 127] on div "[PERSON_NAME]" at bounding box center [900, 133] width 205 height 32
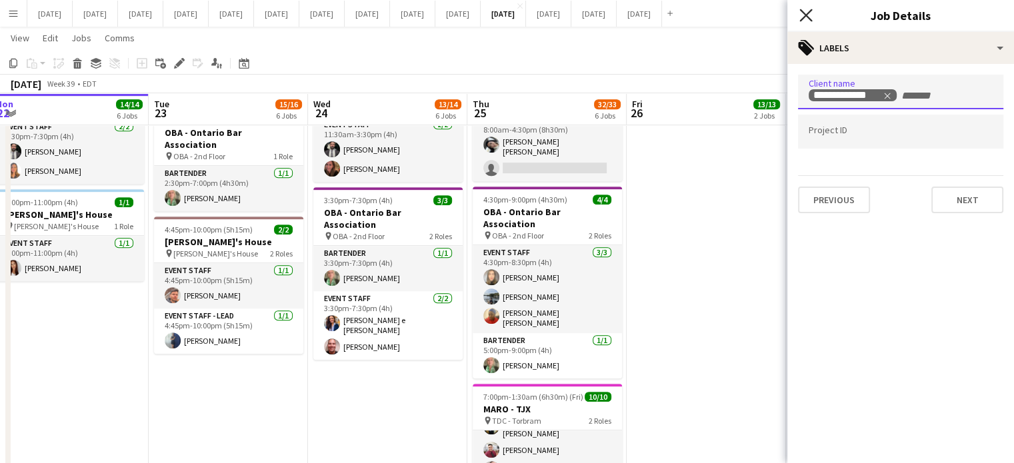
click at [808, 15] on icon "Close pop-in" at bounding box center [805, 15] width 13 height 13
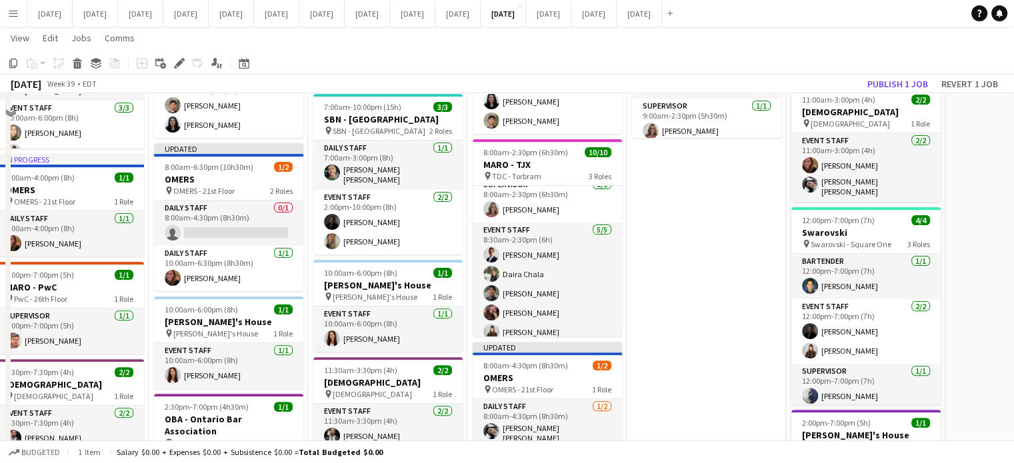
scroll to position [267, 0]
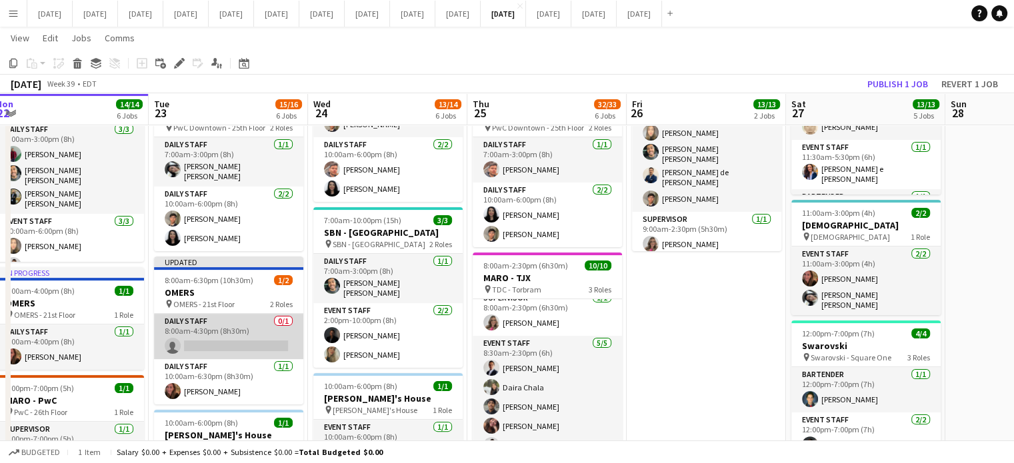
click at [267, 325] on app-card-role "Daily Staff 0/1 8:00am-4:30pm (8h30m) single-neutral-actions" at bounding box center [228, 336] width 149 height 45
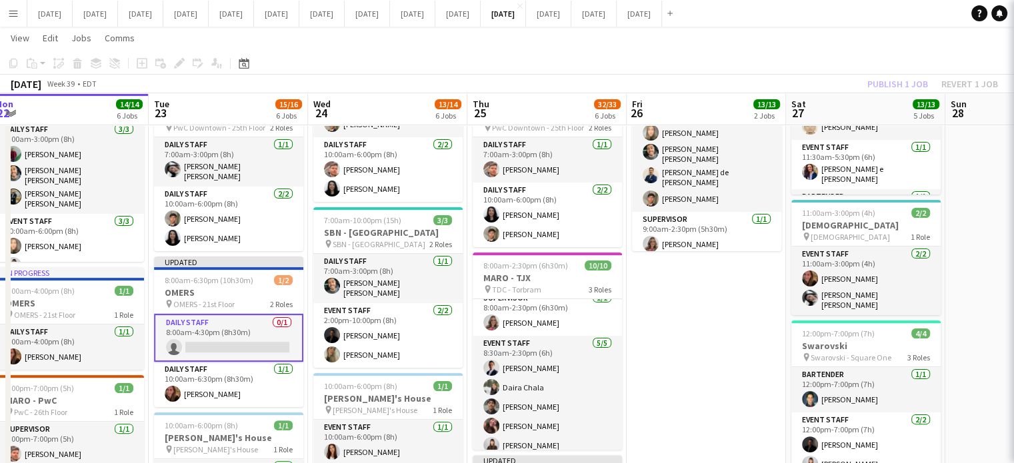
scroll to position [53, 0]
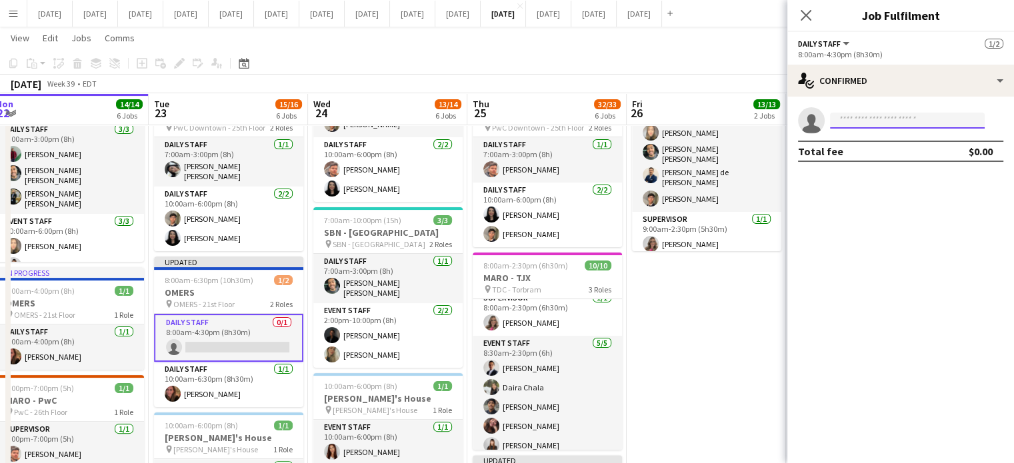
click at [858, 118] on input at bounding box center [907, 121] width 155 height 16
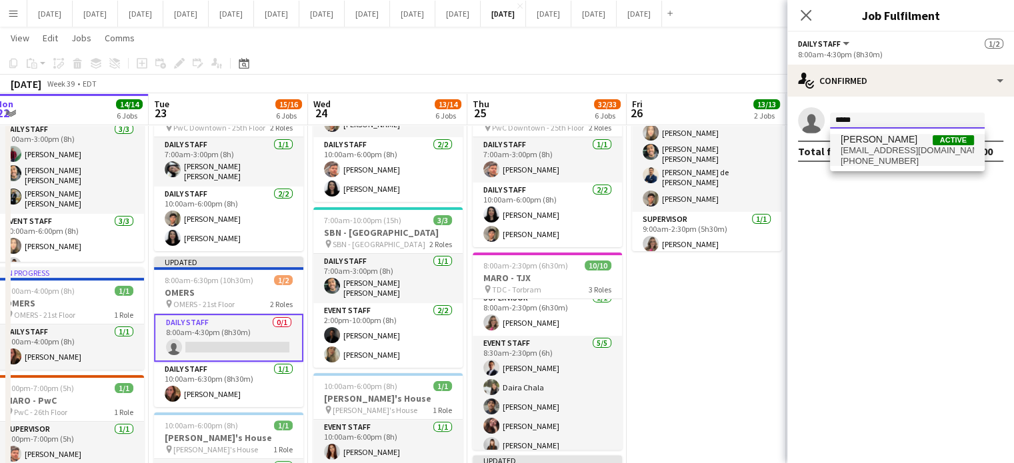
type input "*****"
click at [882, 154] on span "[EMAIL_ADDRESS][DOMAIN_NAME]" at bounding box center [906, 150] width 133 height 11
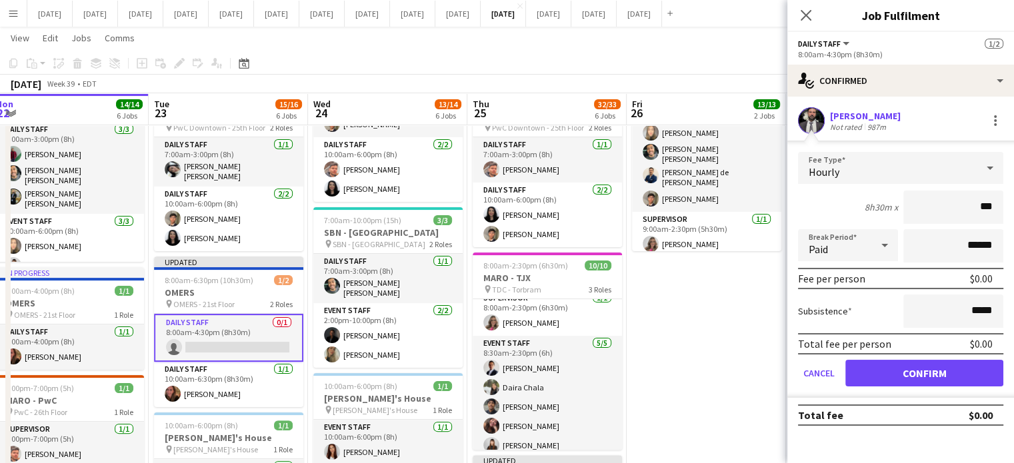
type input "**"
type input "******"
click at [940, 376] on button "Confirm" at bounding box center [924, 373] width 158 height 27
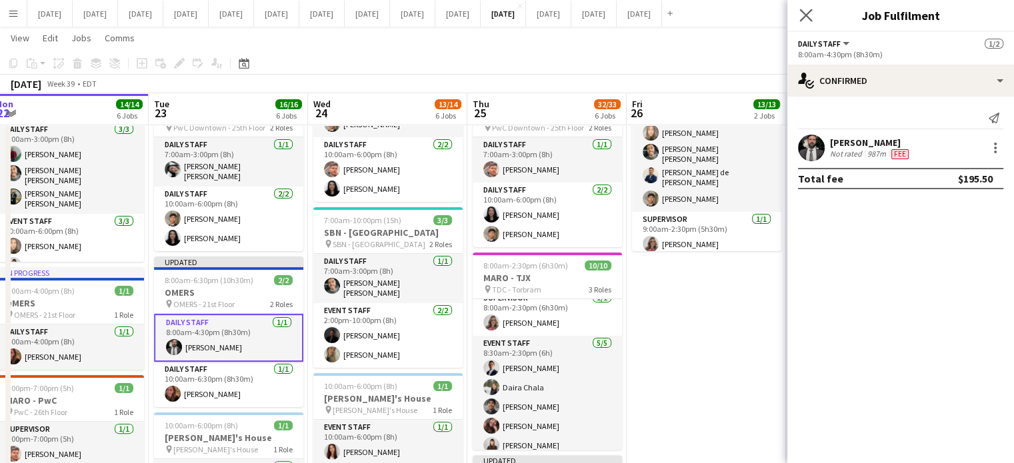
click at [812, 10] on app-icon "Close pop-in" at bounding box center [805, 15] width 19 height 19
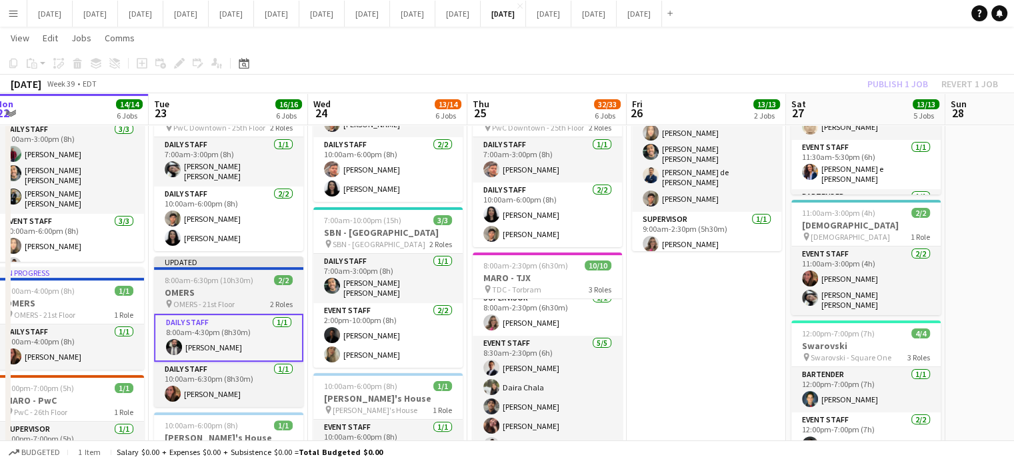
click at [246, 280] on span "8:00am-6:30pm (10h30m)" at bounding box center [209, 280] width 89 height 10
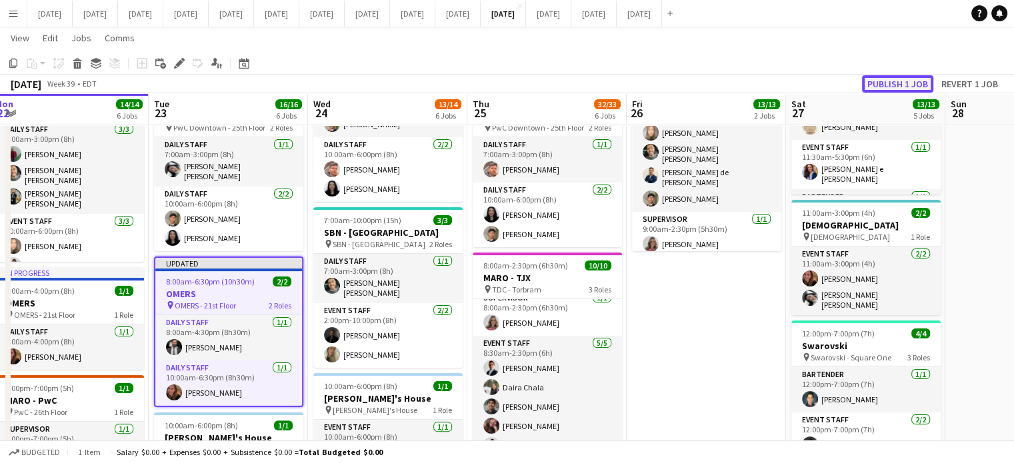
click at [876, 80] on button "Publish 1 job" at bounding box center [897, 83] width 71 height 17
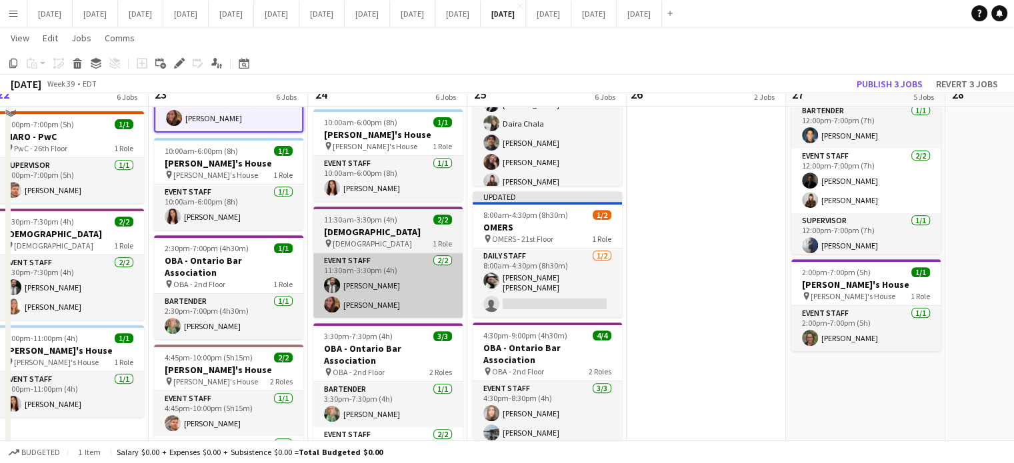
scroll to position [533, 0]
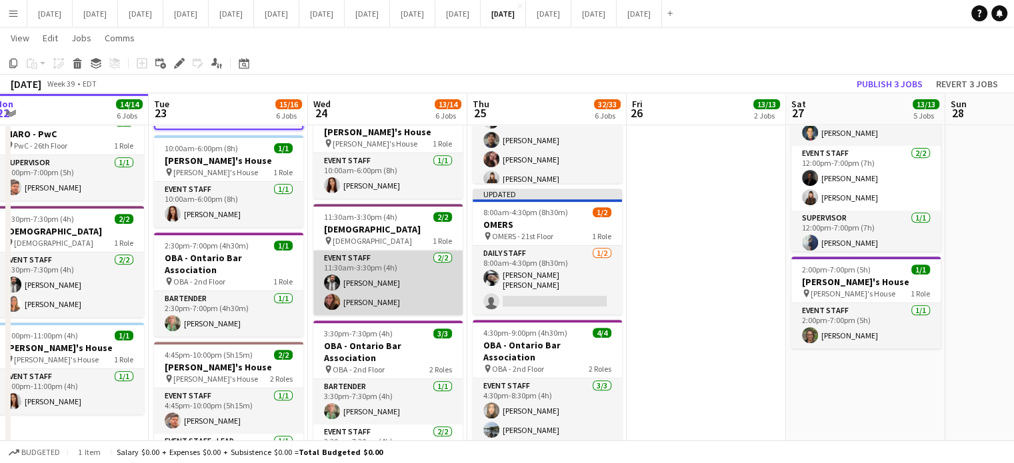
click at [416, 255] on app-card-role "Event Staff [DATE] 11:30am-3:30pm (4h) [PERSON_NAME]" at bounding box center [387, 283] width 149 height 65
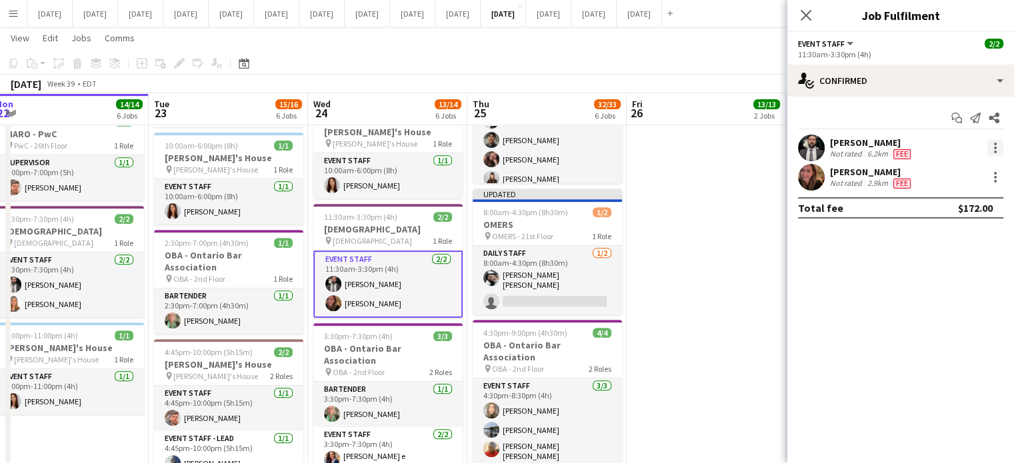
click at [992, 141] on div at bounding box center [995, 148] width 16 height 16
click at [945, 193] on button "Switch crew" at bounding box center [951, 205] width 104 height 32
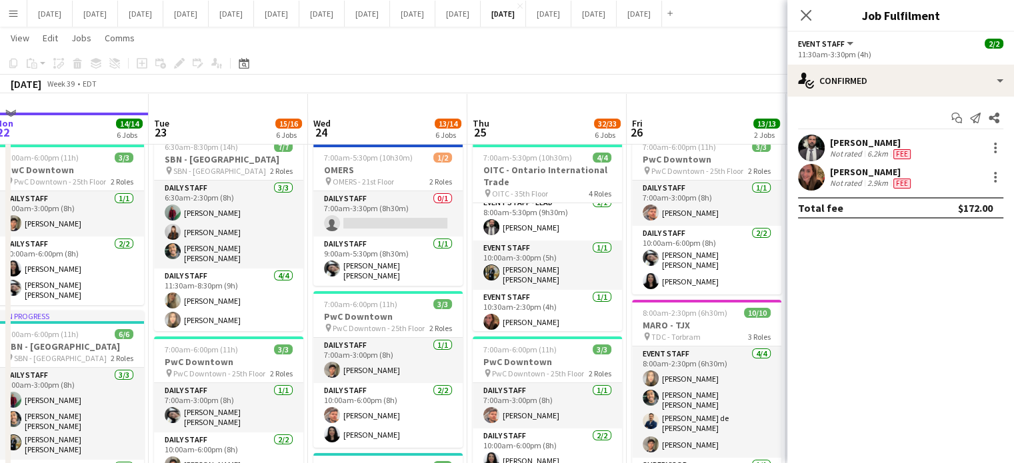
scroll to position [0, 0]
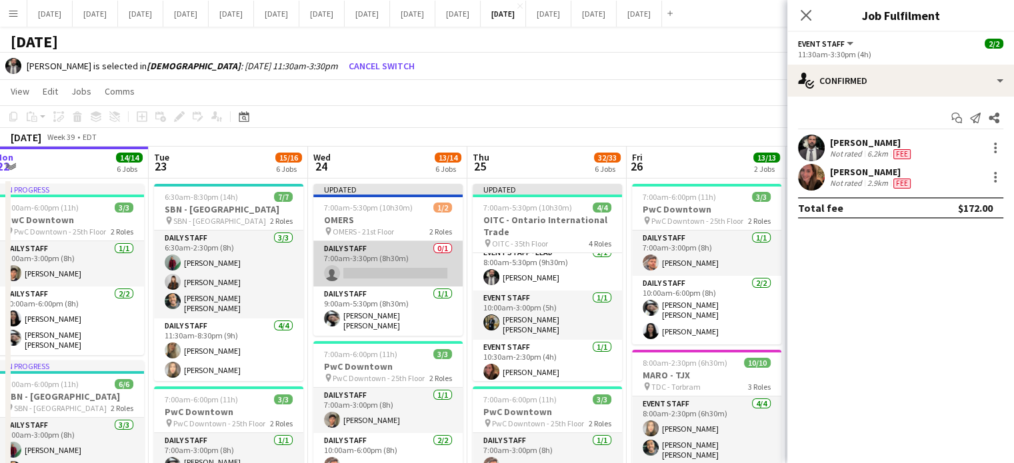
click at [423, 252] on app-card-role "Daily Staff 0/1 7:00am-3:30pm (8h30m) single-neutral-actions" at bounding box center [387, 263] width 149 height 45
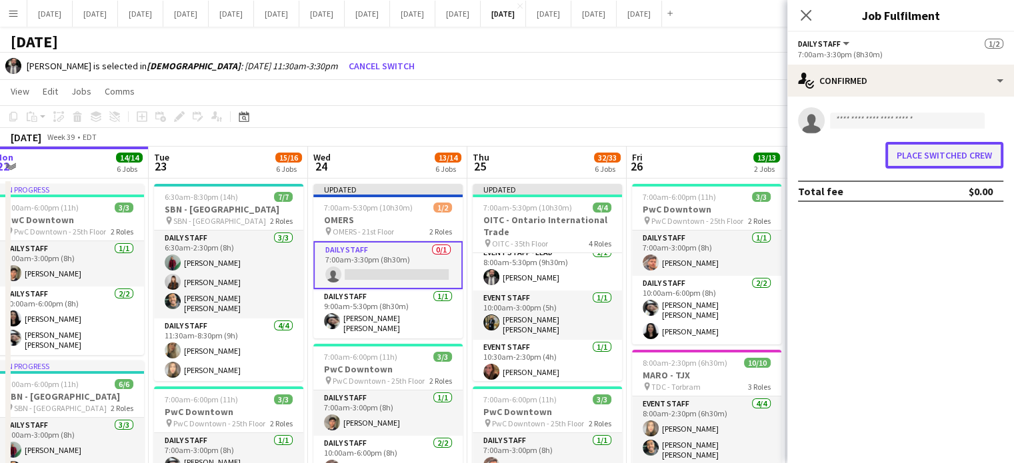
click at [930, 153] on button "Place switched crew" at bounding box center [944, 155] width 118 height 27
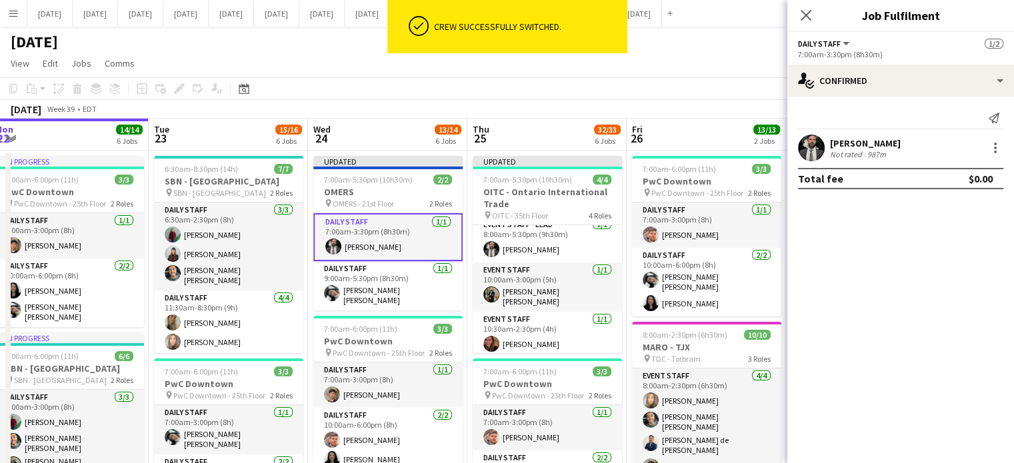
click at [984, 148] on div at bounding box center [993, 148] width 19 height 16
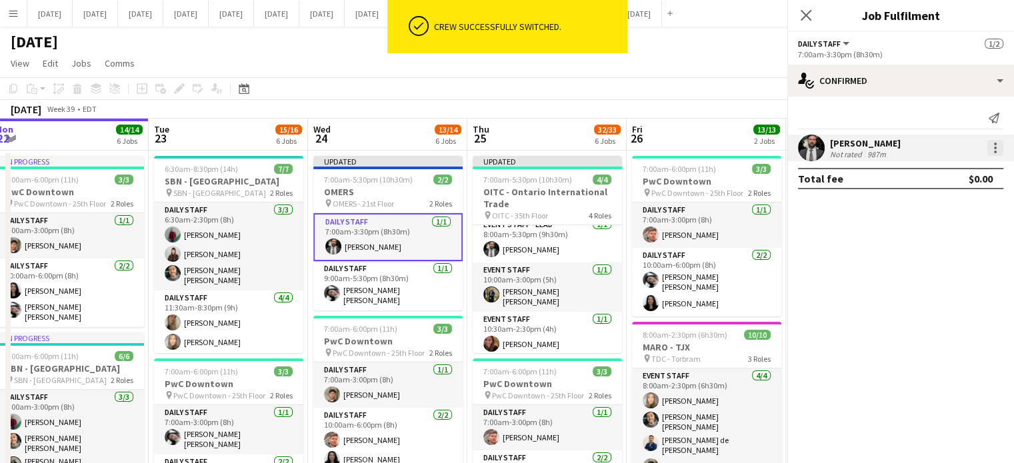
click at [993, 147] on div at bounding box center [995, 148] width 16 height 16
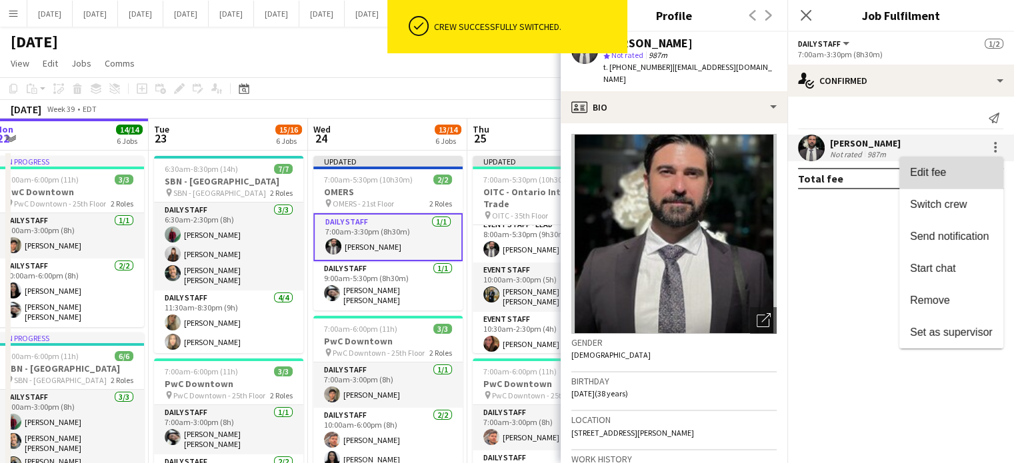
click at [930, 171] on span "Edit fee" at bounding box center [928, 172] width 36 height 11
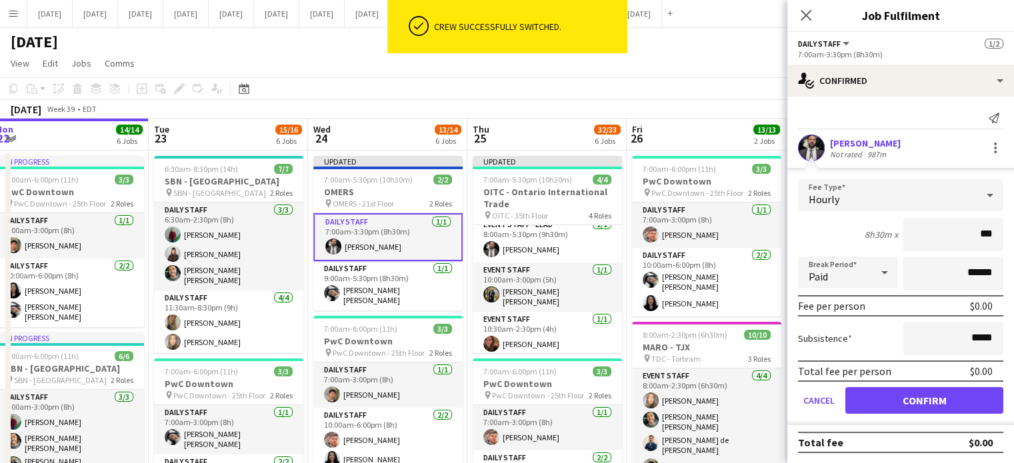
type input "**"
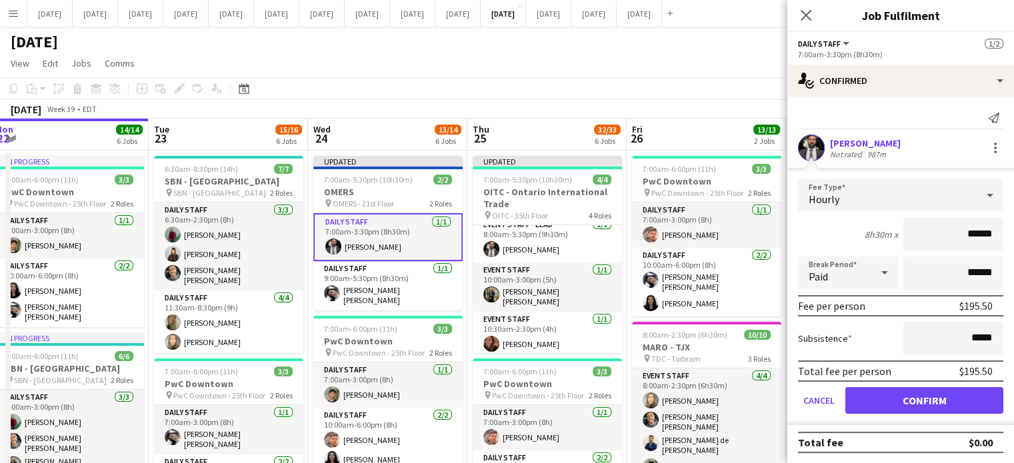
type input "******"
click at [949, 406] on button "Confirm" at bounding box center [924, 400] width 158 height 27
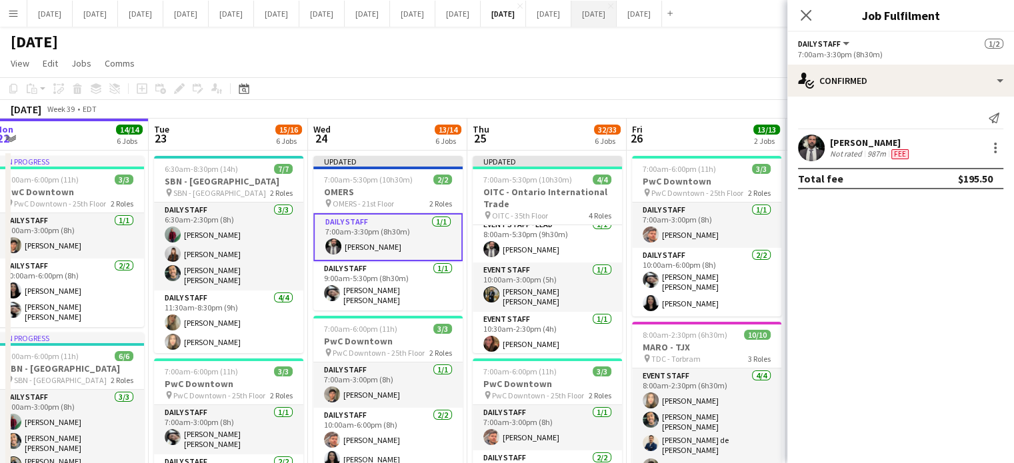
click at [806, 12] on icon "Close pop-in" at bounding box center [805, 15] width 11 height 11
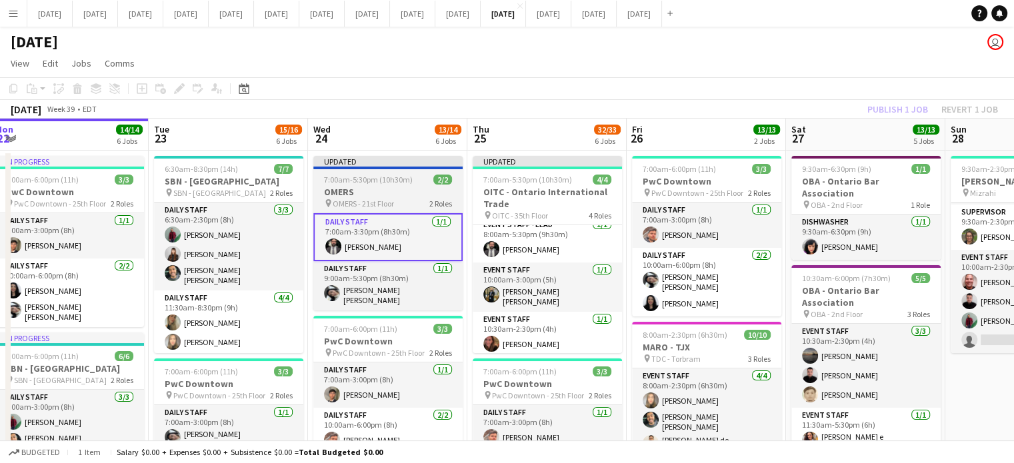
click at [433, 183] on span "2/2" at bounding box center [442, 180] width 19 height 10
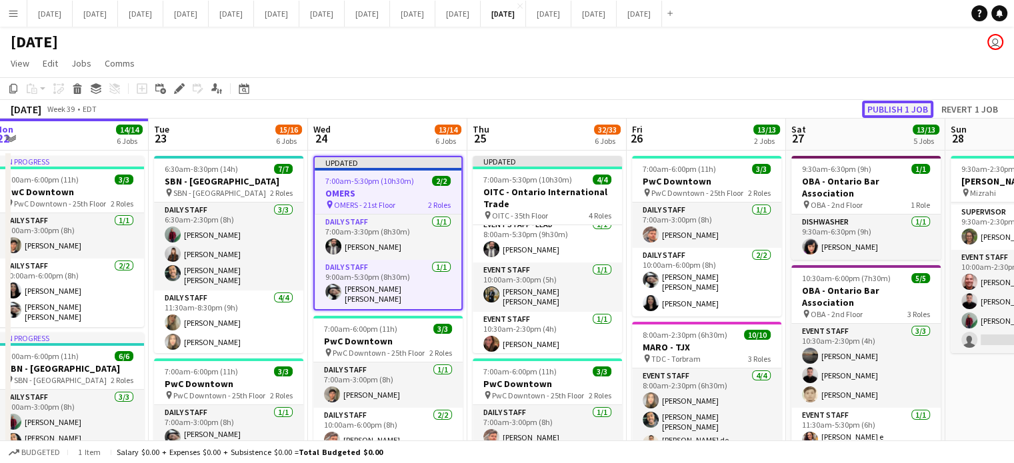
click at [875, 102] on button "Publish 1 job" at bounding box center [897, 109] width 71 height 17
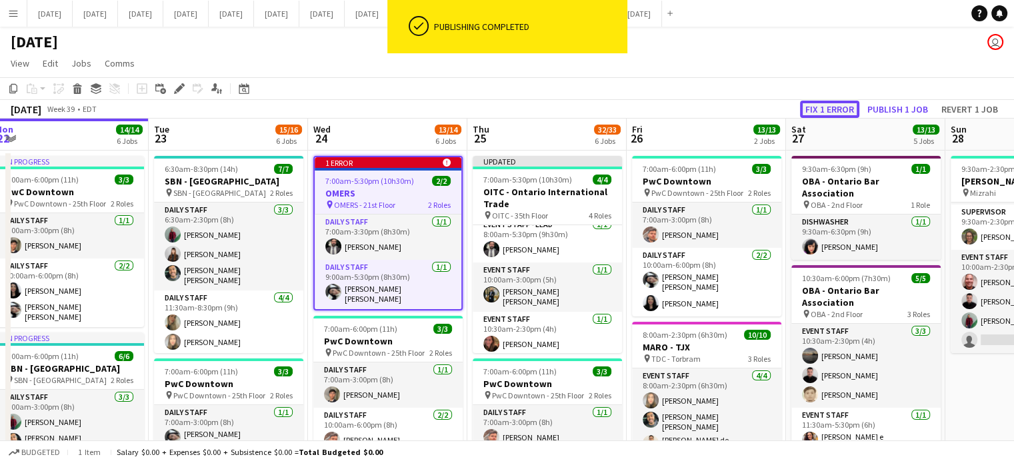
click at [835, 107] on button "Fix 1 error" at bounding box center [829, 109] width 59 height 17
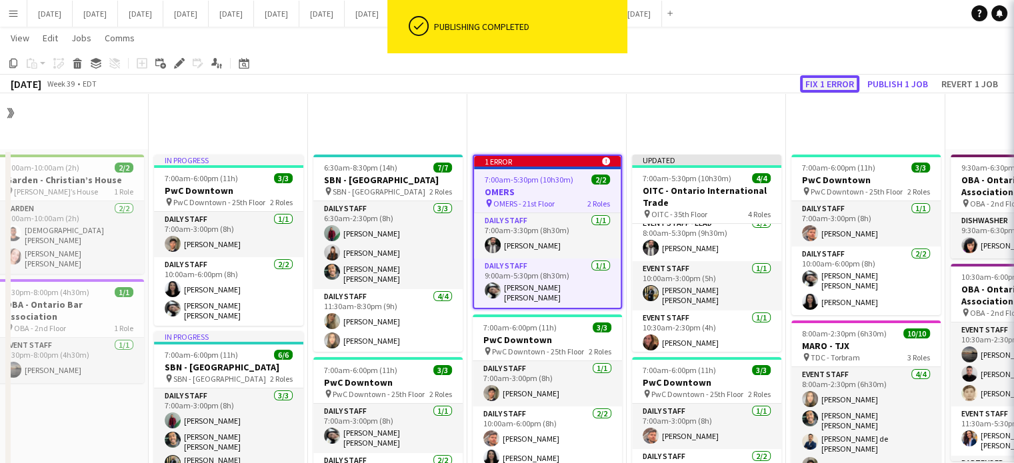
scroll to position [0, 459]
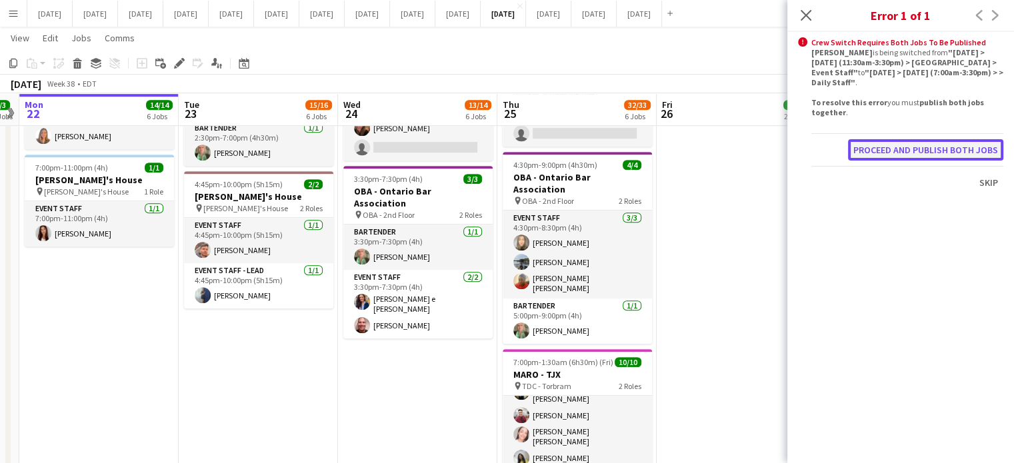
click at [946, 143] on button "Proceed and publish both jobs" at bounding box center [925, 149] width 155 height 21
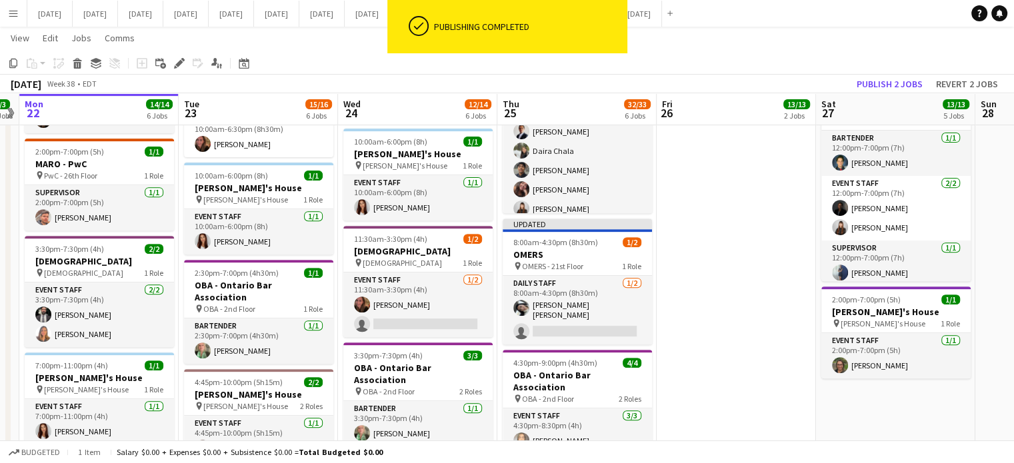
scroll to position [501, 0]
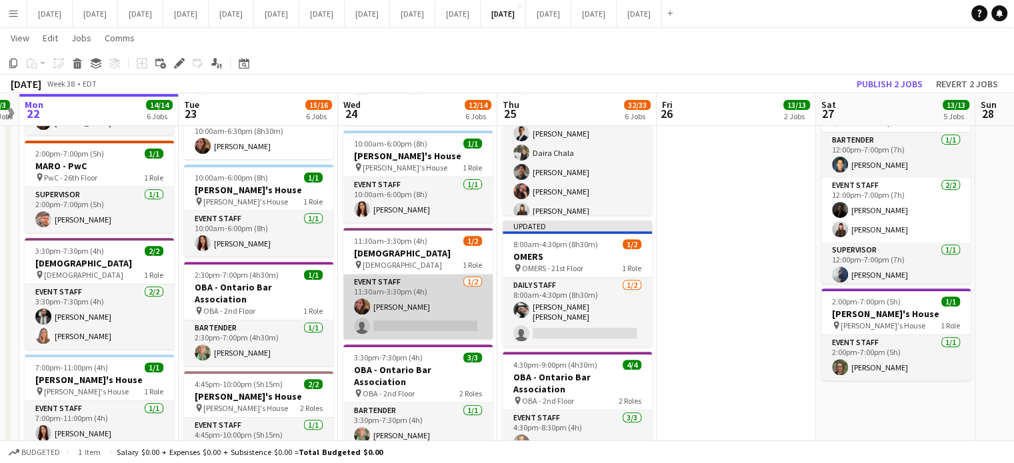
click at [445, 290] on app-card-role "Event Staff [DATE] 11:30am-3:30pm (4h) [PERSON_NAME] single-neutral-actions" at bounding box center [417, 307] width 149 height 65
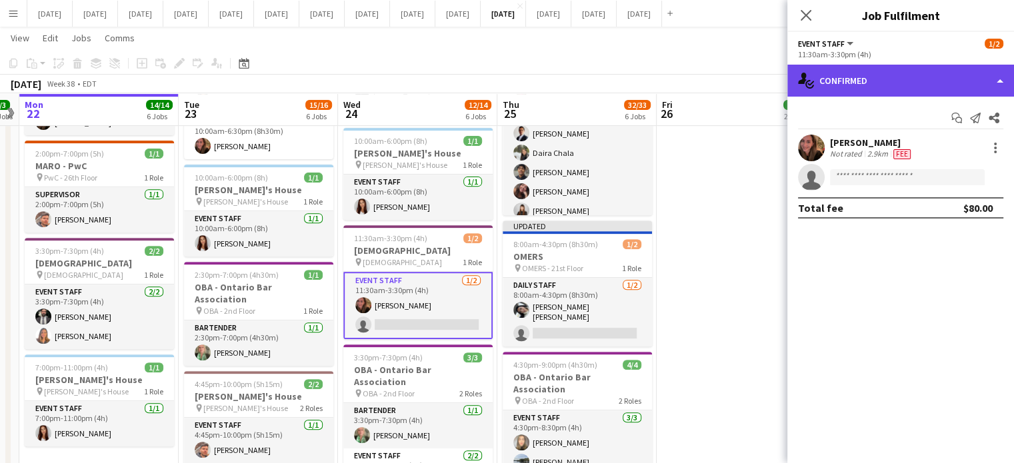
click at [864, 85] on div "single-neutral-actions-check-2 Confirmed" at bounding box center [900, 81] width 227 height 32
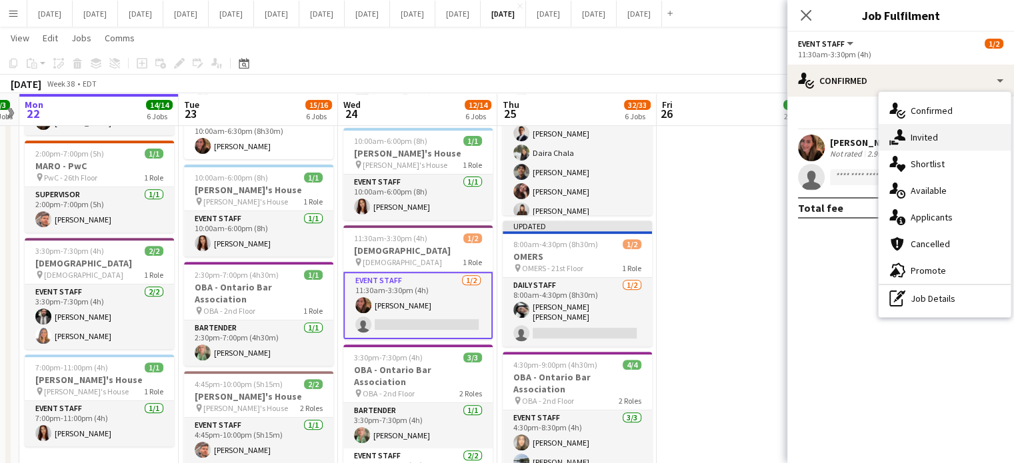
click at [908, 135] on div "single-neutral-actions-share-1 Invited" at bounding box center [944, 137] width 132 height 27
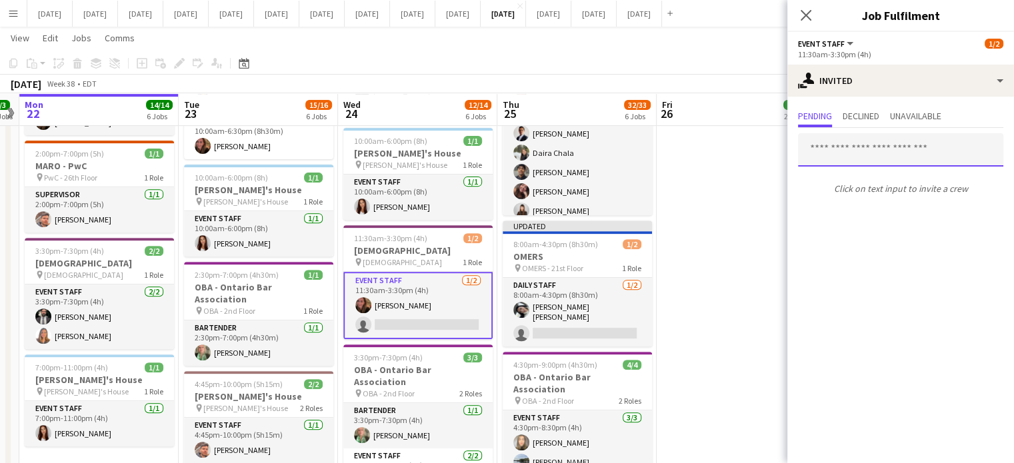
click at [848, 149] on input "text" at bounding box center [900, 149] width 205 height 33
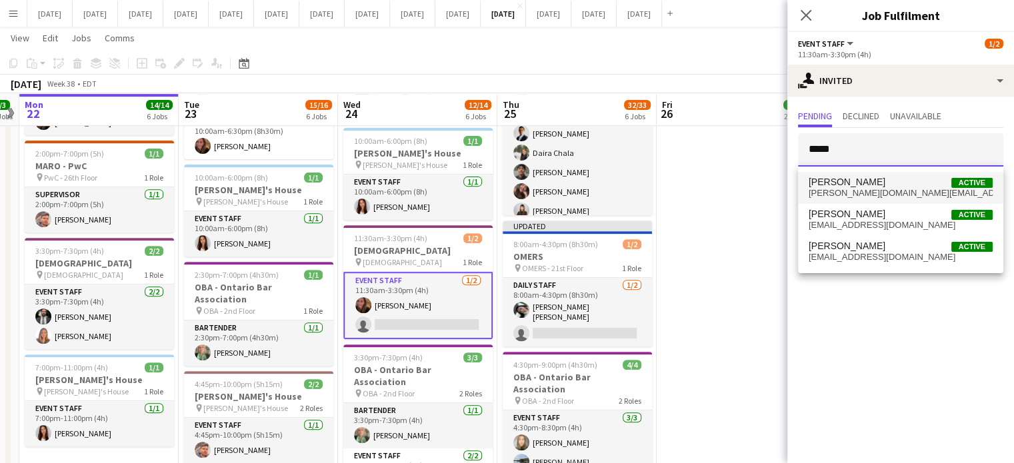
type input "*****"
click at [872, 194] on span "[PERSON_NAME][DOMAIN_NAME][EMAIL_ADDRESS][DOMAIN_NAME]" at bounding box center [900, 193] width 184 height 11
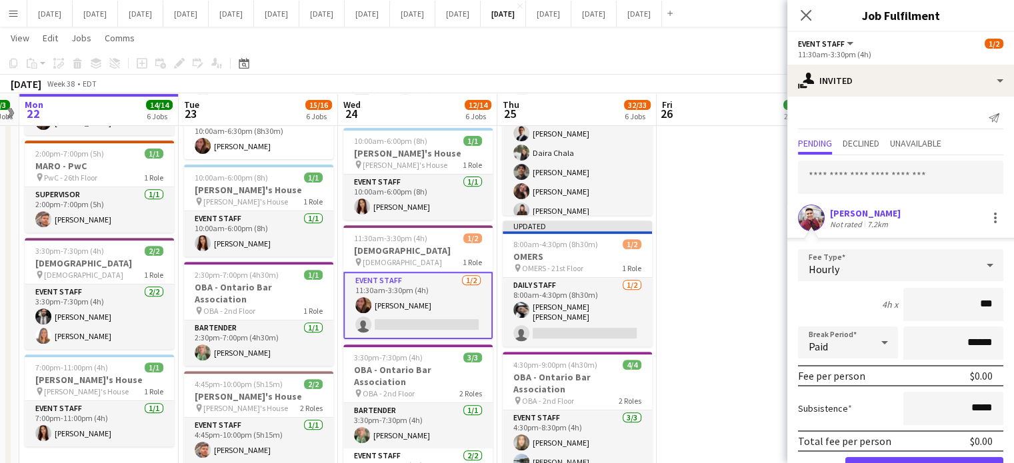
type input "**"
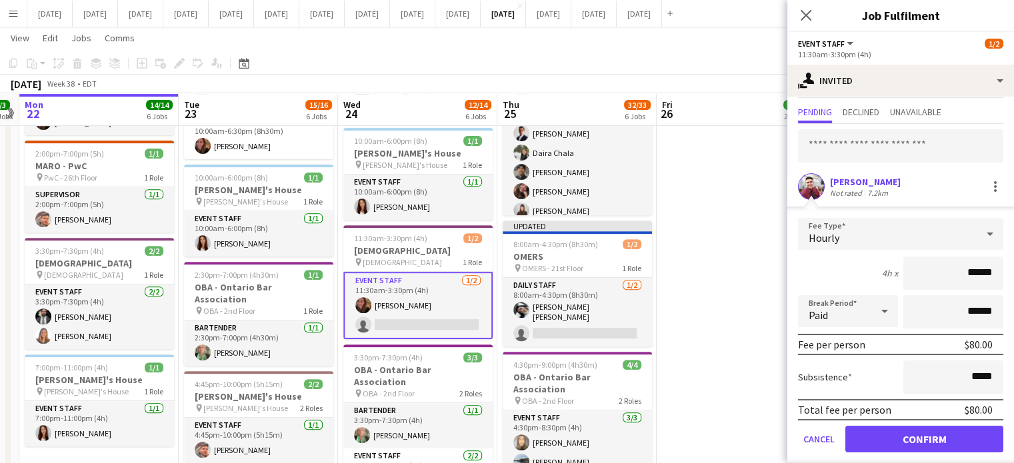
scroll to position [43, 0]
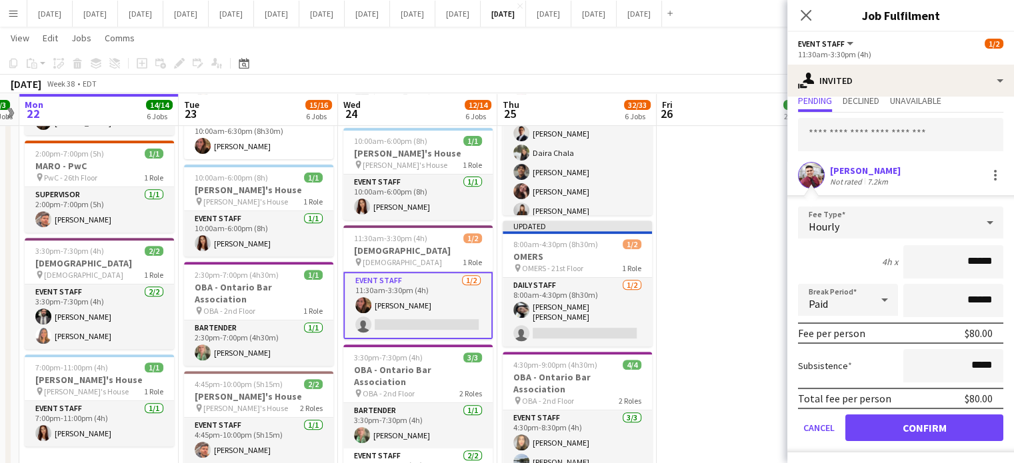
type input "******"
click at [896, 420] on button "Confirm" at bounding box center [924, 428] width 158 height 27
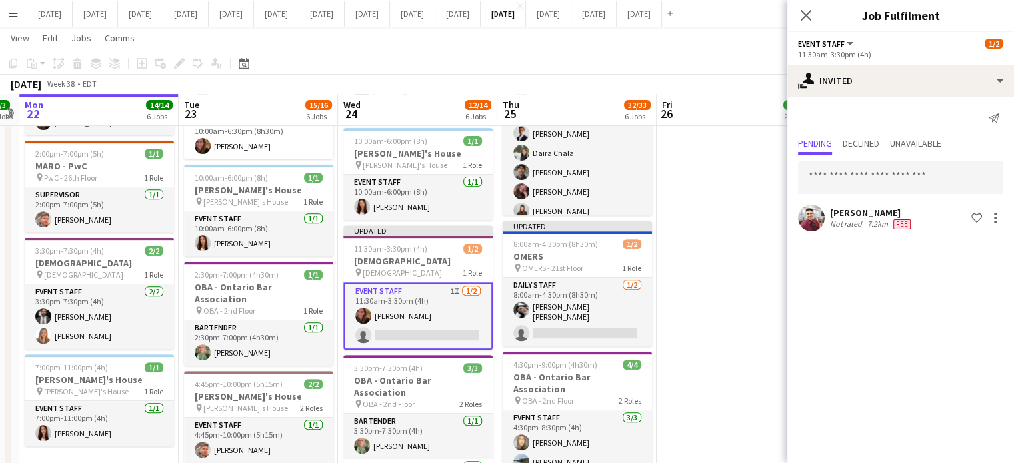
scroll to position [0, 0]
click at [797, 9] on app-icon "Close pop-in" at bounding box center [805, 15] width 19 height 19
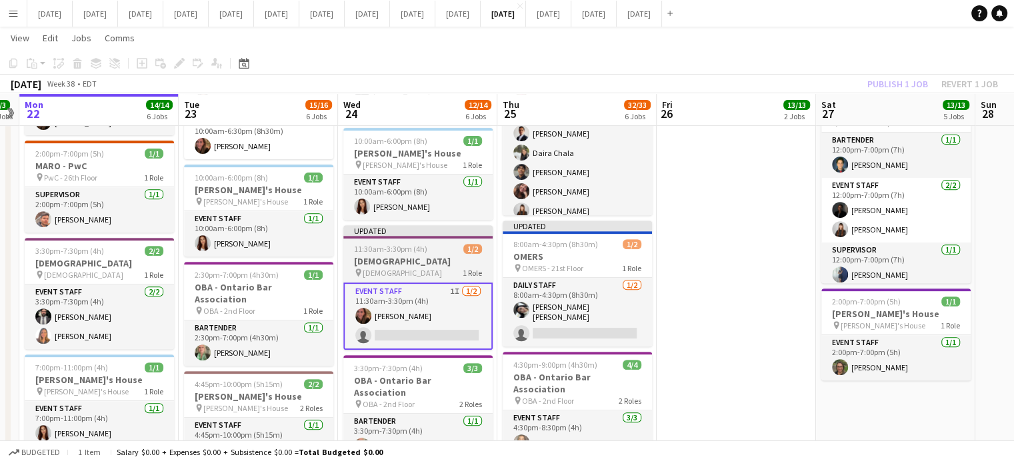
click at [441, 225] on div "Updated" at bounding box center [417, 230] width 149 height 11
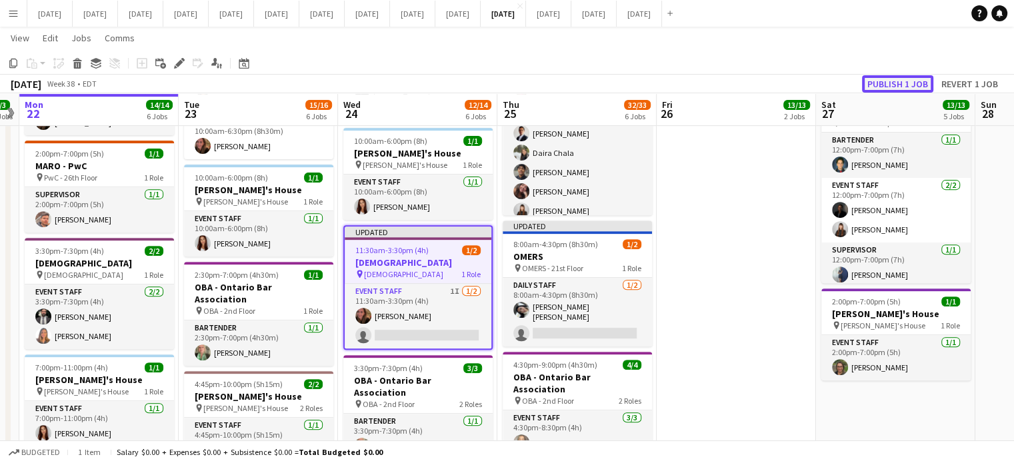
click at [914, 85] on button "Publish 1 job" at bounding box center [897, 83] width 71 height 17
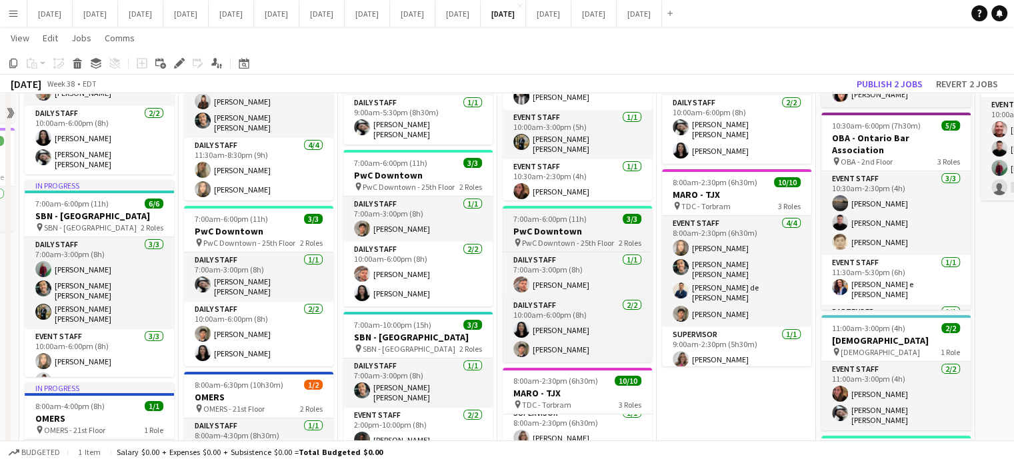
scroll to position [101, 0]
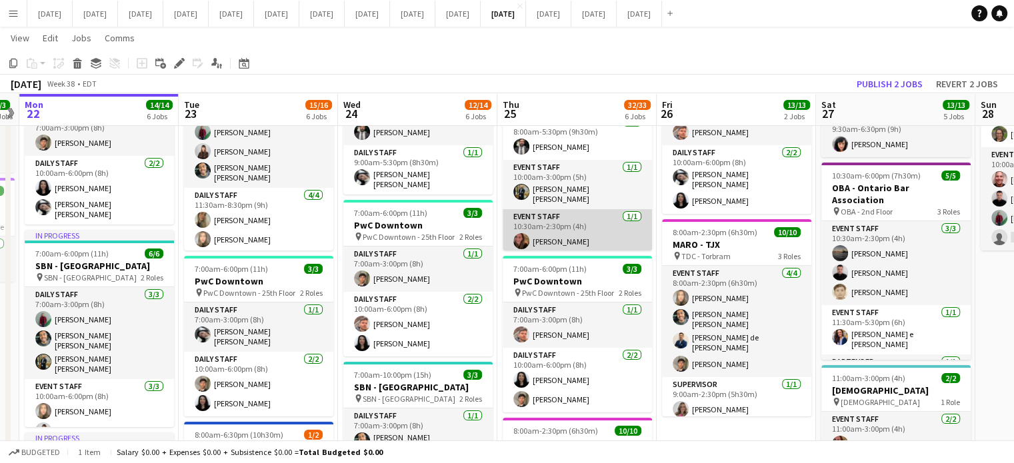
click at [605, 231] on app-card-role "Event Staff [DATE] 10:30am-2:30pm (4h) [PERSON_NAME]" at bounding box center [577, 231] width 149 height 45
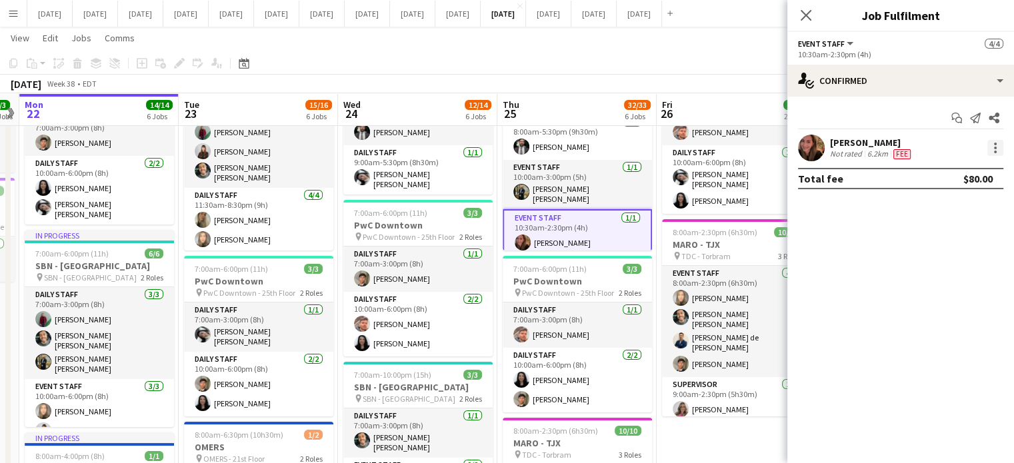
click at [991, 151] on div at bounding box center [995, 148] width 16 height 16
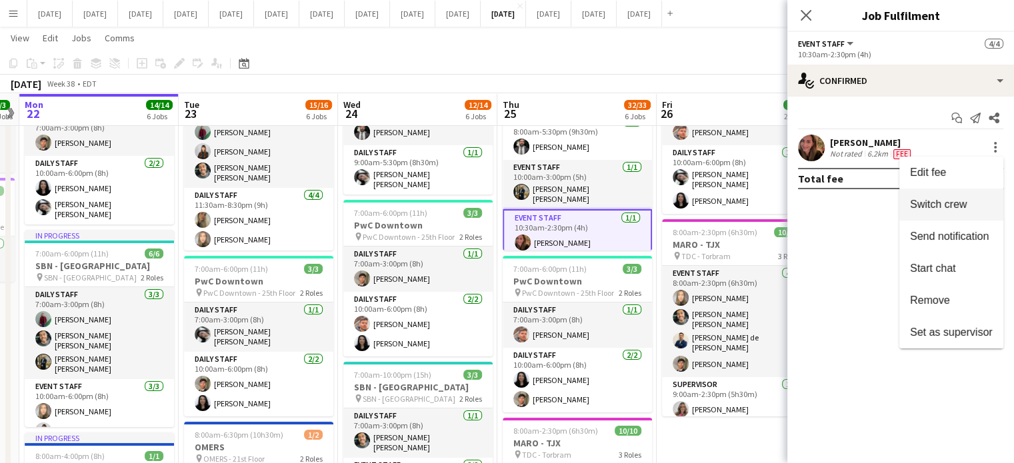
click at [954, 204] on span "Switch crew" at bounding box center [938, 204] width 57 height 11
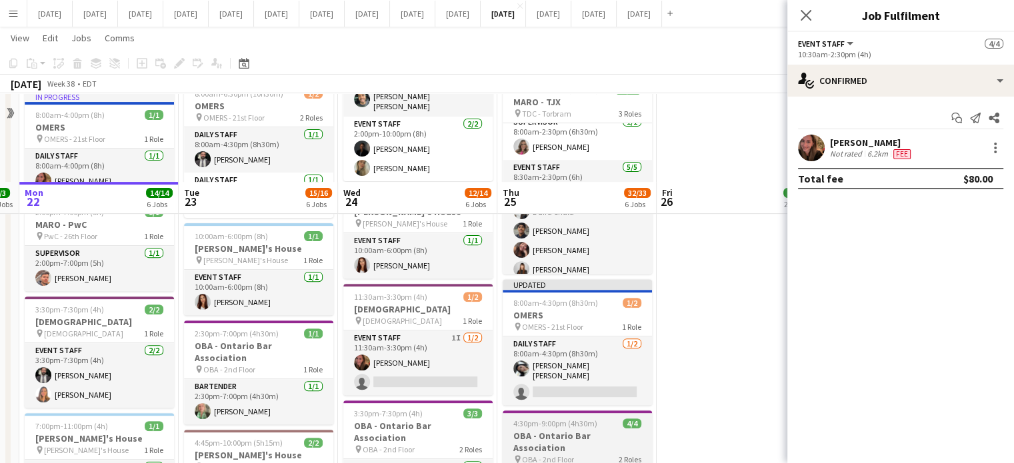
scroll to position [568, 0]
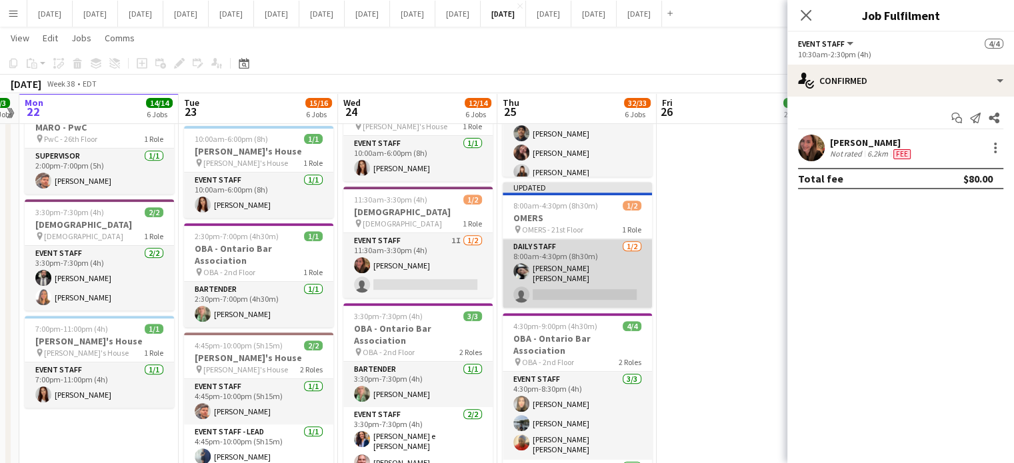
click at [609, 267] on app-card-role "Daily Staff [DATE] 8:00am-4:30pm (8h30m) [PERSON_NAME] [PERSON_NAME] single-neu…" at bounding box center [577, 273] width 149 height 69
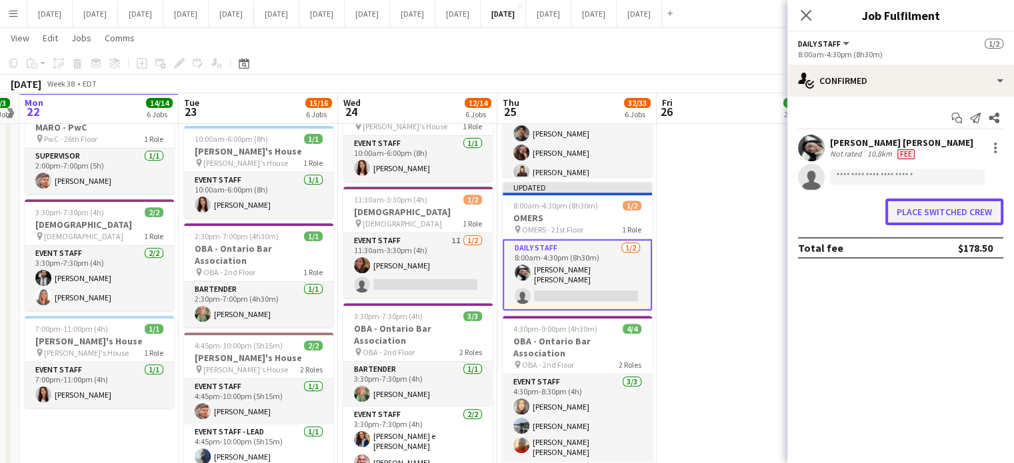
click at [930, 211] on button "Place switched crew" at bounding box center [944, 212] width 118 height 27
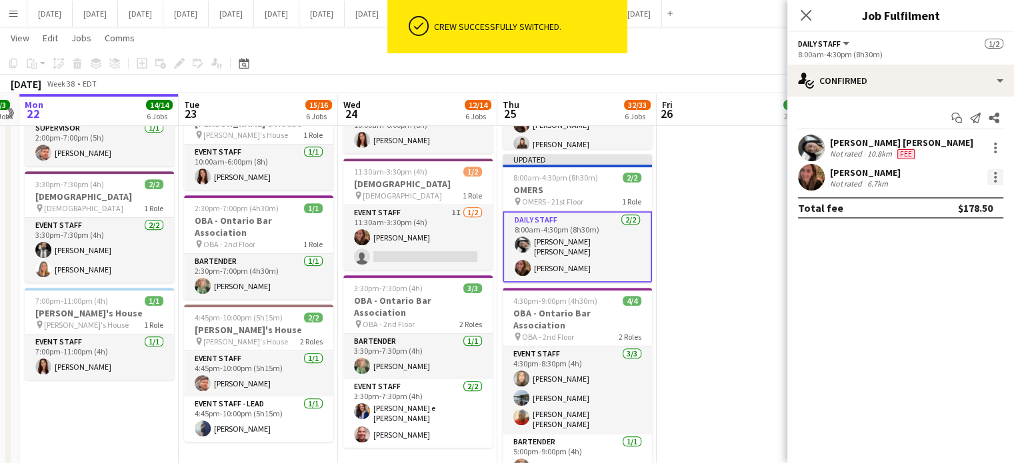
click at [994, 171] on div at bounding box center [995, 177] width 16 height 16
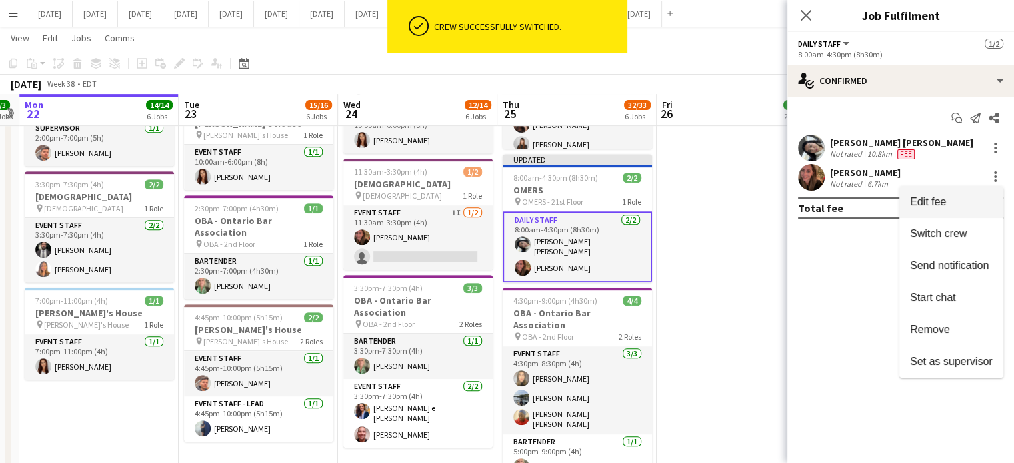
click at [957, 209] on button "Edit fee" at bounding box center [951, 202] width 104 height 32
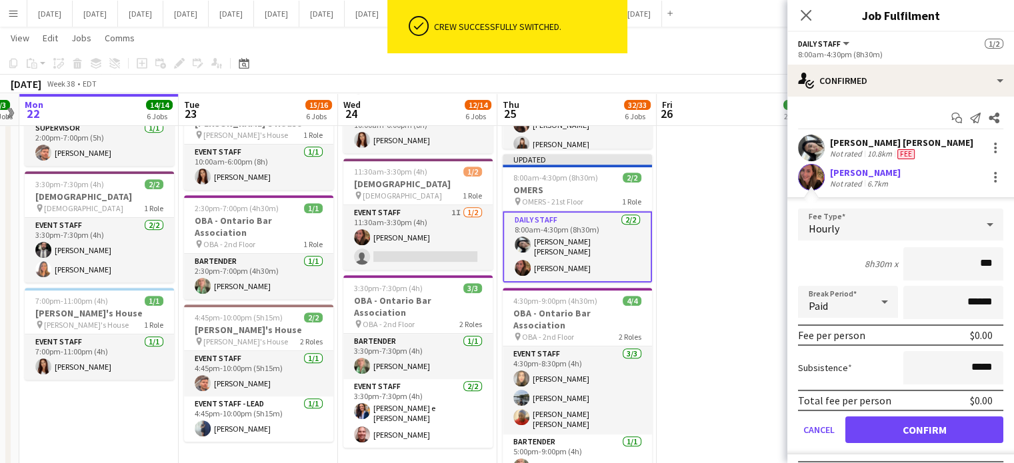
type input "**"
type input "******"
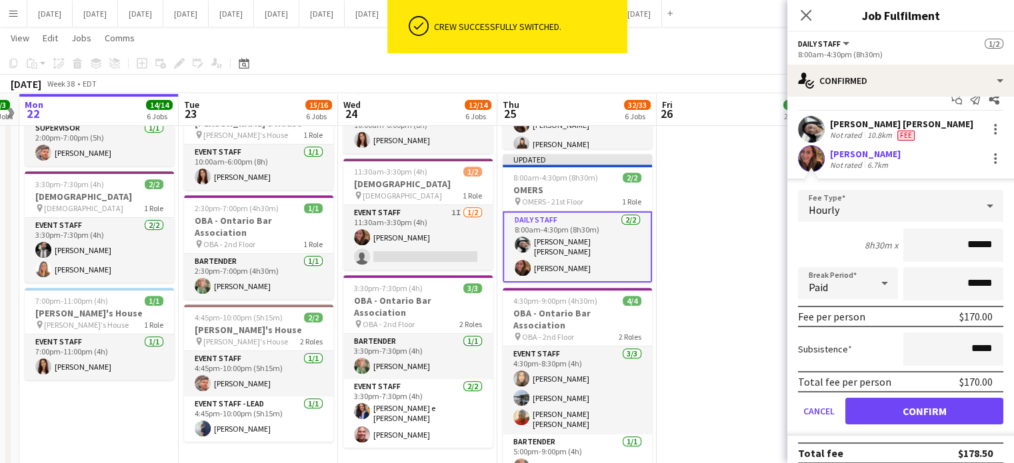
scroll to position [28, 0]
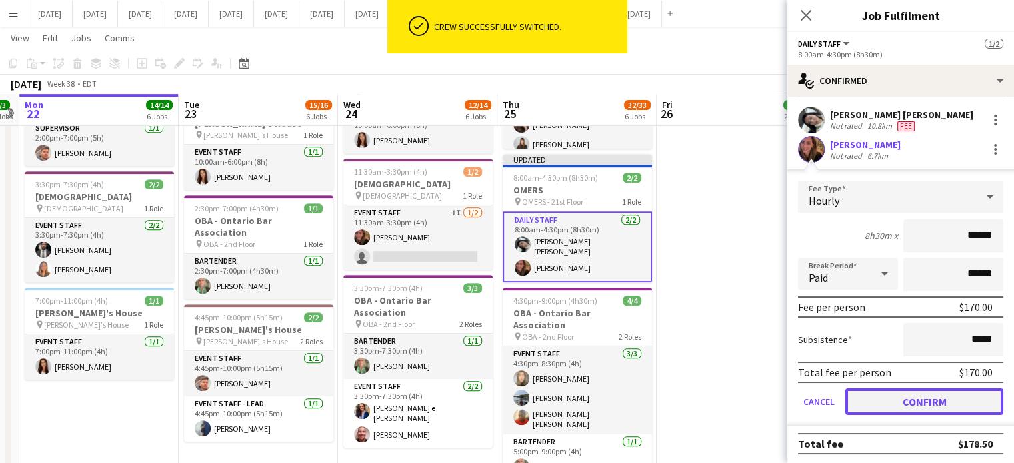
click at [927, 408] on button "Confirm" at bounding box center [924, 402] width 158 height 27
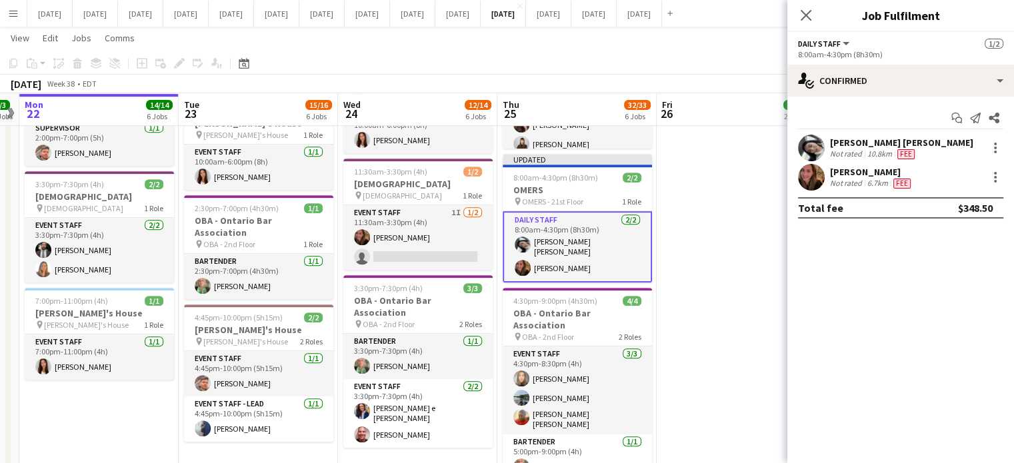
scroll to position [0, 0]
drag, startPoint x: 810, startPoint y: 21, endPoint x: 810, endPoint y: 29, distance: 8.7
click at [810, 21] on icon at bounding box center [805, 15] width 11 height 11
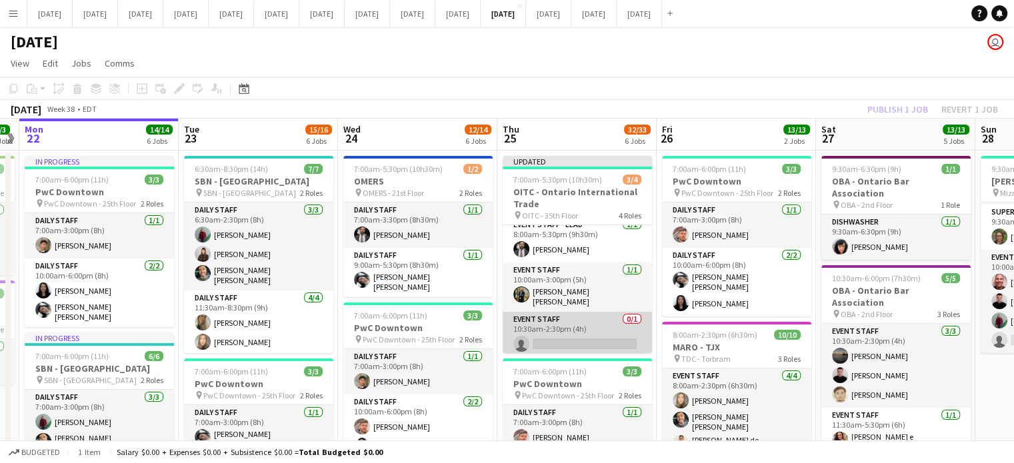
click at [603, 325] on app-card-role "Event Staff 0/1 10:30am-2:30pm (4h) single-neutral-actions" at bounding box center [577, 334] width 149 height 45
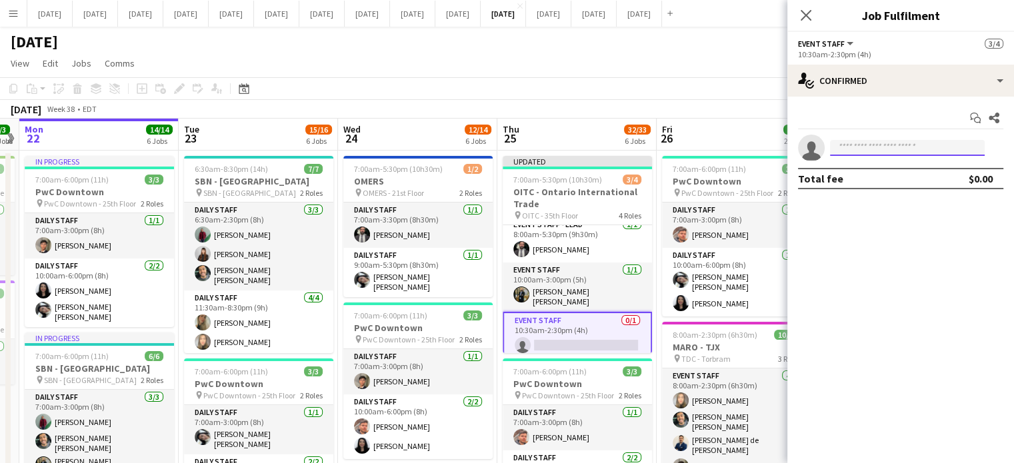
click at [858, 143] on input at bounding box center [907, 148] width 155 height 16
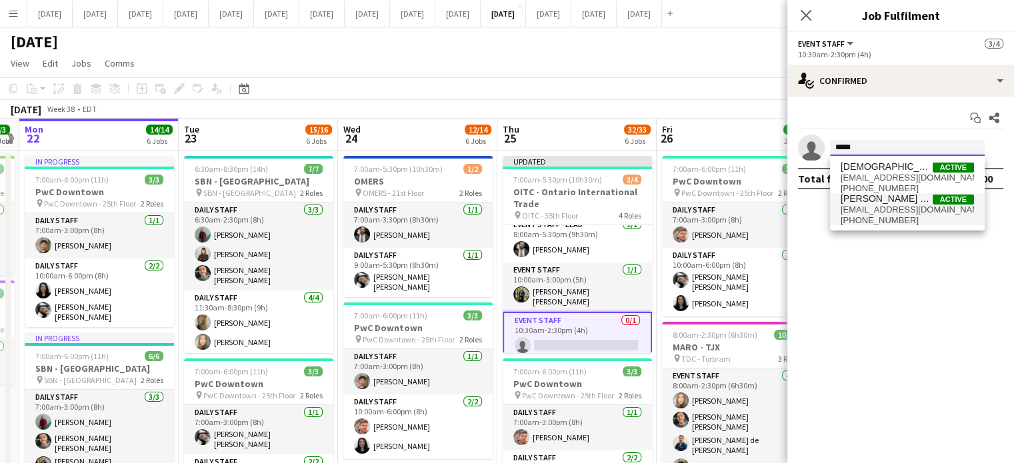
type input "*****"
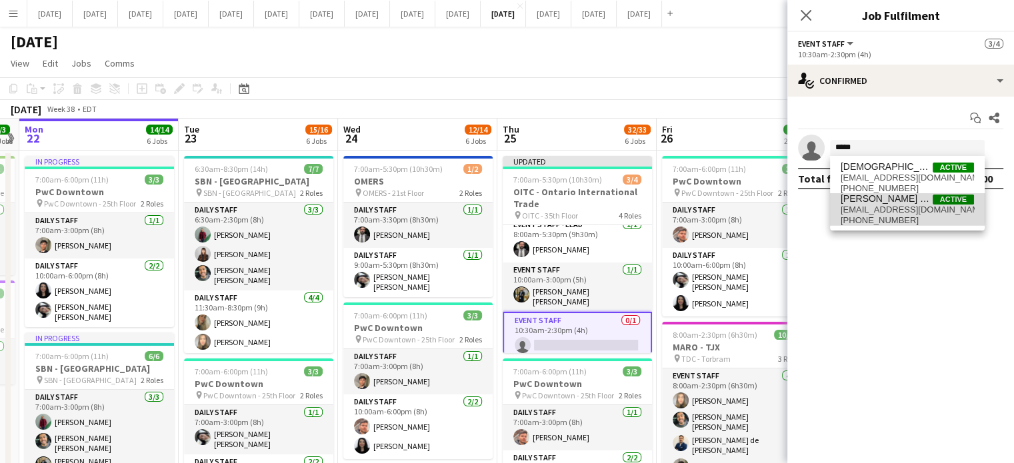
click at [883, 206] on span "[EMAIL_ADDRESS][DOMAIN_NAME]" at bounding box center [906, 210] width 133 height 11
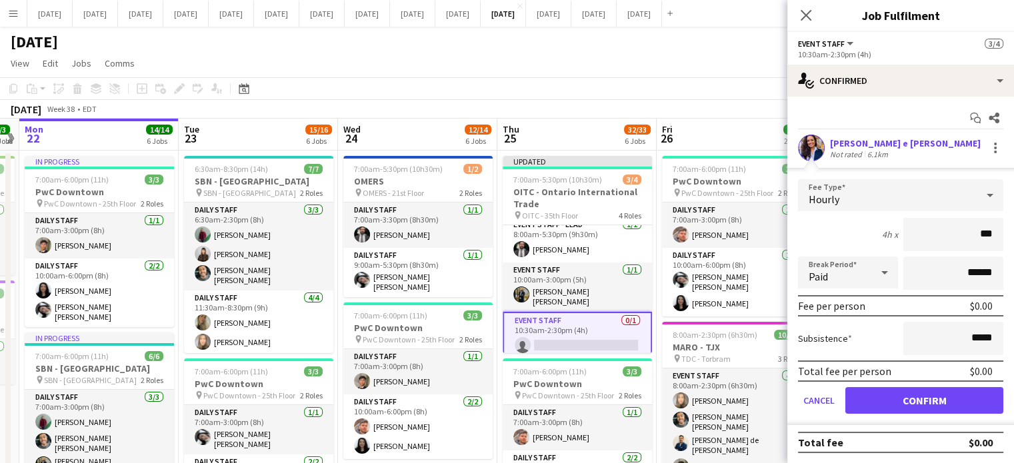
type input "**"
type input "******"
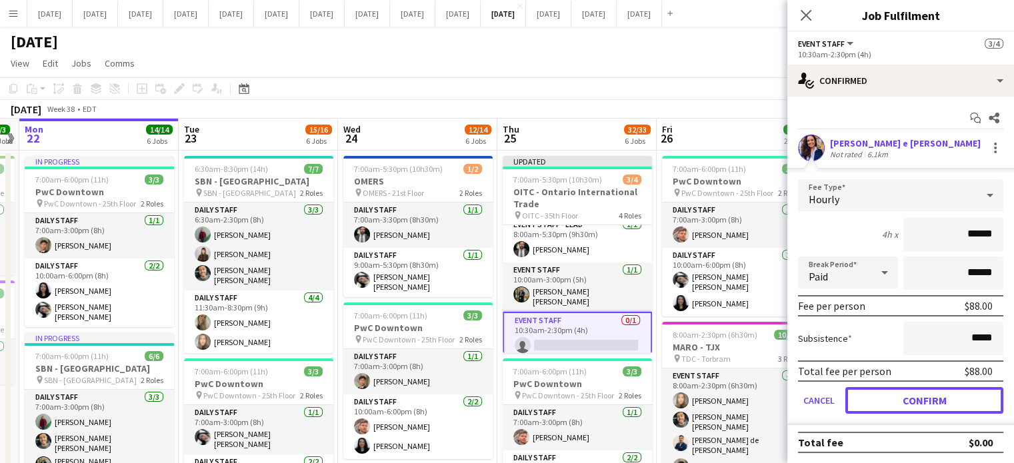
drag, startPoint x: 912, startPoint y: 394, endPoint x: 904, endPoint y: 348, distance: 46.7
click at [912, 394] on button "Confirm" at bounding box center [924, 400] width 158 height 27
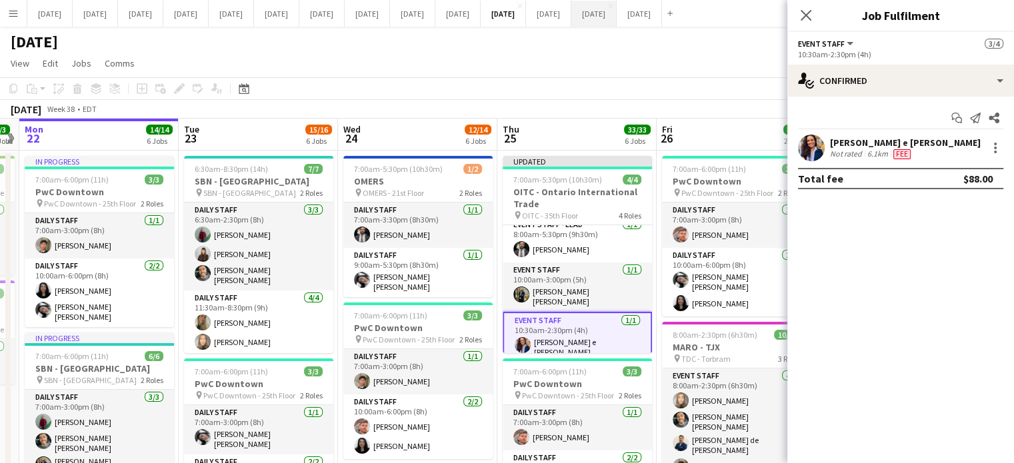
click at [806, 13] on icon "Close pop-in" at bounding box center [805, 15] width 11 height 11
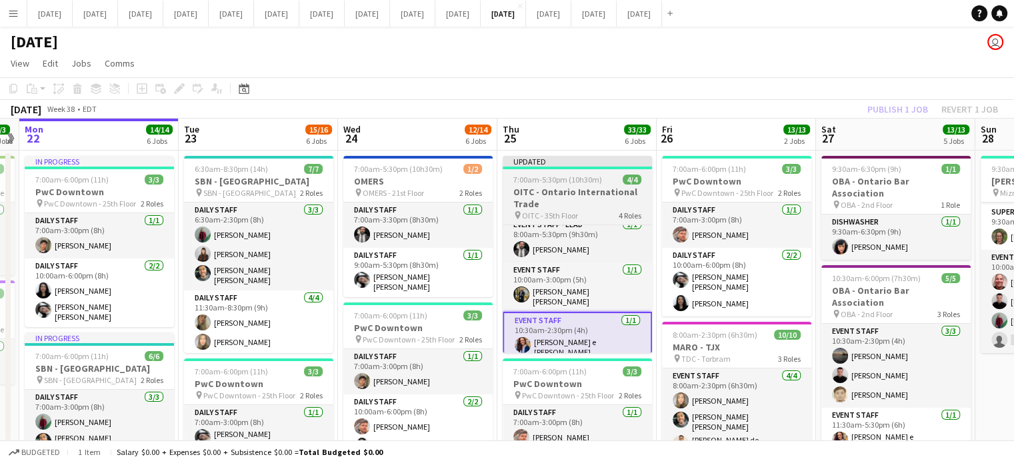
drag, startPoint x: 601, startPoint y: 172, endPoint x: 615, endPoint y: 173, distance: 13.3
click at [603, 173] on app-job-card "Updated 7:00am-5:30pm (10h30m) 4/4 OITC - Ontario International Trade pin OITC …" at bounding box center [577, 254] width 149 height 197
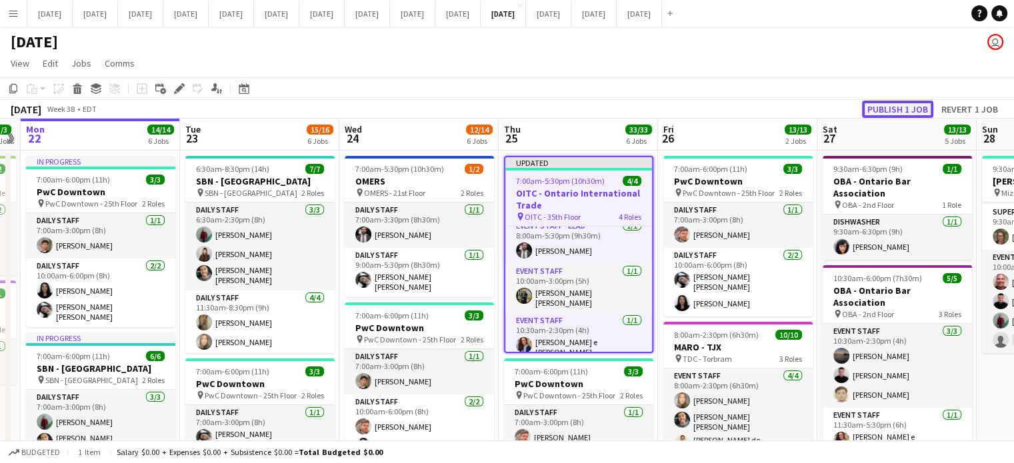
click at [869, 109] on button "Publish 1 job" at bounding box center [897, 109] width 71 height 17
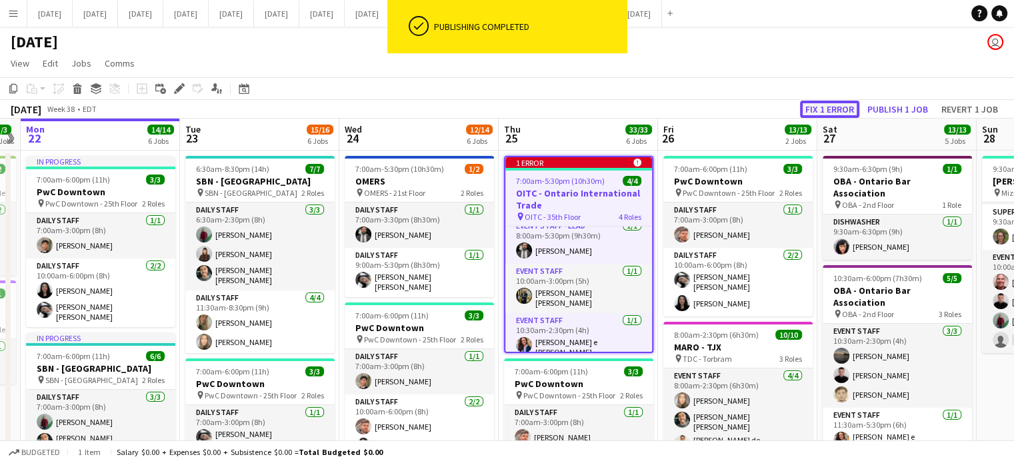
click at [834, 105] on button "Fix 1 error" at bounding box center [829, 109] width 59 height 17
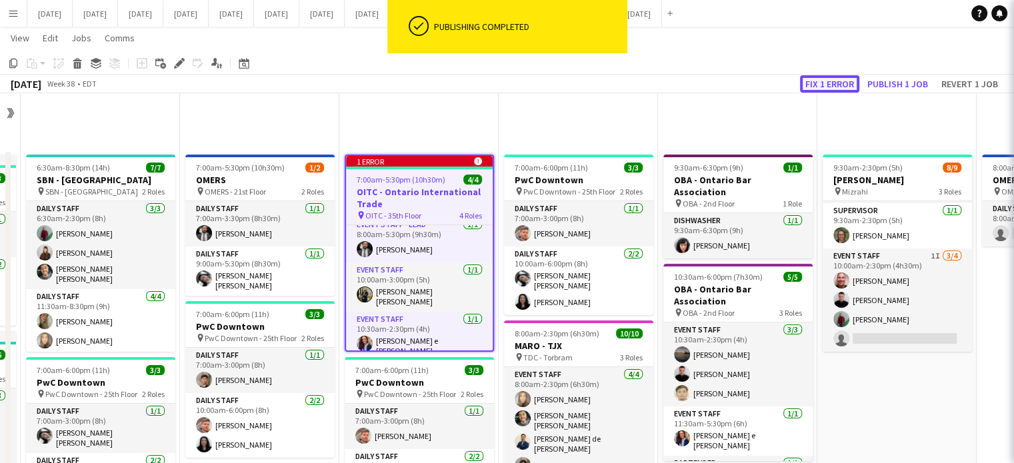
scroll to position [0, 459]
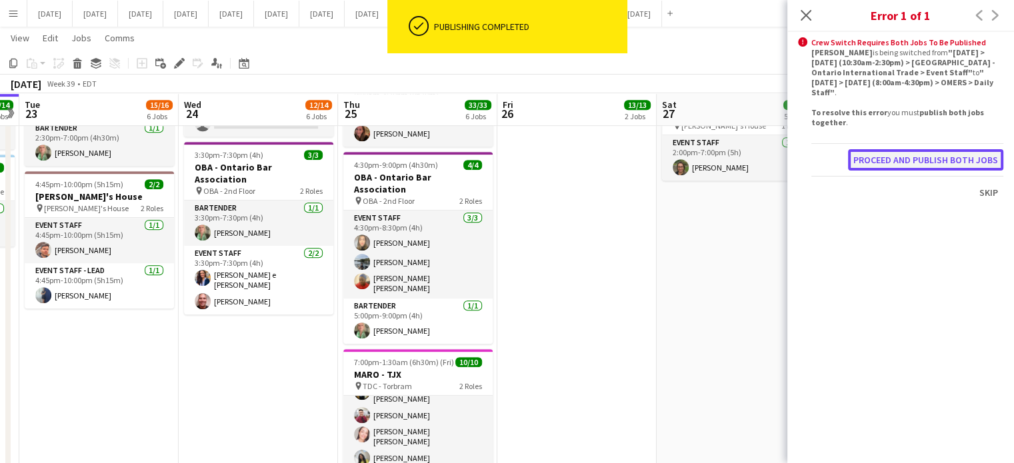
click at [888, 149] on button "Proceed and publish both jobs" at bounding box center [925, 159] width 155 height 21
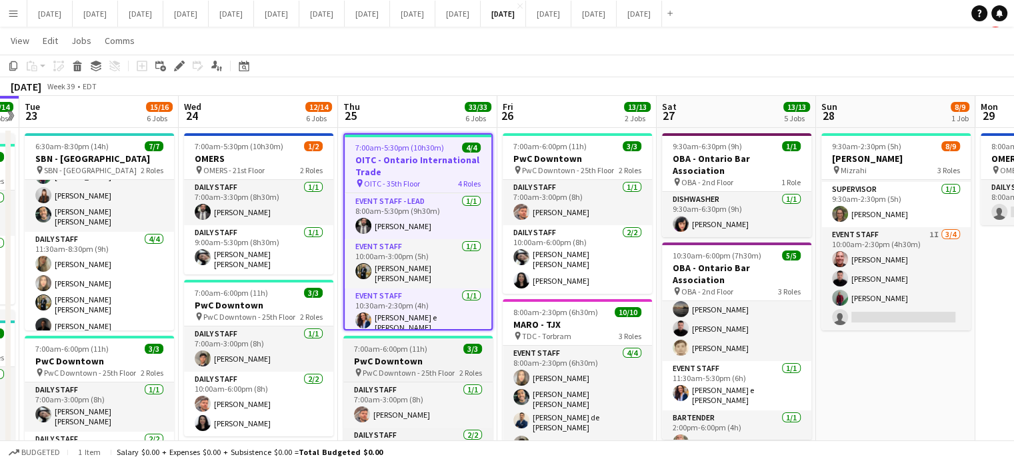
scroll to position [0, 0]
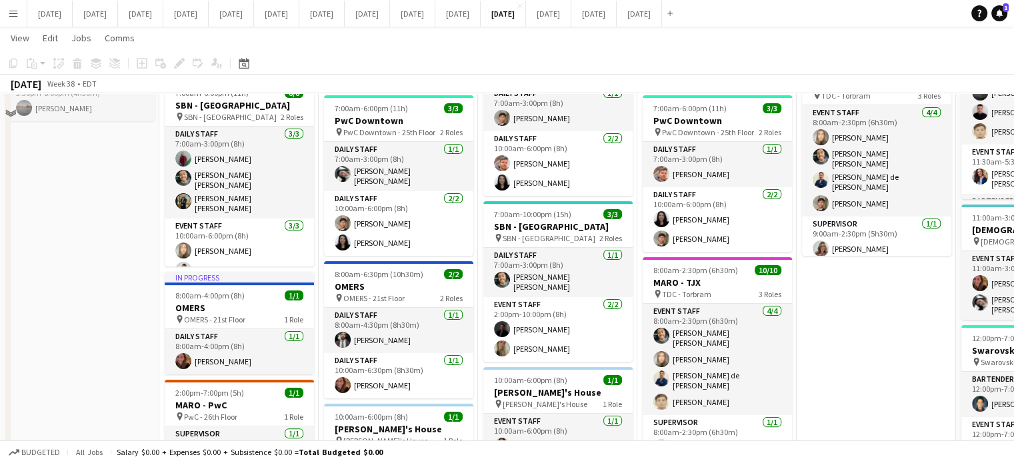
scroll to position [218, 0]
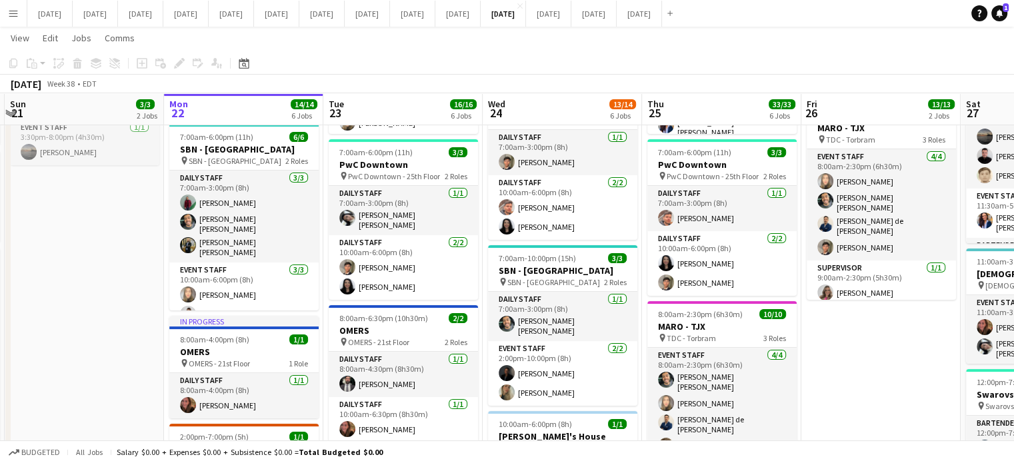
drag, startPoint x: 856, startPoint y: 346, endPoint x: 868, endPoint y: 364, distance: 21.3
click at [868, 364] on app-calendar-viewport "Fri 19 27/27 5 Jobs Sat 20 10/10 4 Jobs Sun 21 3/3 2 Jobs Mon 22 14/14 6 Jobs T…" at bounding box center [507, 437] width 1014 height 1207
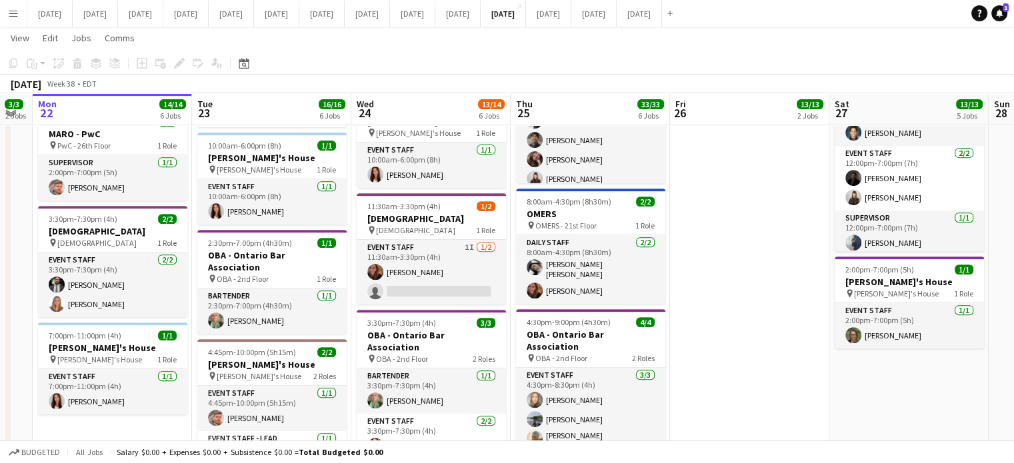
scroll to position [0, 459]
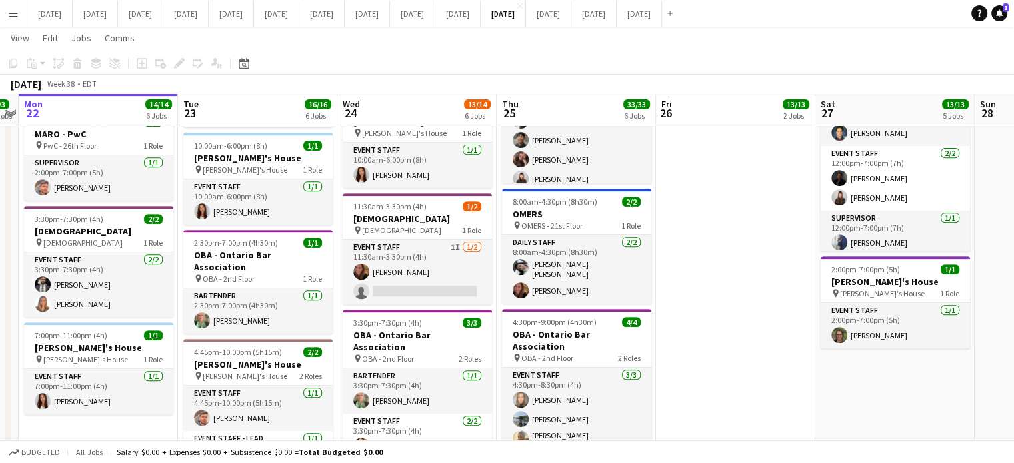
drag, startPoint x: 869, startPoint y: 295, endPoint x: 717, endPoint y: 311, distance: 152.7
click at [717, 311] on app-calendar-viewport "Fri 19 27/27 5 Jobs Sat 20 10/10 4 Jobs Sun 21 3/3 2 Jobs Mon 22 14/14 6 Jobs T…" at bounding box center [507, 122] width 1014 height 1207
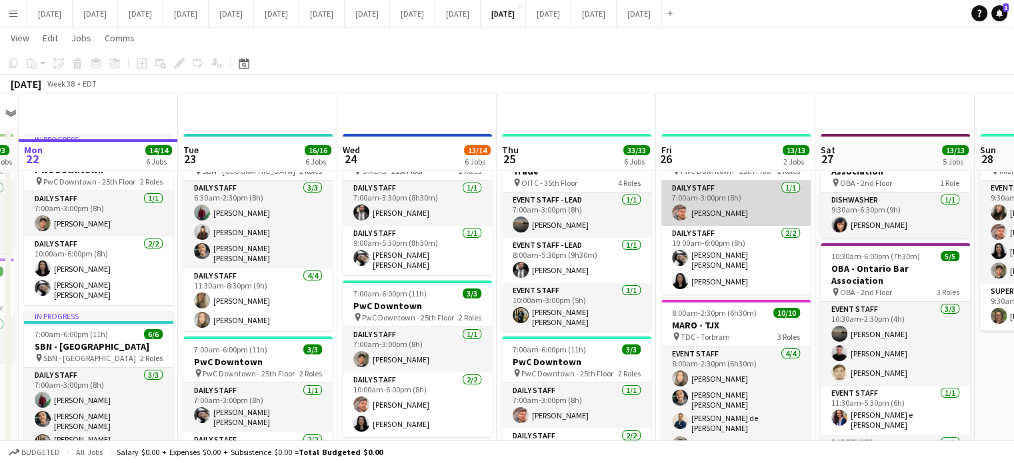
scroll to position [0, 0]
